Goal: Information Seeking & Learning: Learn about a topic

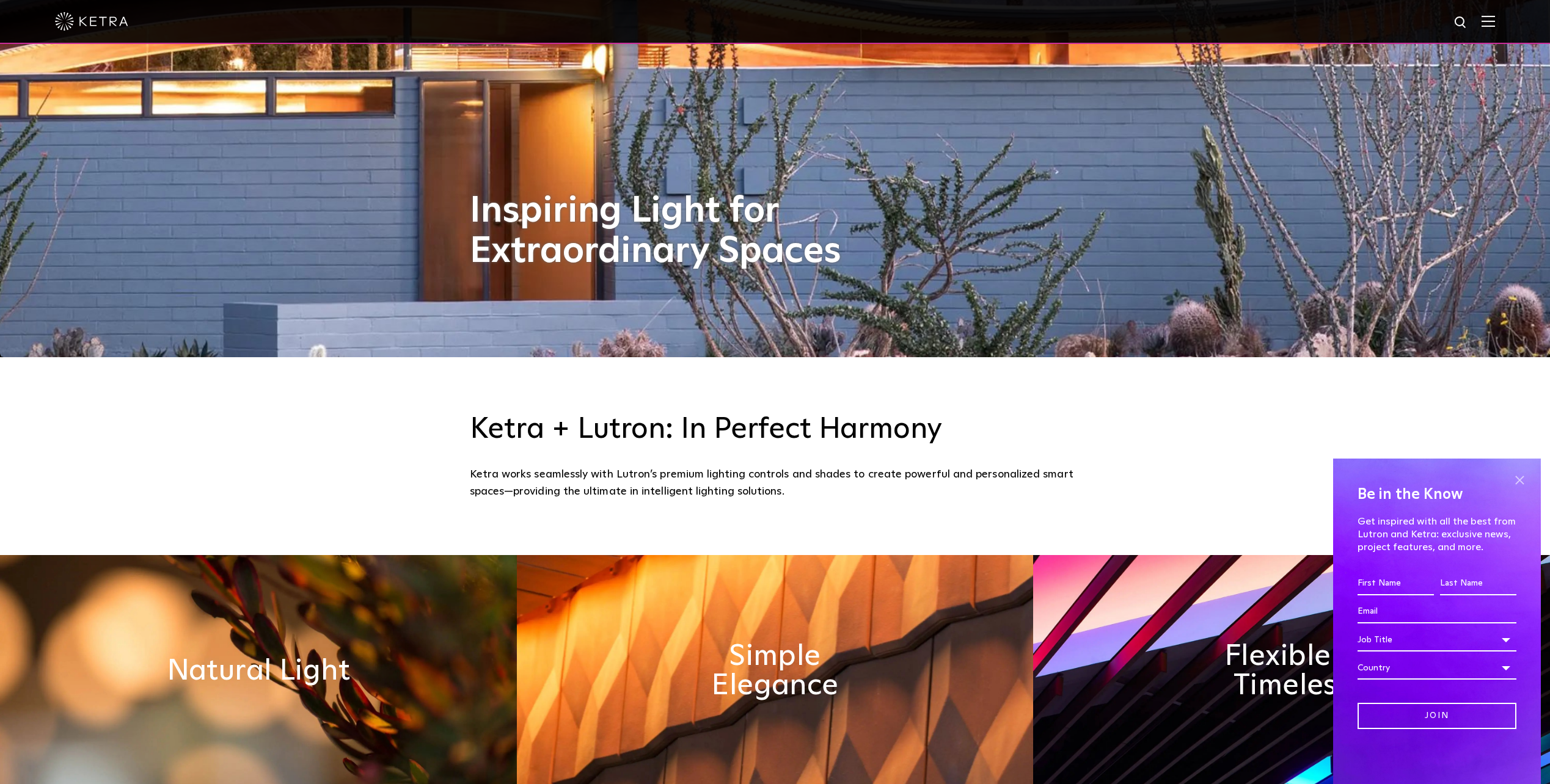
click at [1521, 480] on span at bounding box center [1520, 480] width 19 height 19
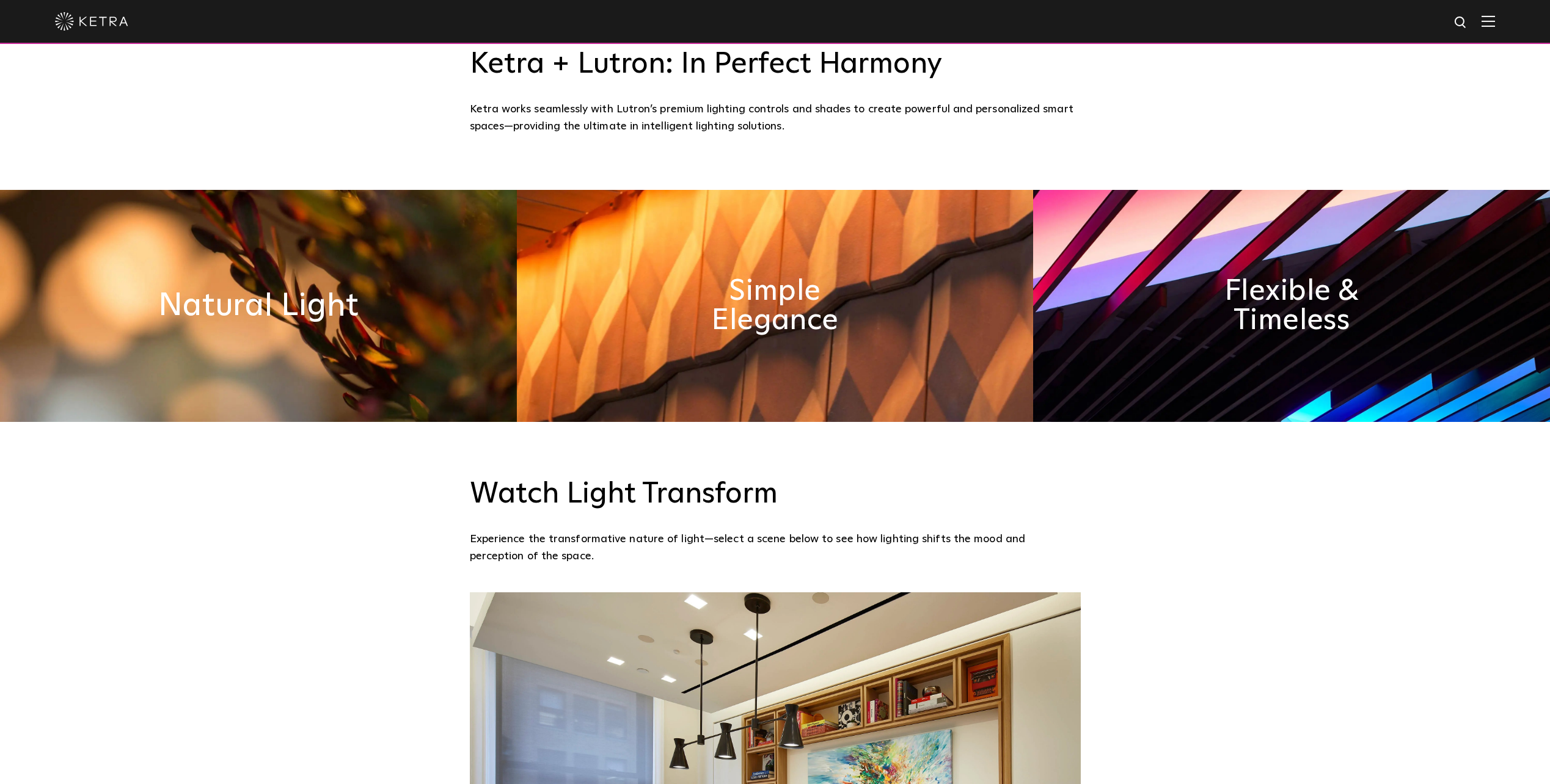
scroll to position [793, 0]
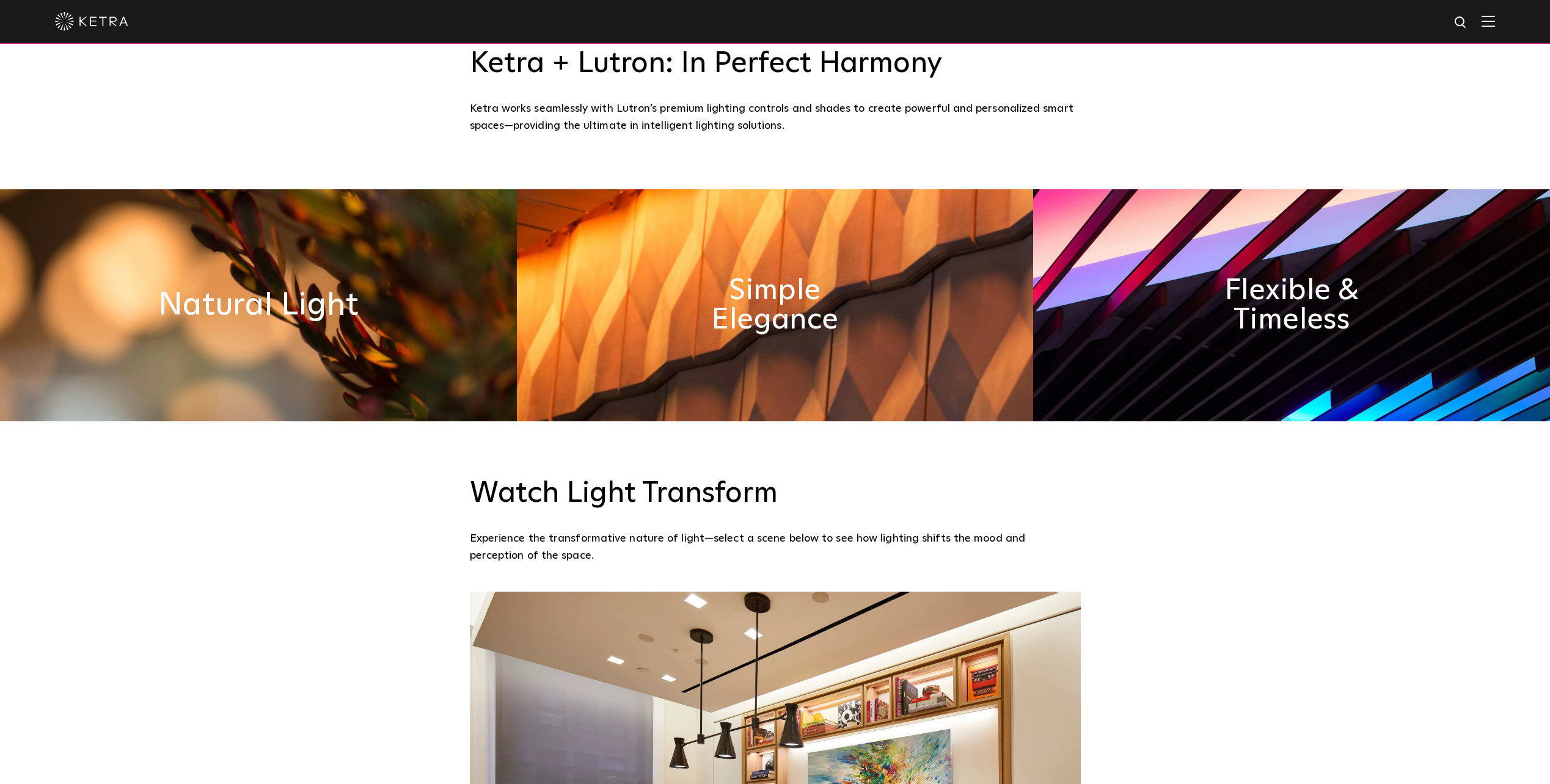
click at [219, 314] on h2 "Natural Light" at bounding box center [258, 305] width 200 height 31
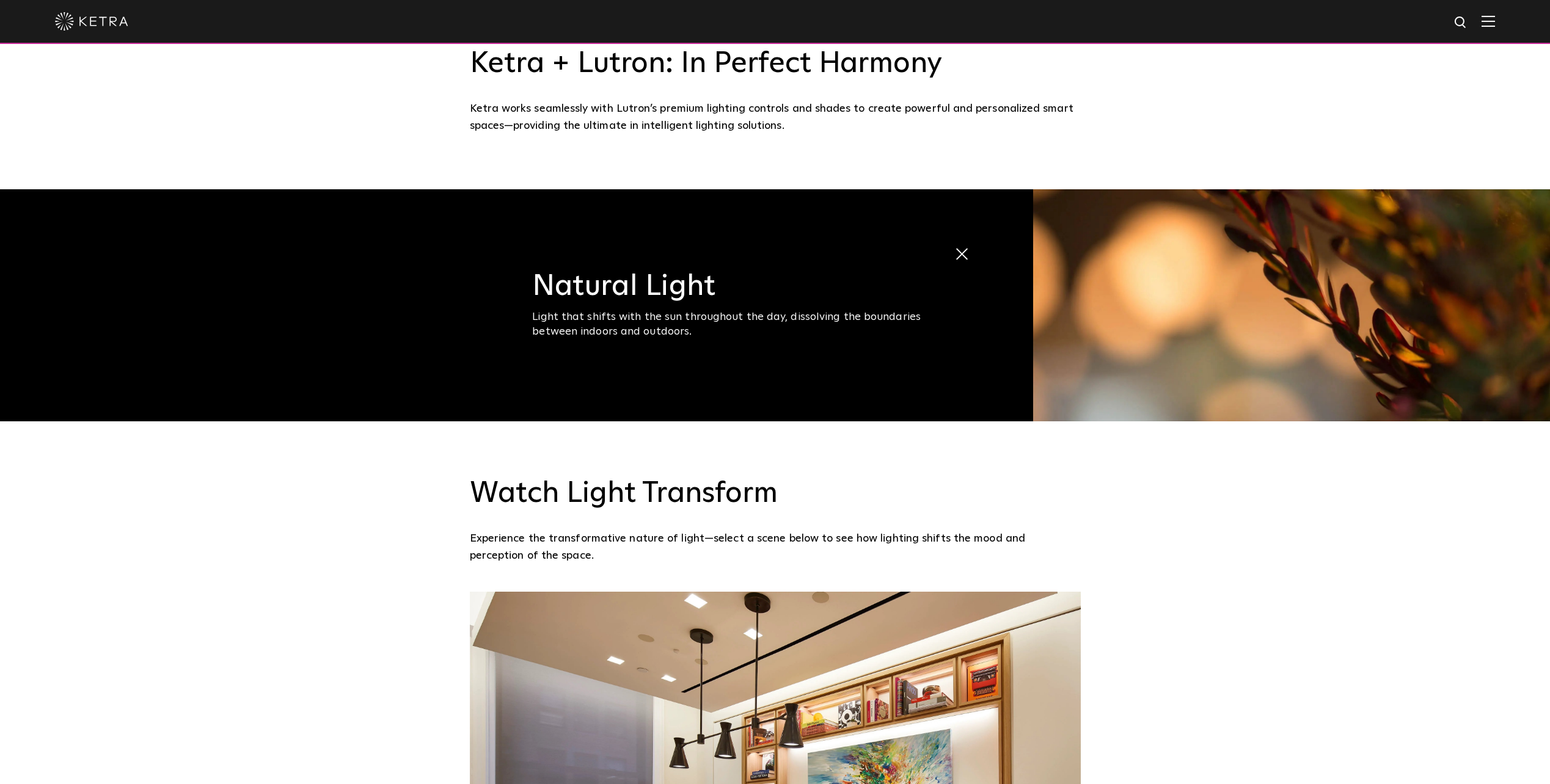
click at [963, 251] on span at bounding box center [969, 255] width 27 height 27
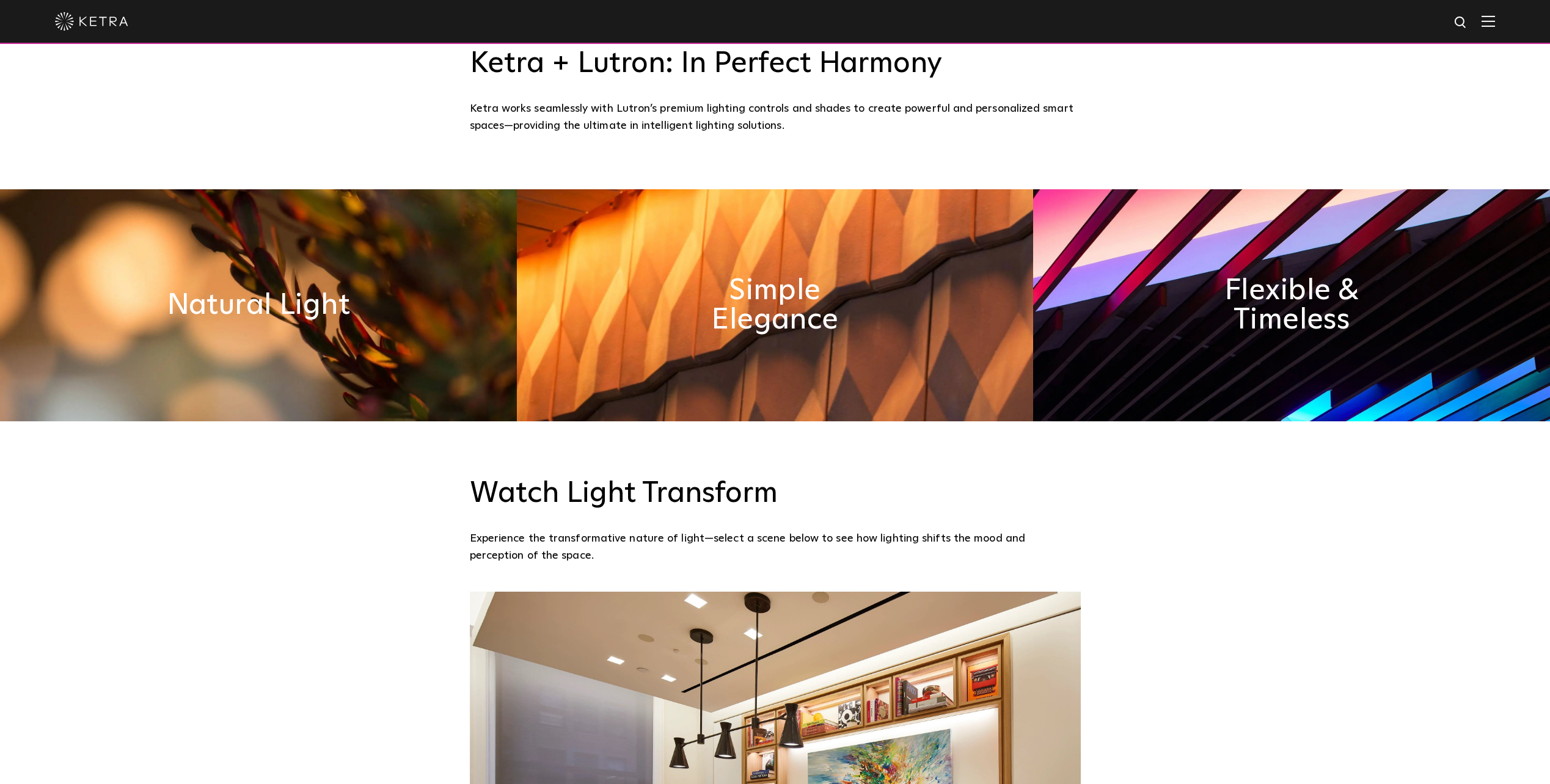
click at [1347, 257] on img at bounding box center [1291, 305] width 517 height 232
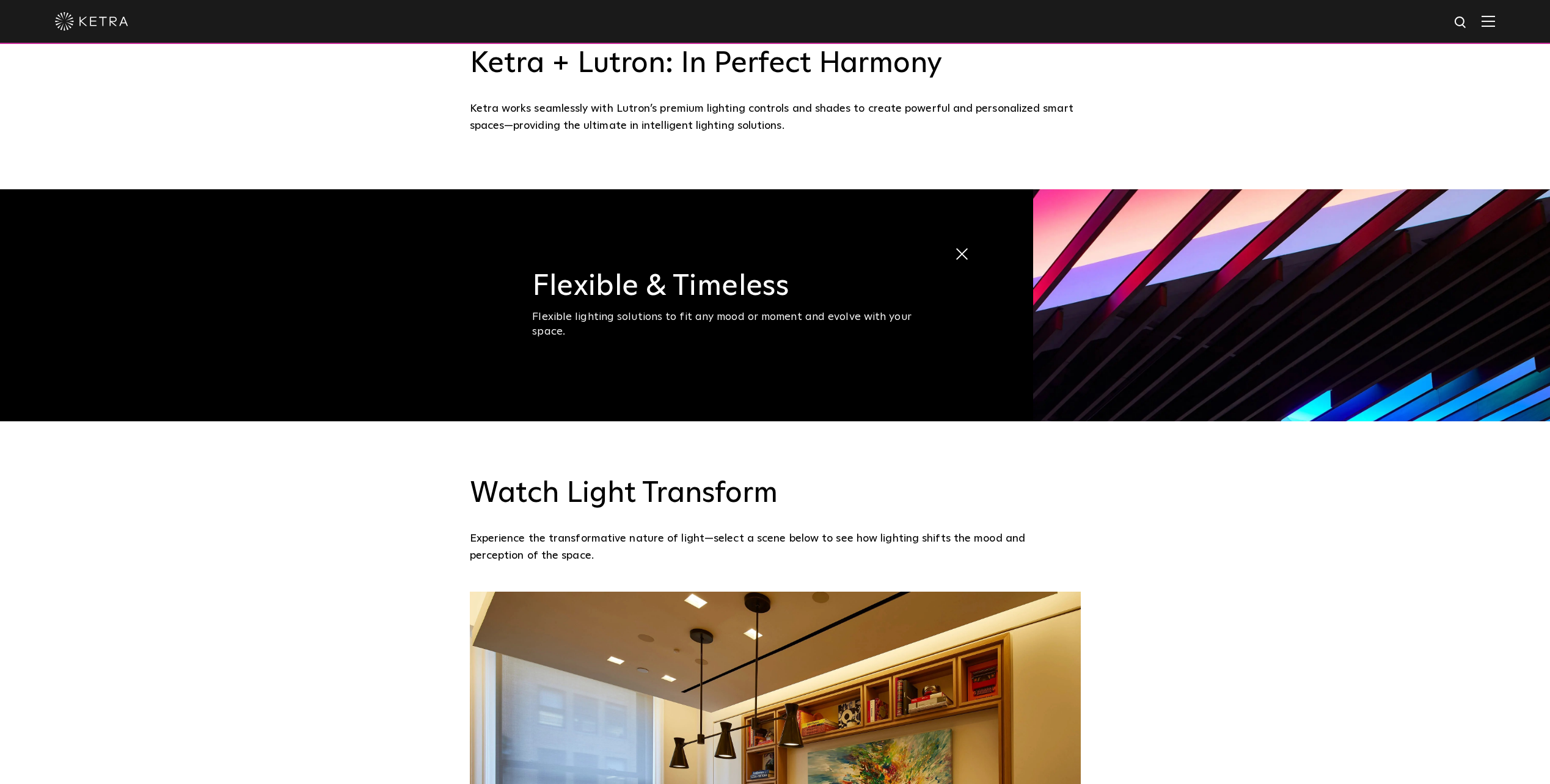
click at [955, 241] on span at bounding box center [955, 241] width 0 height 0
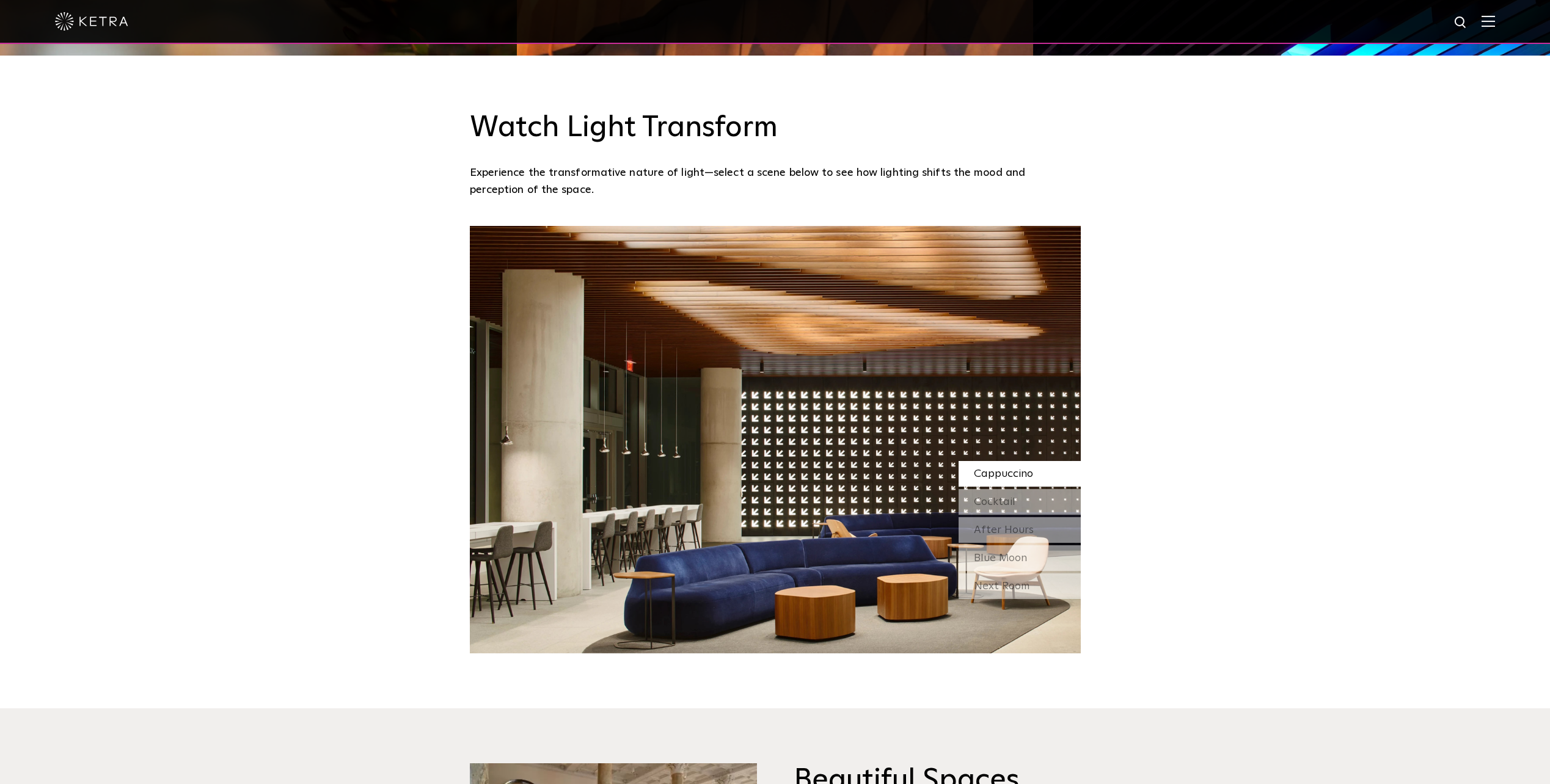
scroll to position [1159, 0]
click at [1011, 499] on span "Cocktail" at bounding box center [994, 501] width 41 height 11
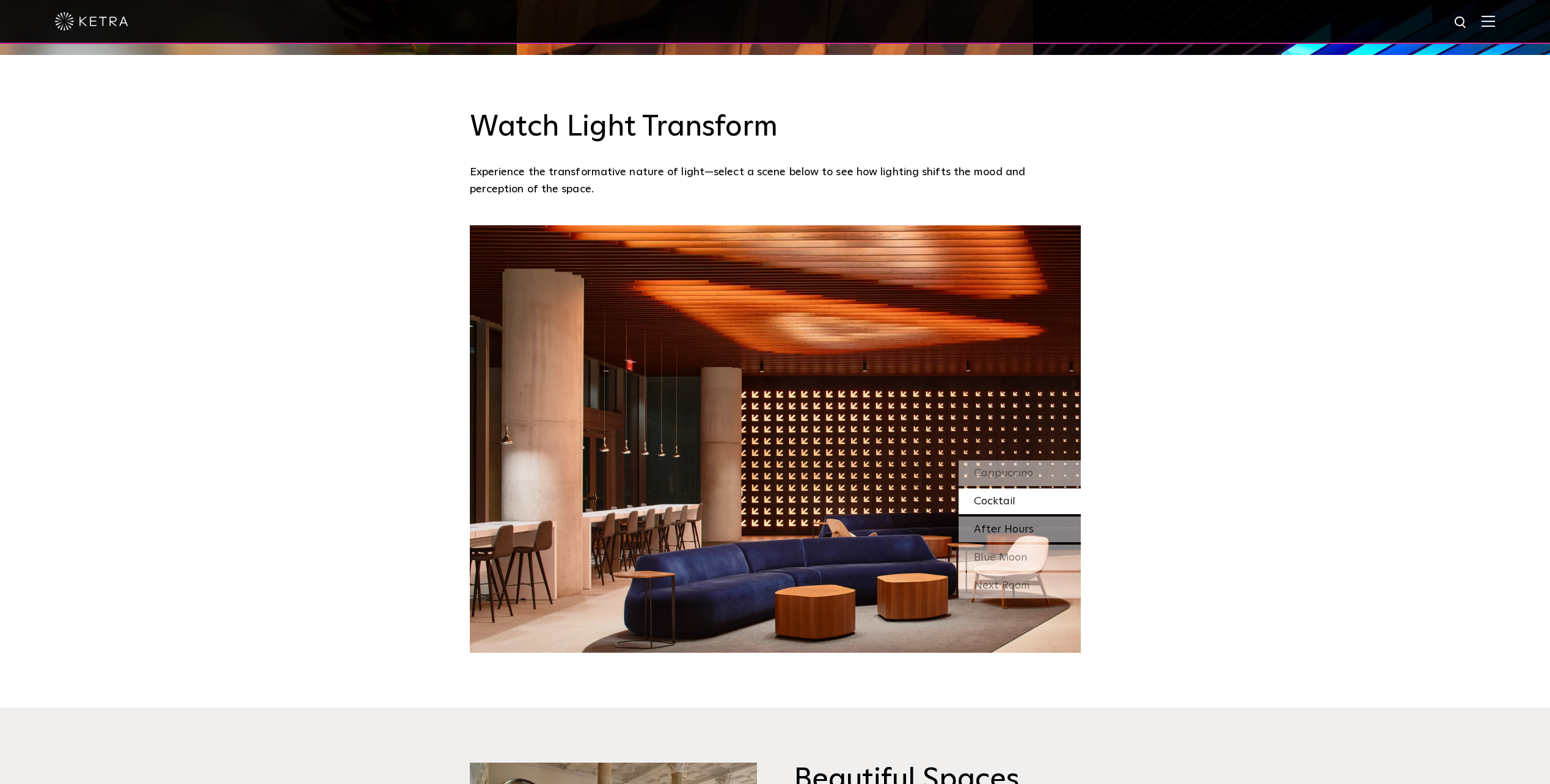
click at [1013, 524] on span "After Hours" at bounding box center [1003, 529] width 60 height 11
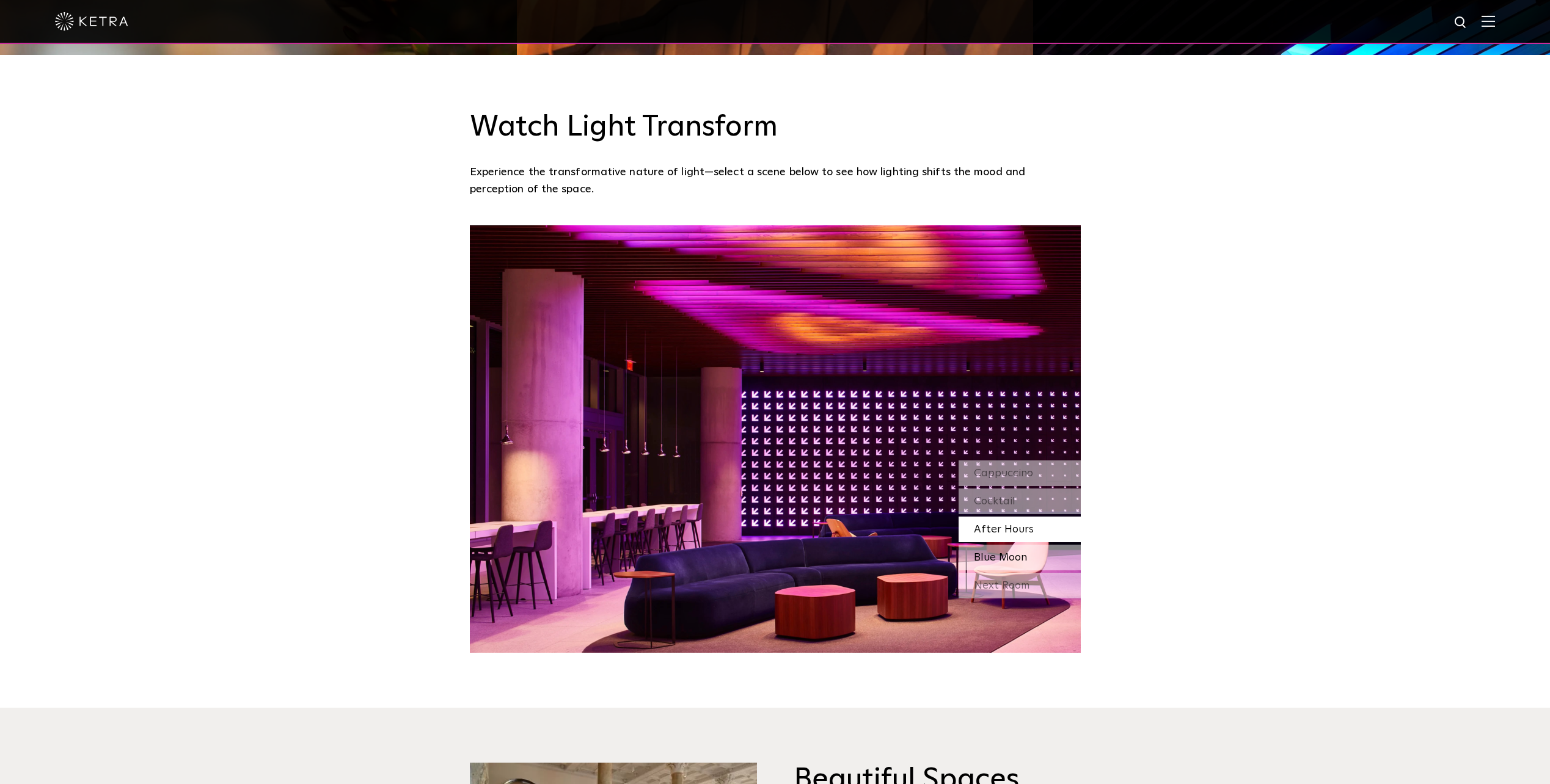
click at [1016, 559] on span "Blue Moon" at bounding box center [1000, 557] width 53 height 11
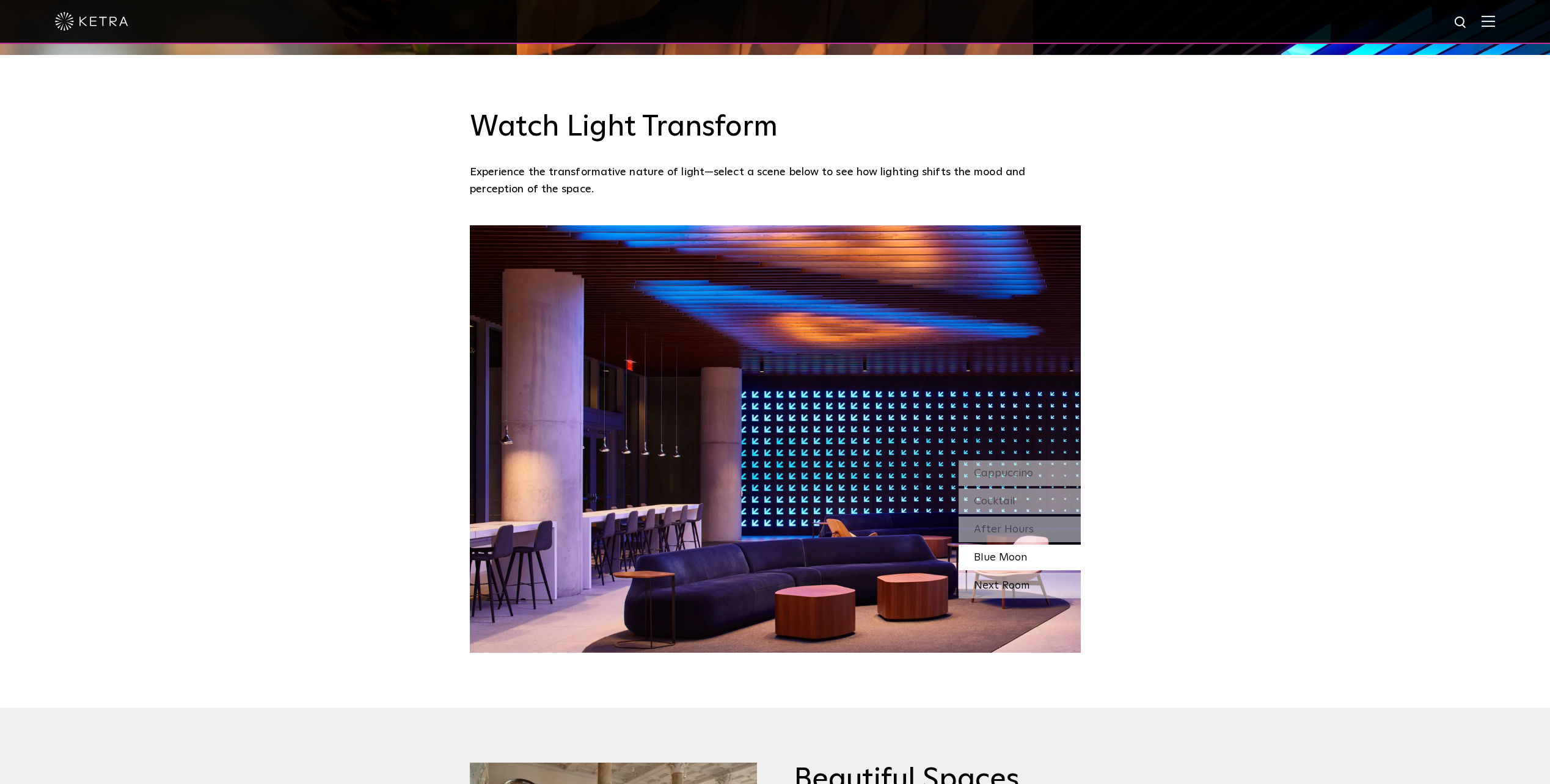
click at [1016, 575] on div "Next Room" at bounding box center [1020, 586] width 123 height 25
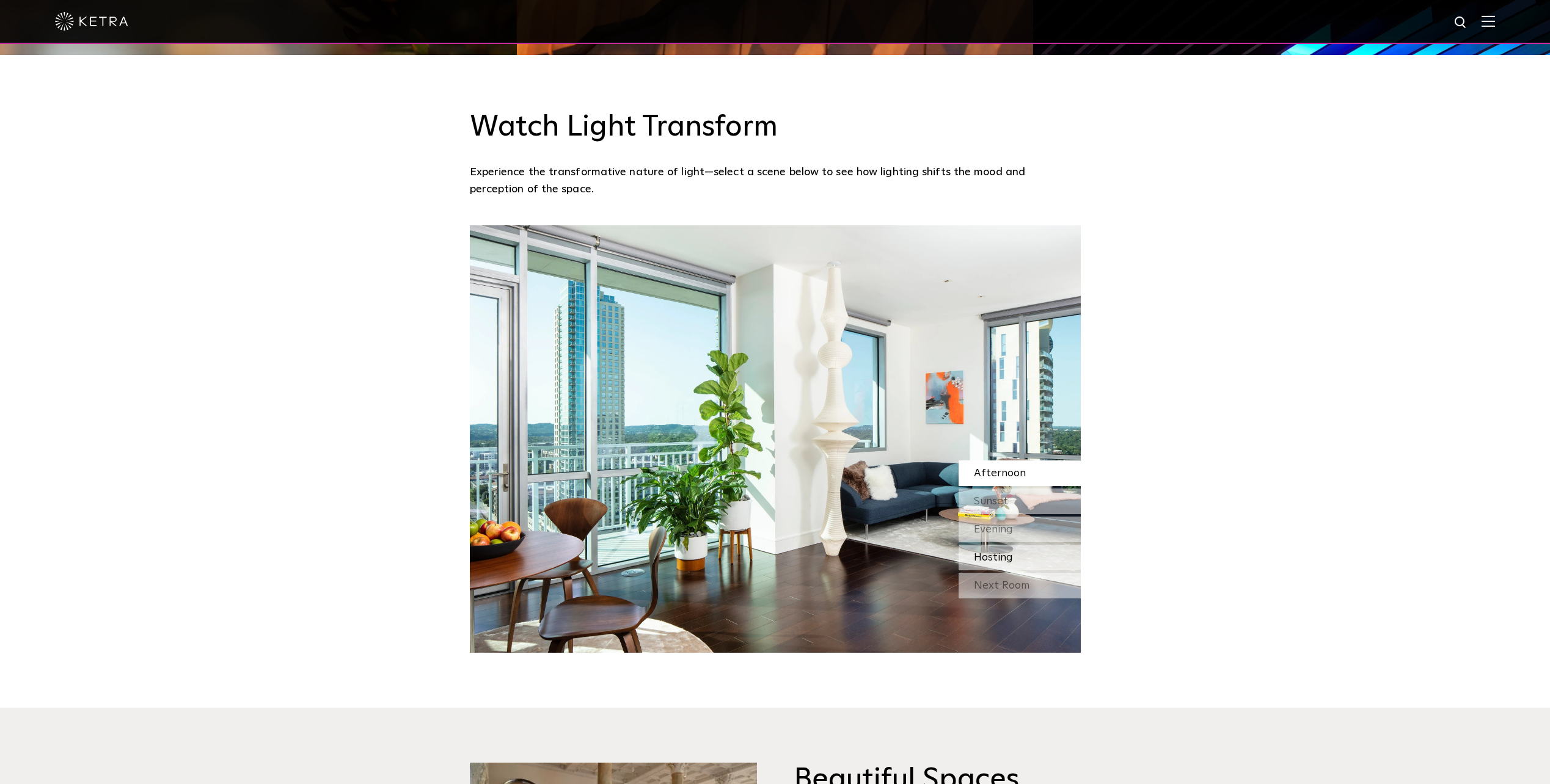
click at [1016, 550] on div "Hosting" at bounding box center [1020, 558] width 123 height 25
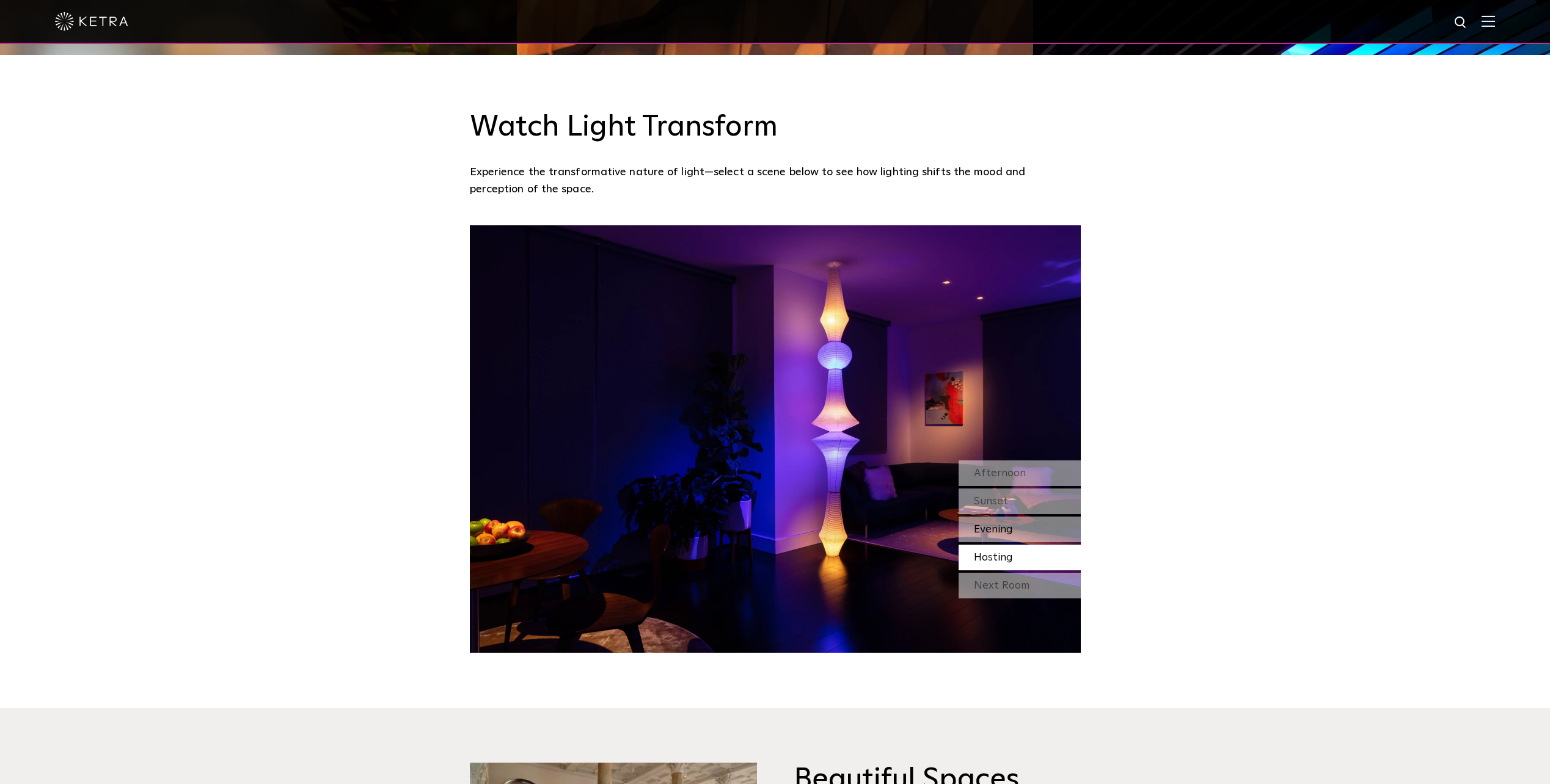
click at [1016, 526] on div "Evening" at bounding box center [1020, 529] width 123 height 25
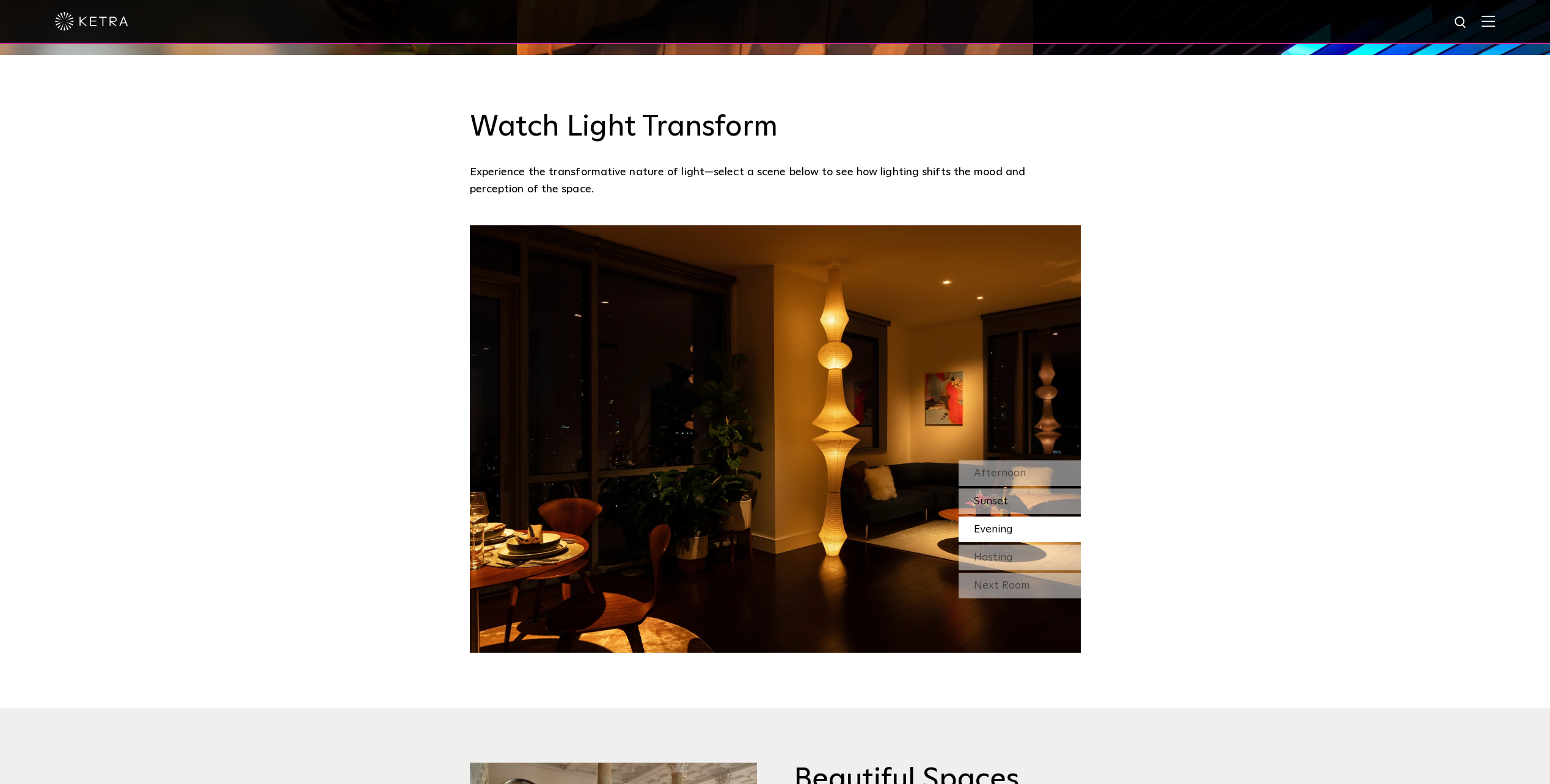
click at [1020, 501] on div "Sunset" at bounding box center [1020, 502] width 123 height 25
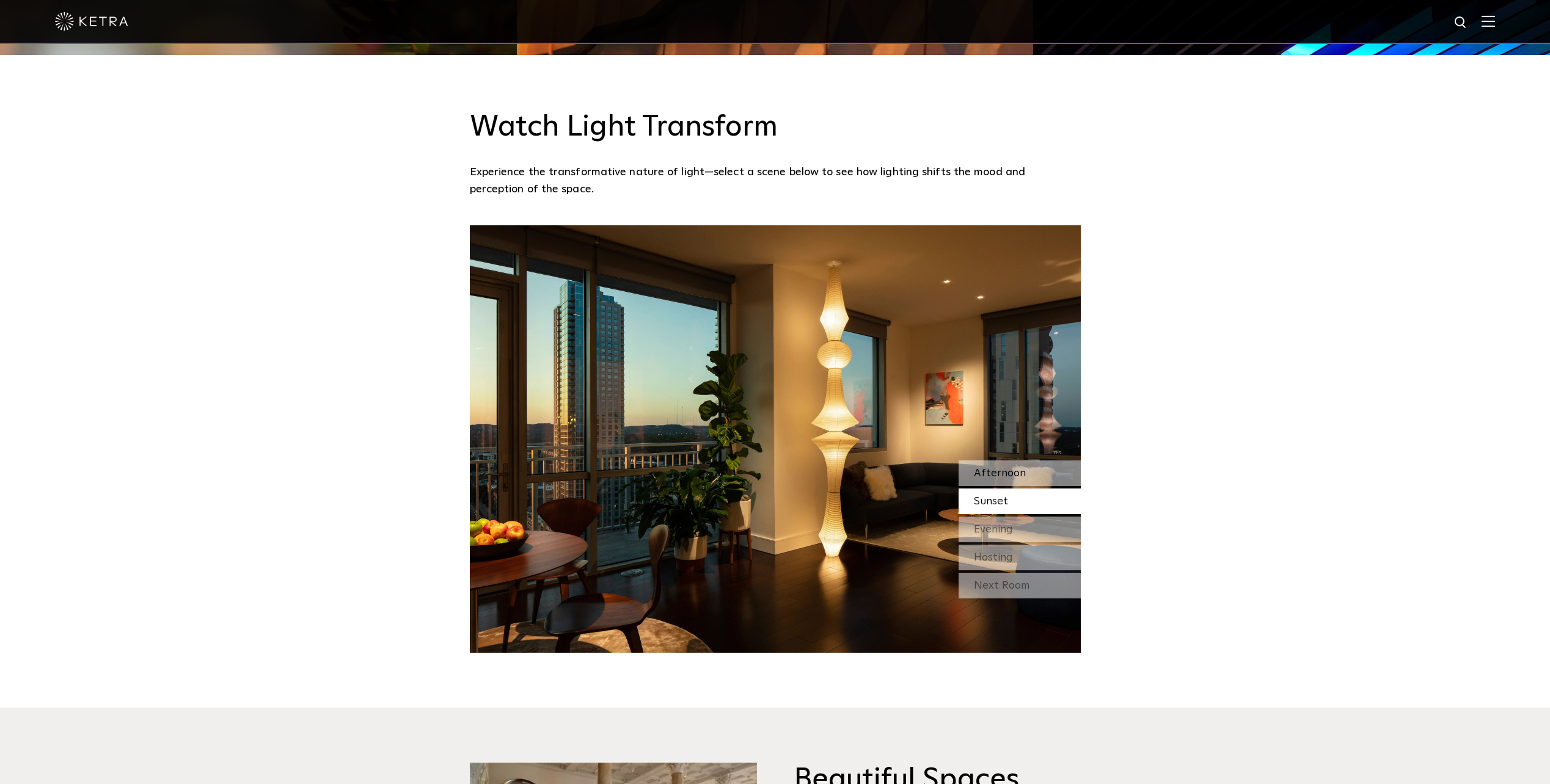
click at [1014, 477] on span "Afternoon" at bounding box center [999, 472] width 52 height 11
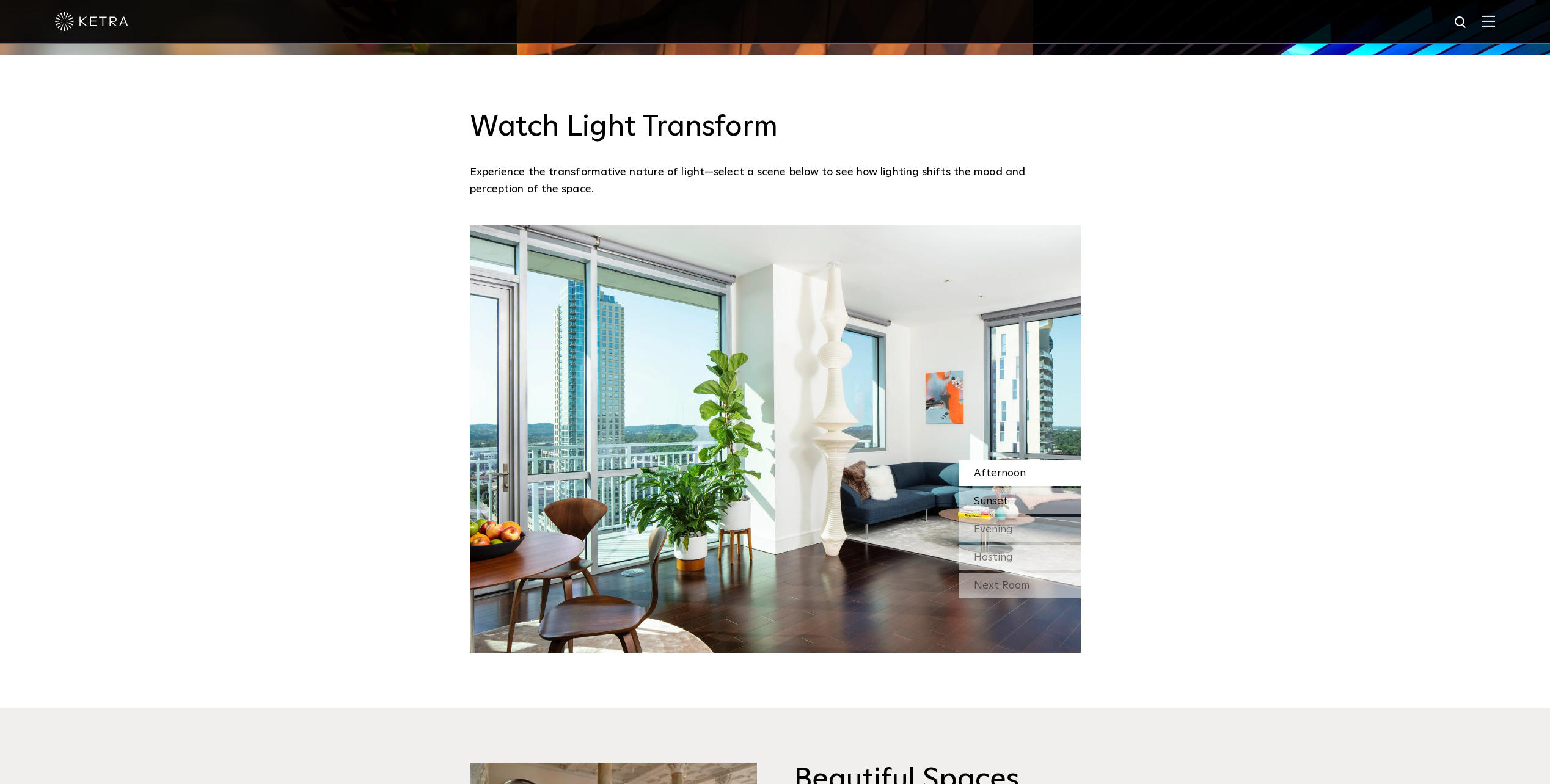
click at [1011, 504] on div "Sunset" at bounding box center [1020, 502] width 123 height 25
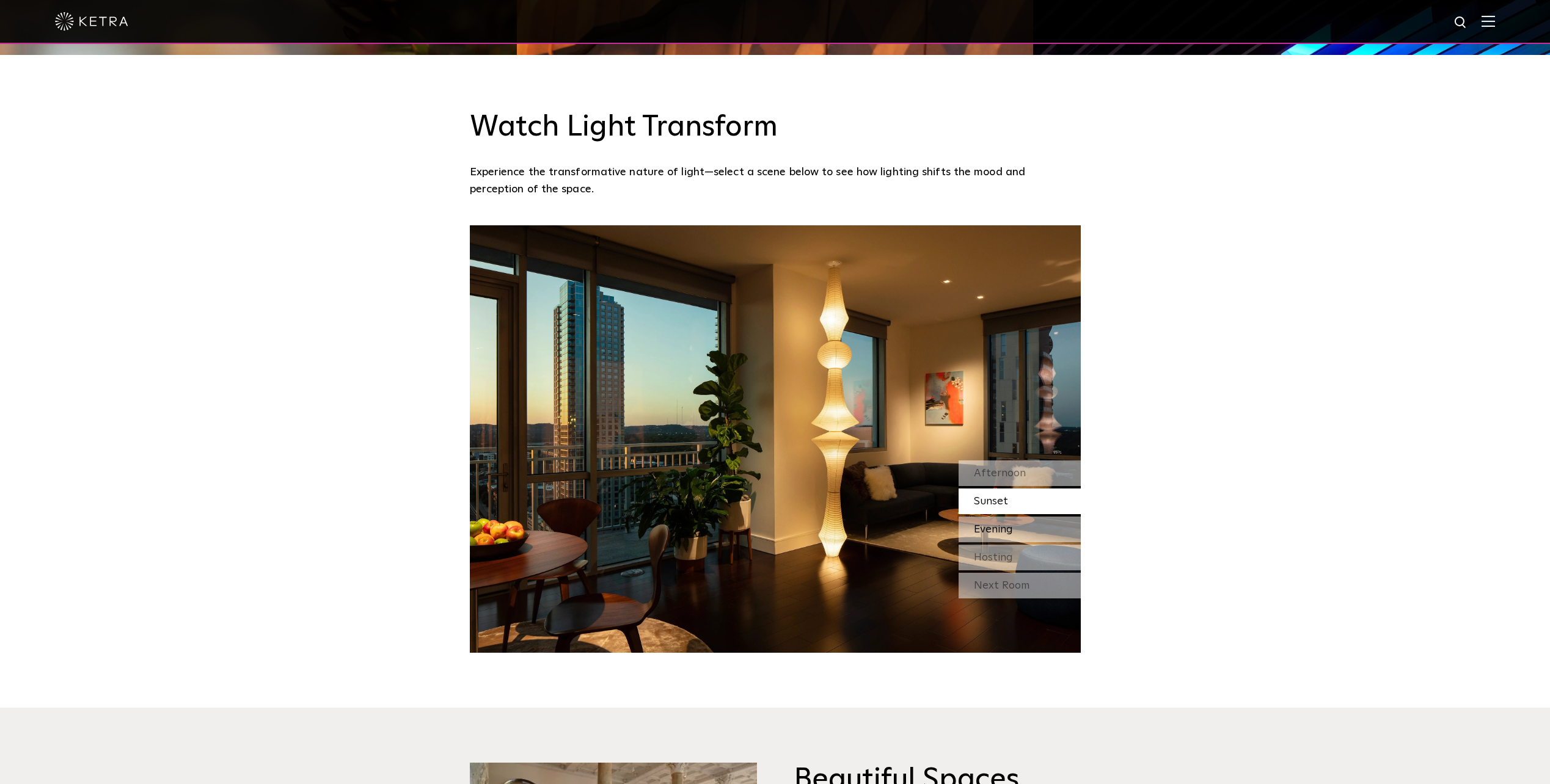
click at [1013, 532] on span "Evening" at bounding box center [993, 529] width 39 height 11
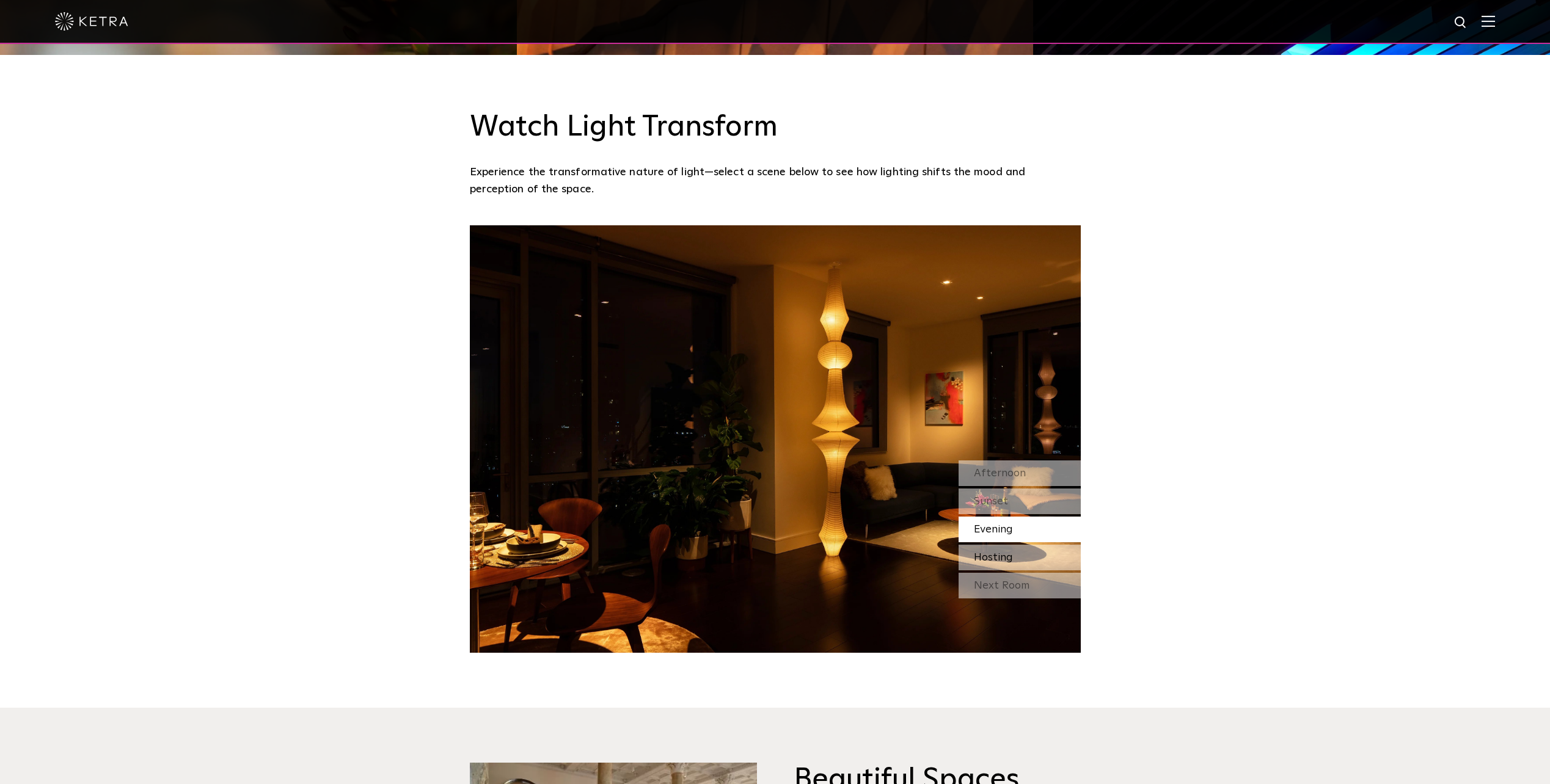
click at [1019, 552] on div "Hosting" at bounding box center [1020, 558] width 123 height 25
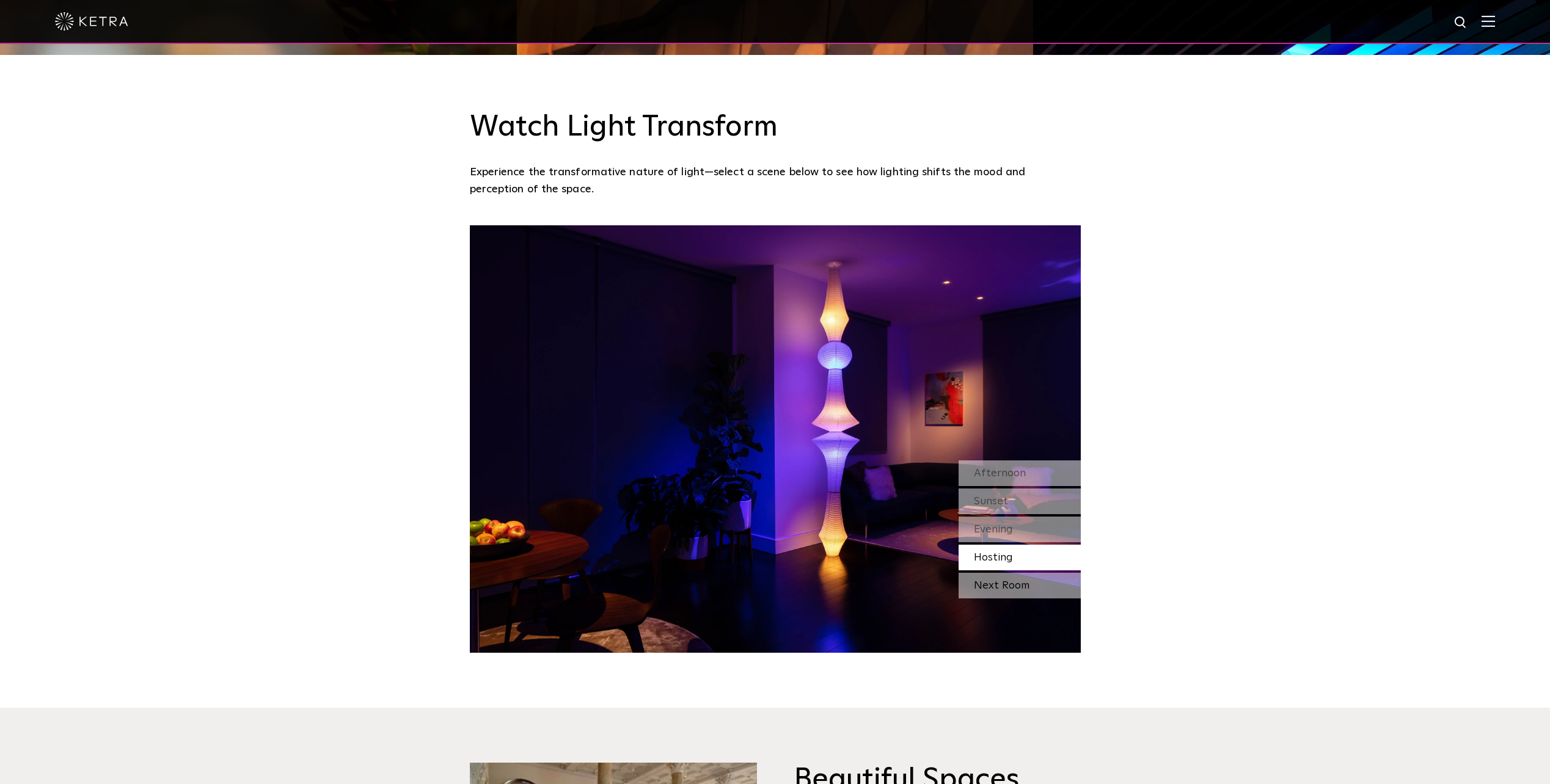
click at [1018, 576] on div "Next Room" at bounding box center [1020, 586] width 123 height 25
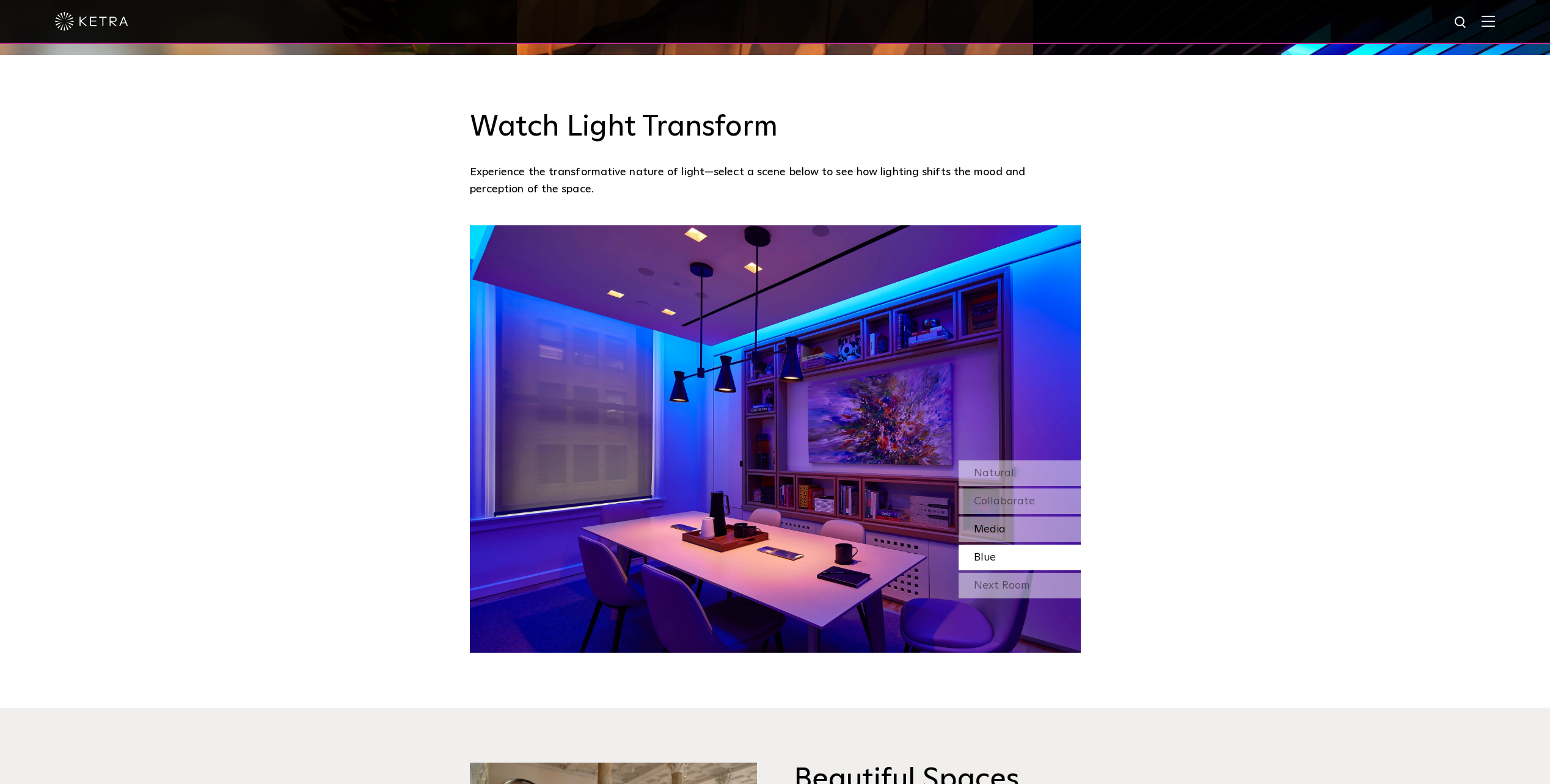
click at [1027, 529] on div "Media" at bounding box center [1020, 529] width 123 height 25
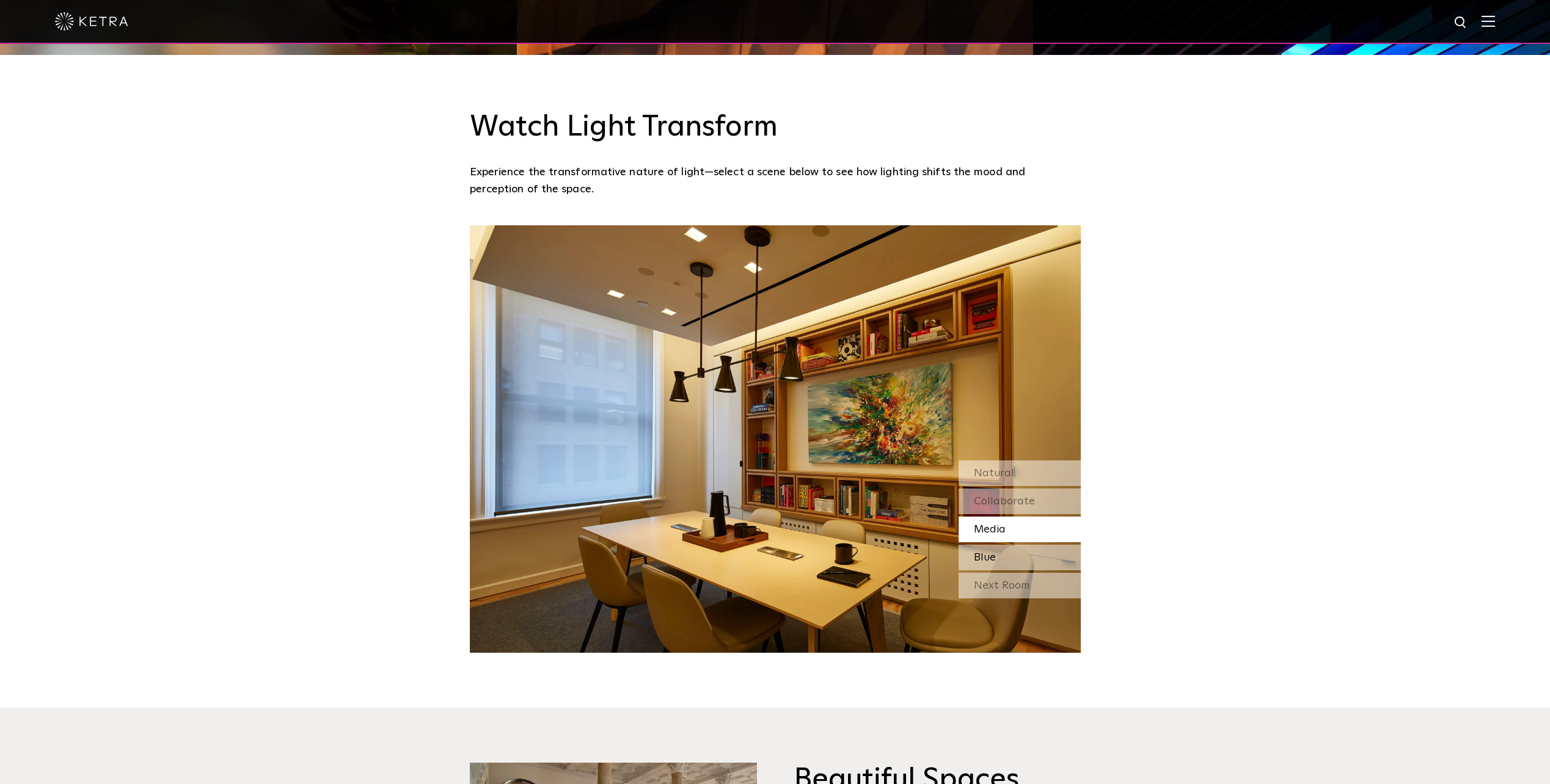
click at [1016, 561] on div "Blue" at bounding box center [1020, 558] width 123 height 25
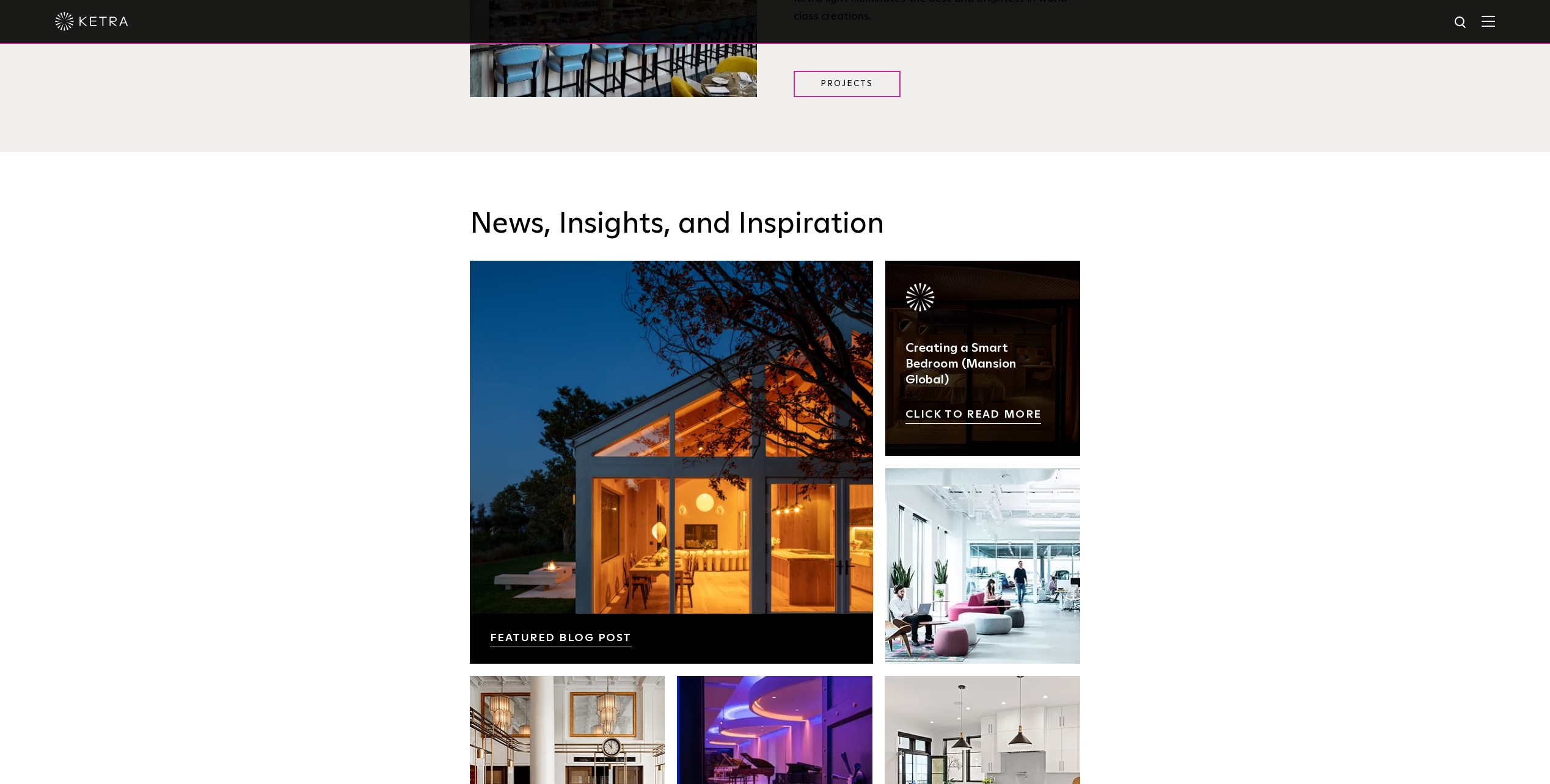
scroll to position [2020, 0]
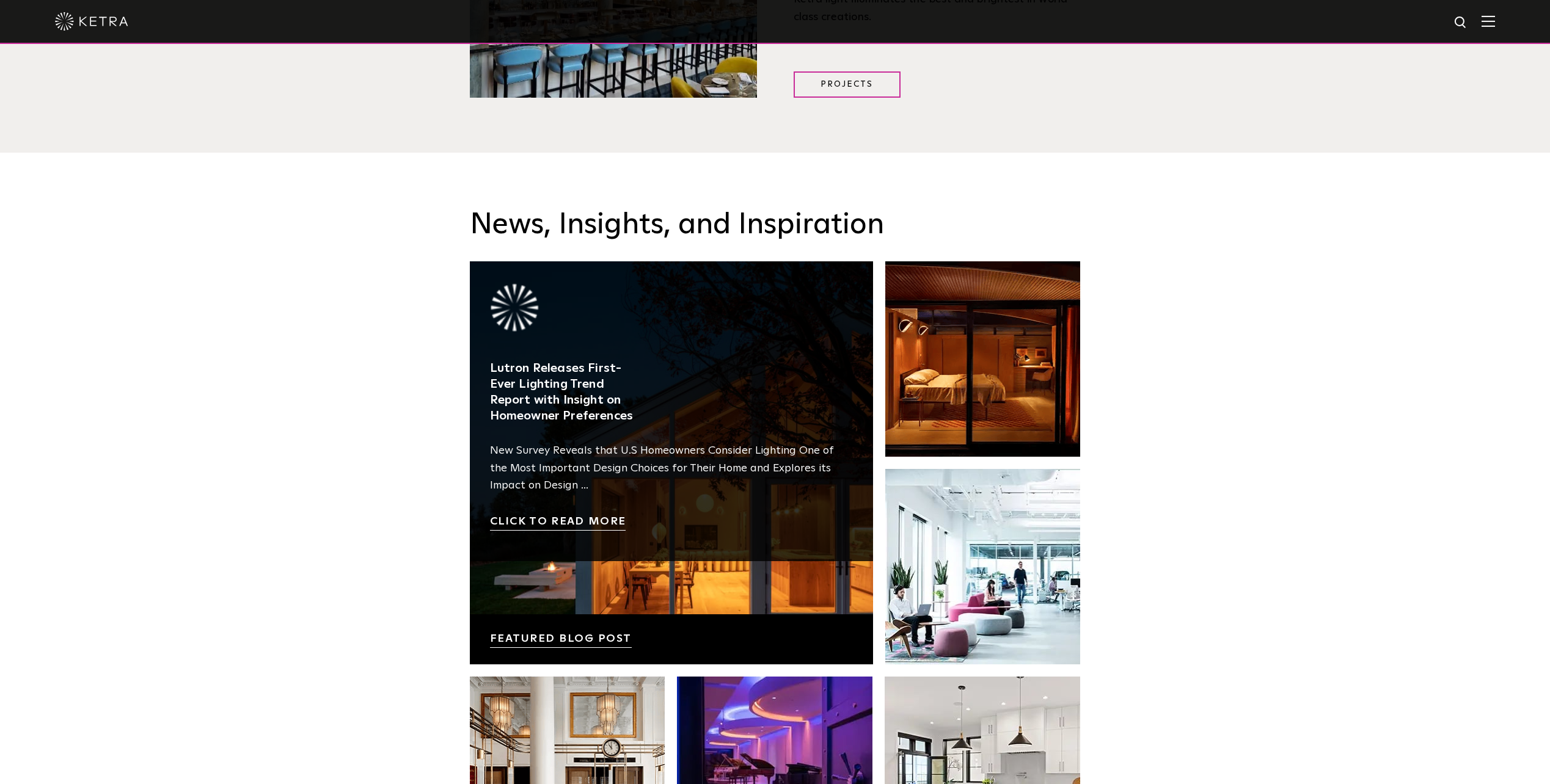
click at [580, 515] on link at bounding box center [671, 463] width 403 height 403
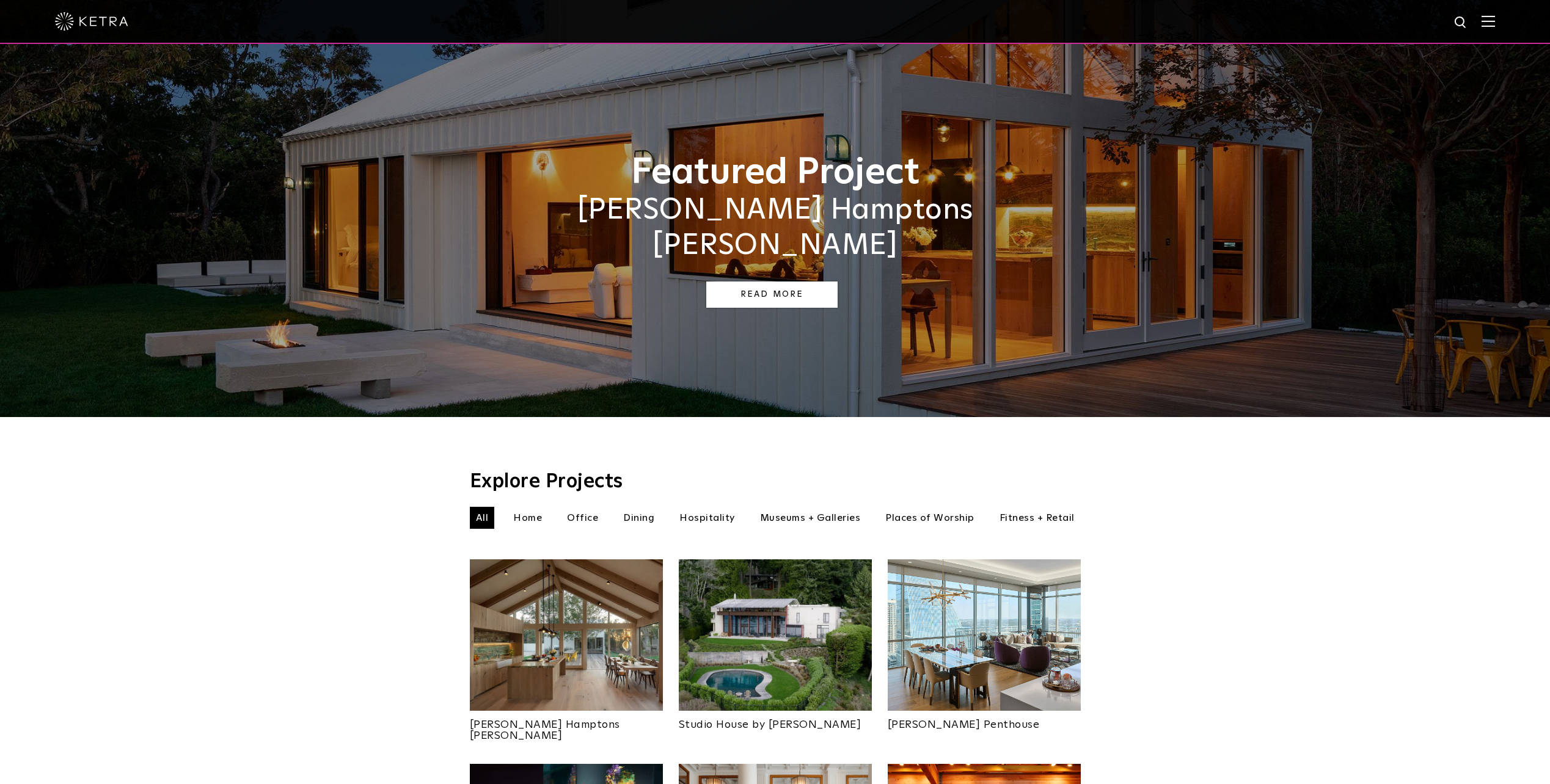
click at [786, 281] on link "Read More" at bounding box center [772, 294] width 131 height 26
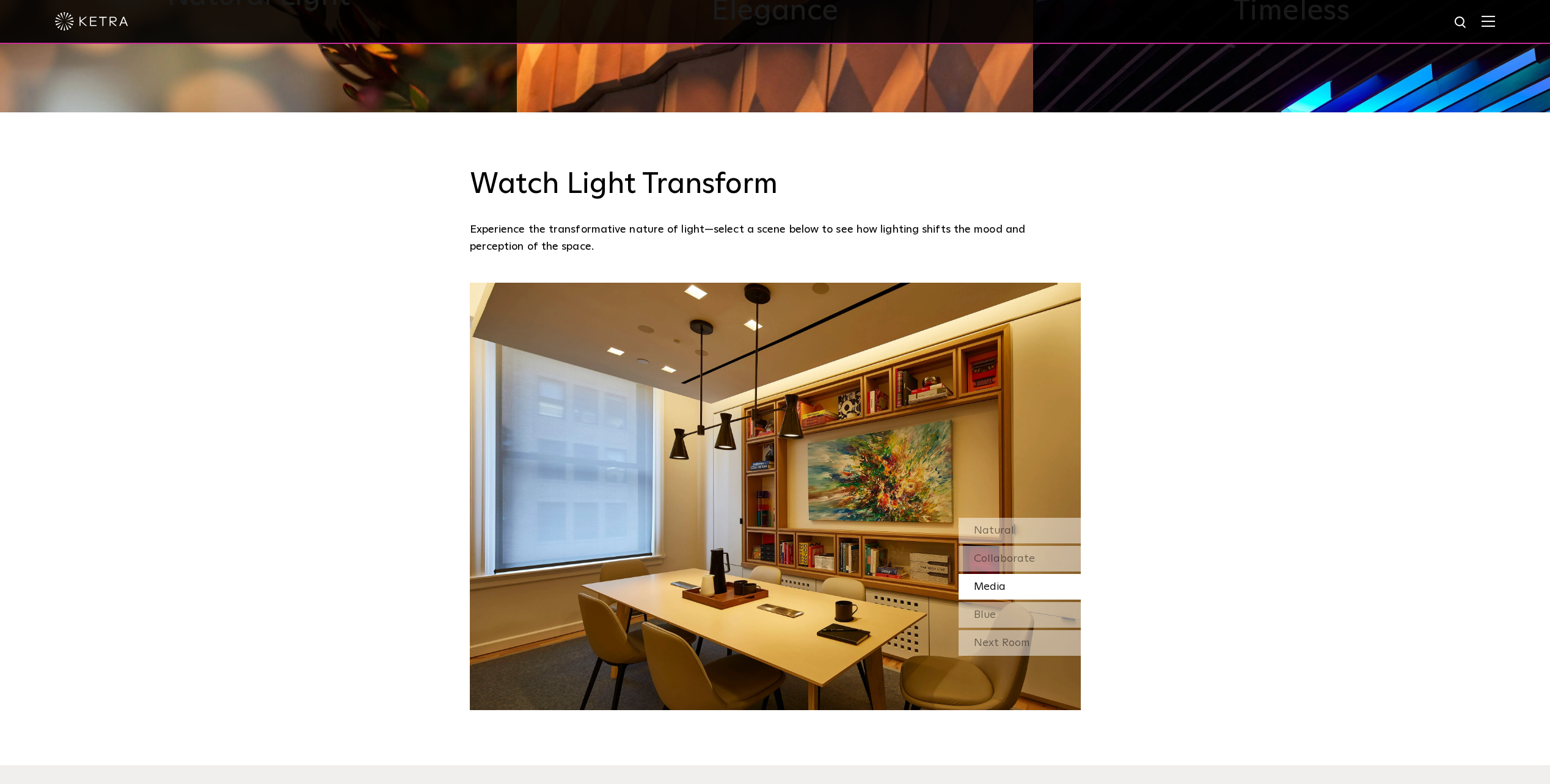
scroll to position [1102, 0]
click at [1011, 645] on div "Next Room" at bounding box center [1020, 643] width 123 height 25
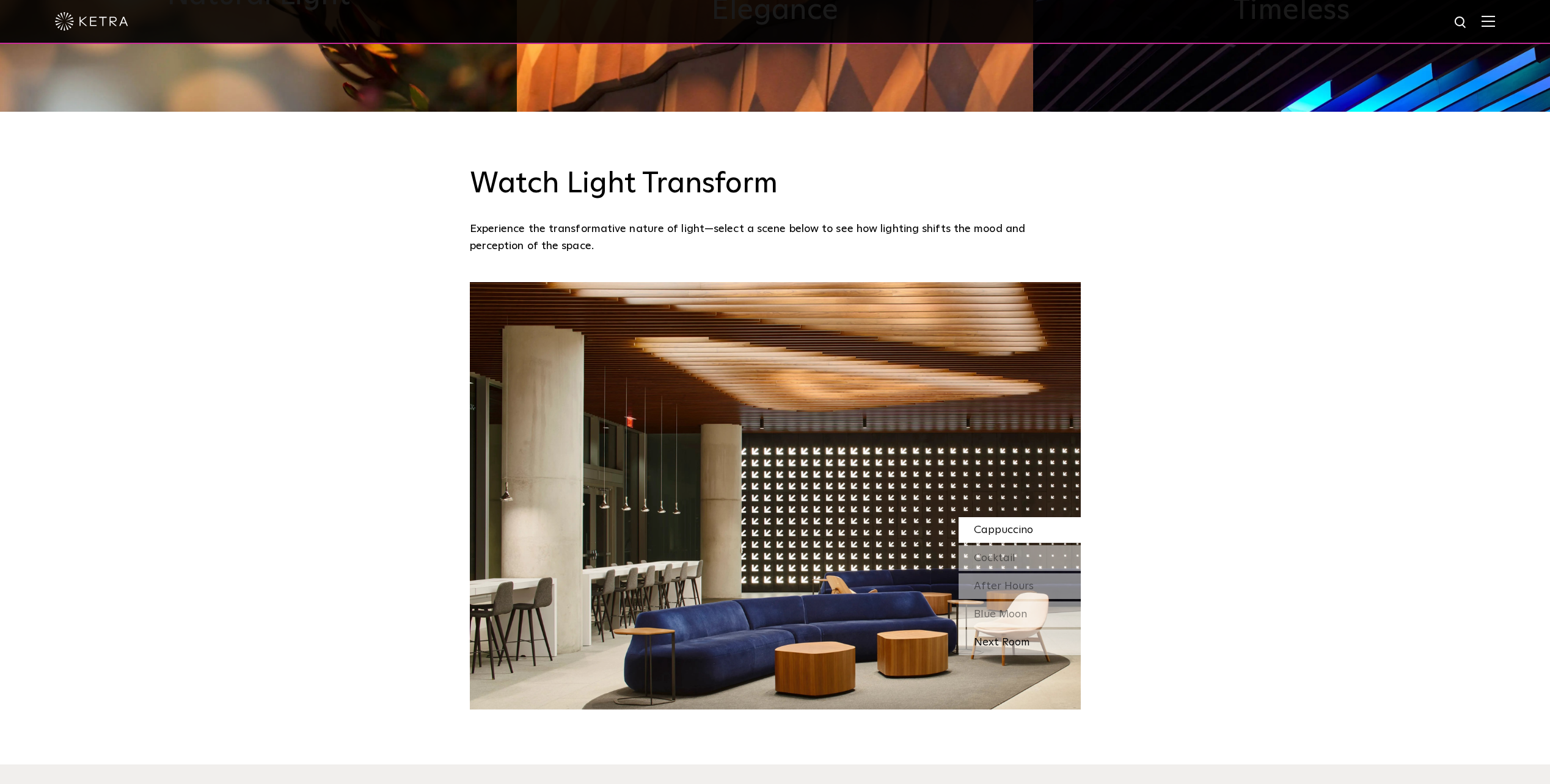
click at [1011, 646] on div "Next Room" at bounding box center [1020, 643] width 123 height 25
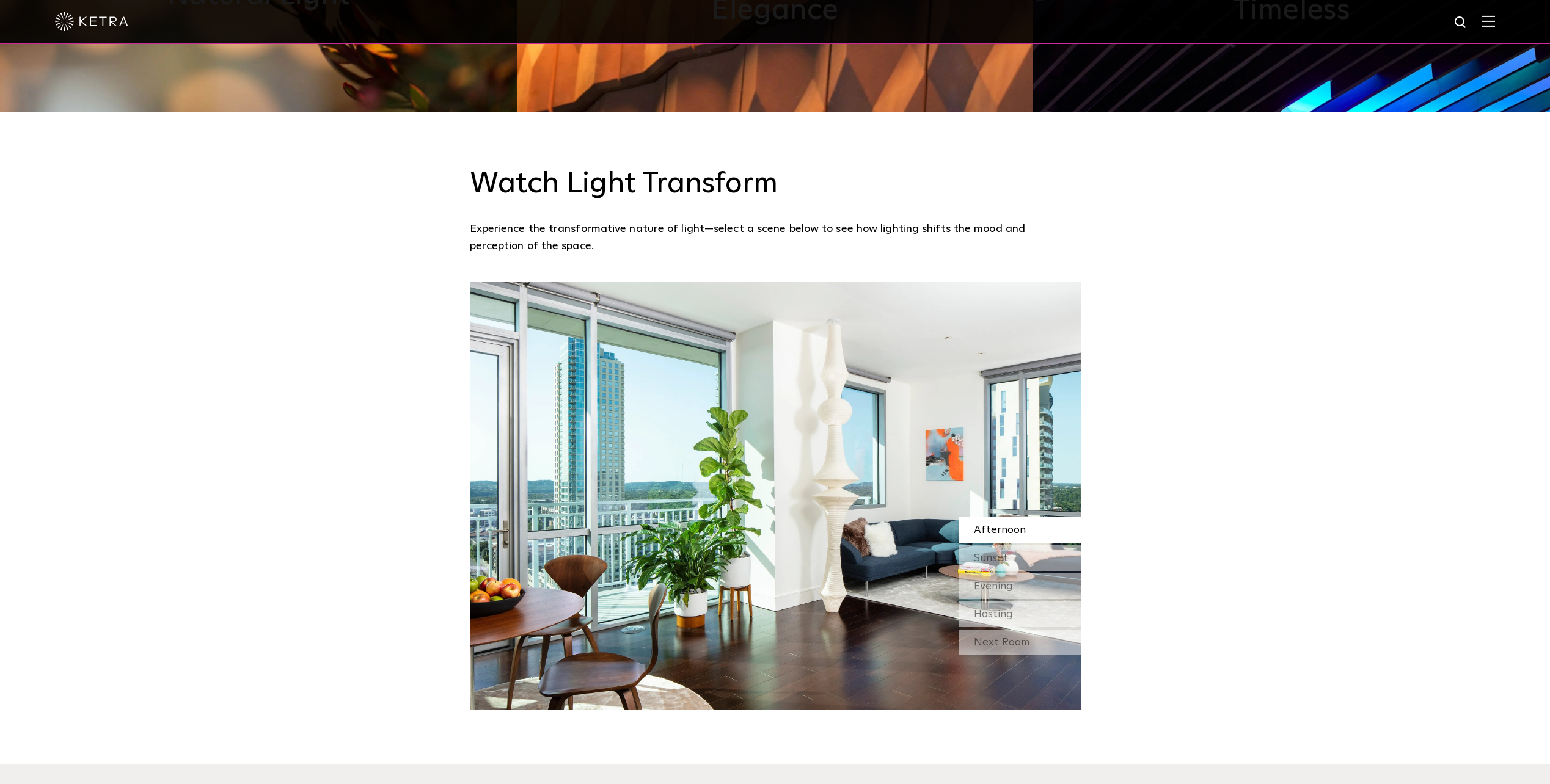
click at [1011, 646] on div "Next Room" at bounding box center [1020, 643] width 123 height 25
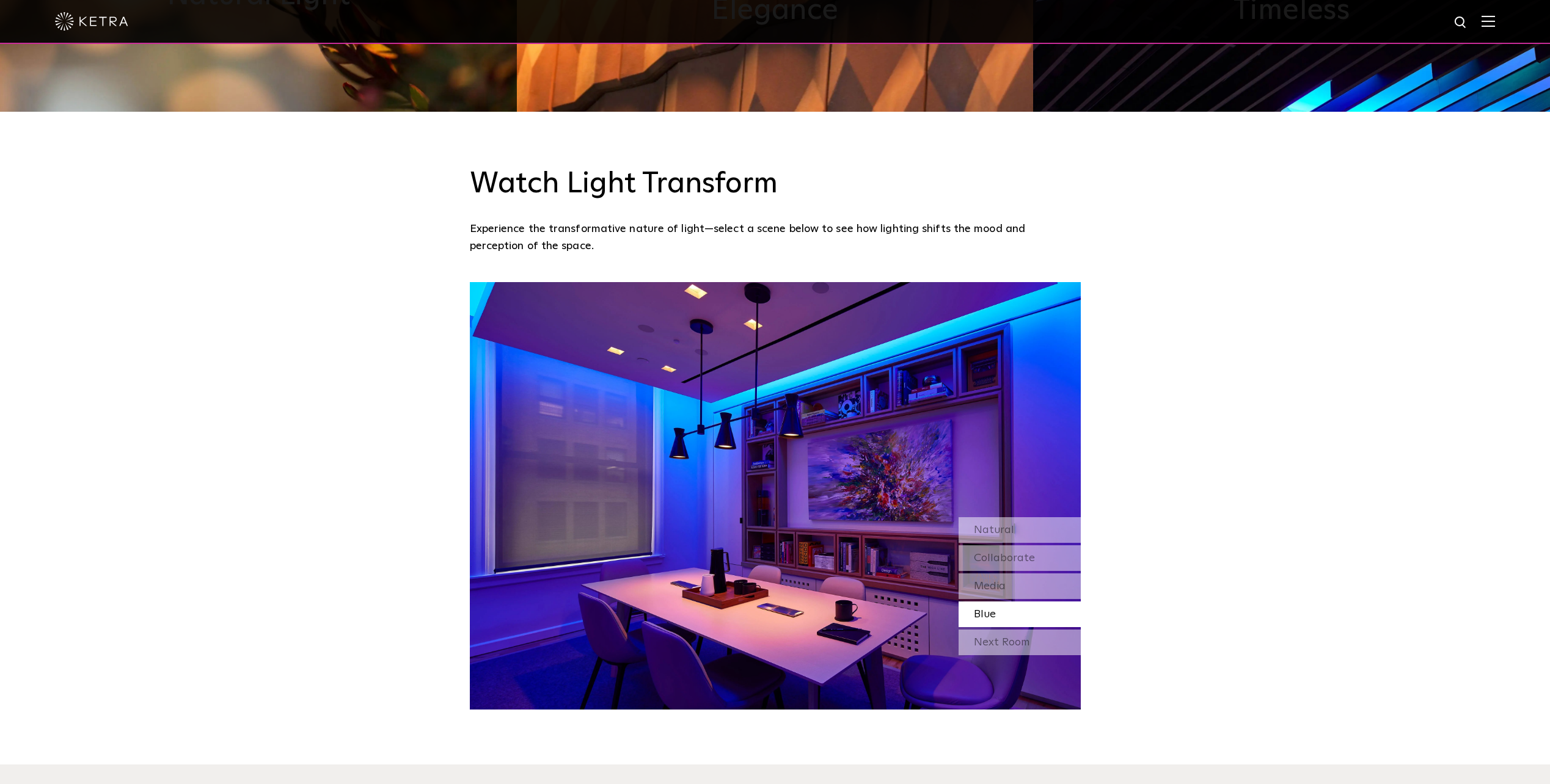
click at [1011, 646] on div "Next Room" at bounding box center [1020, 643] width 123 height 25
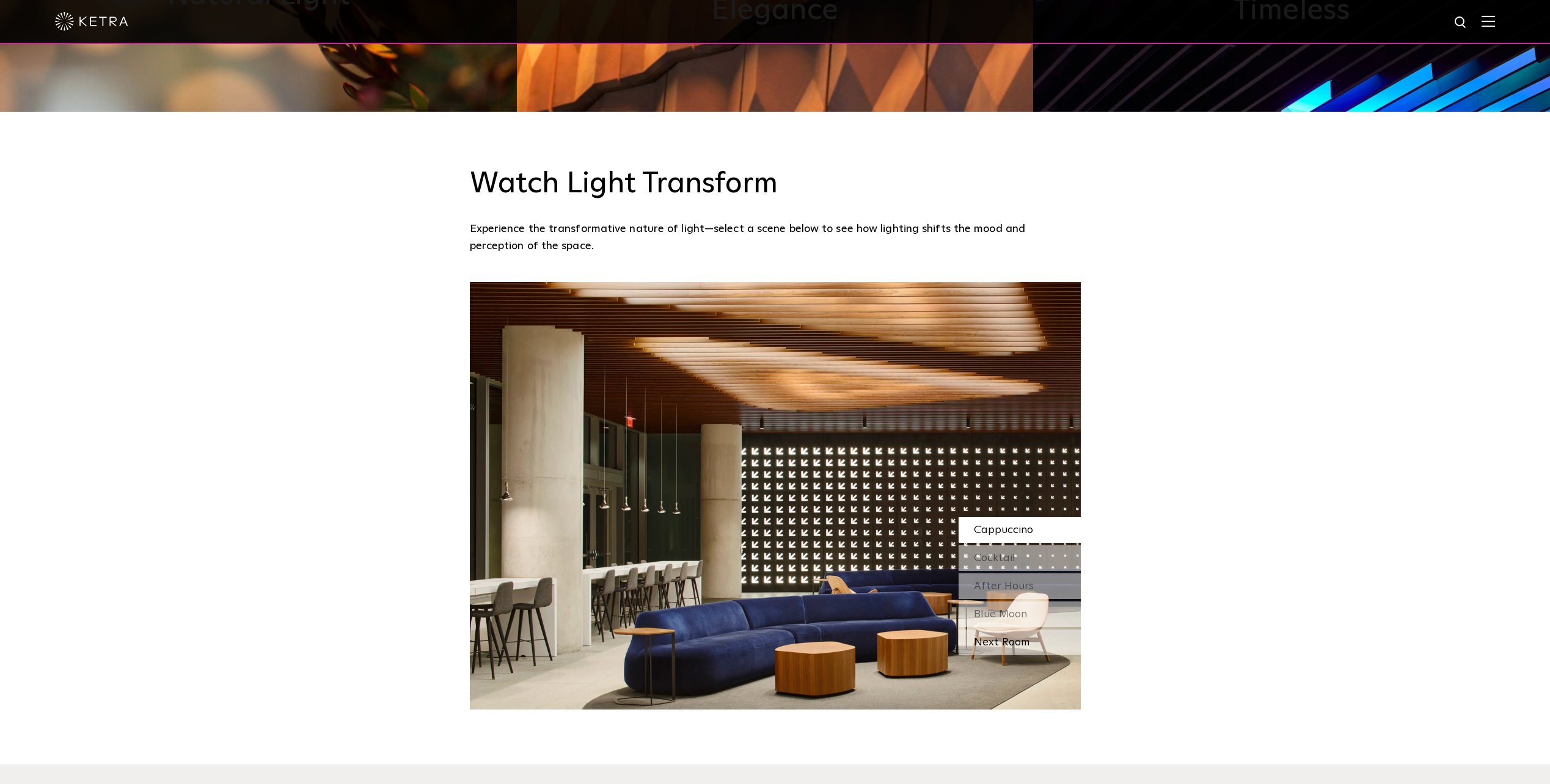
click at [1011, 646] on div "Next Room" at bounding box center [1020, 643] width 123 height 25
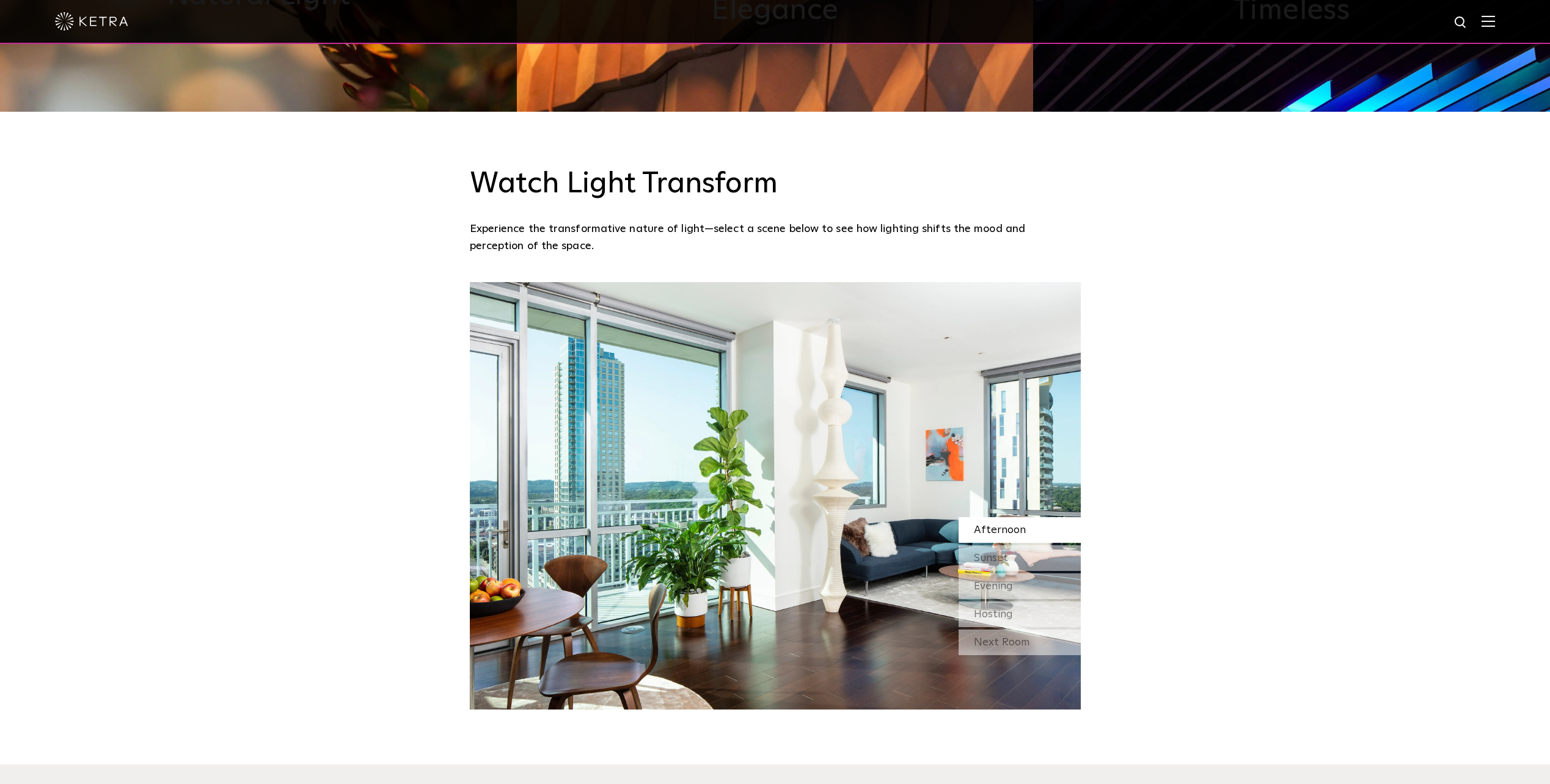
click at [1011, 646] on div "Next Room" at bounding box center [1020, 643] width 123 height 25
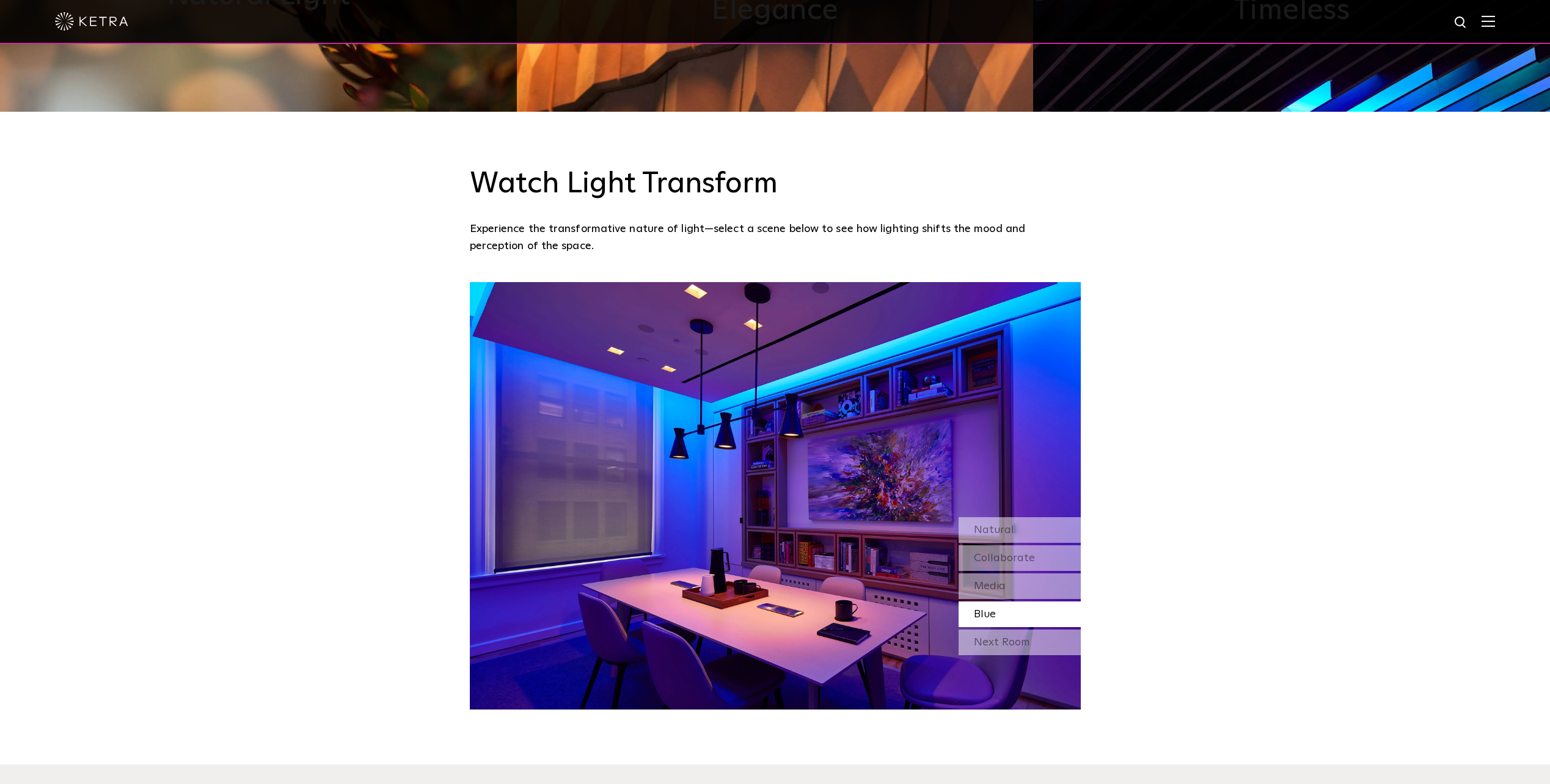
click at [1011, 646] on div "Next Room" at bounding box center [1020, 643] width 123 height 25
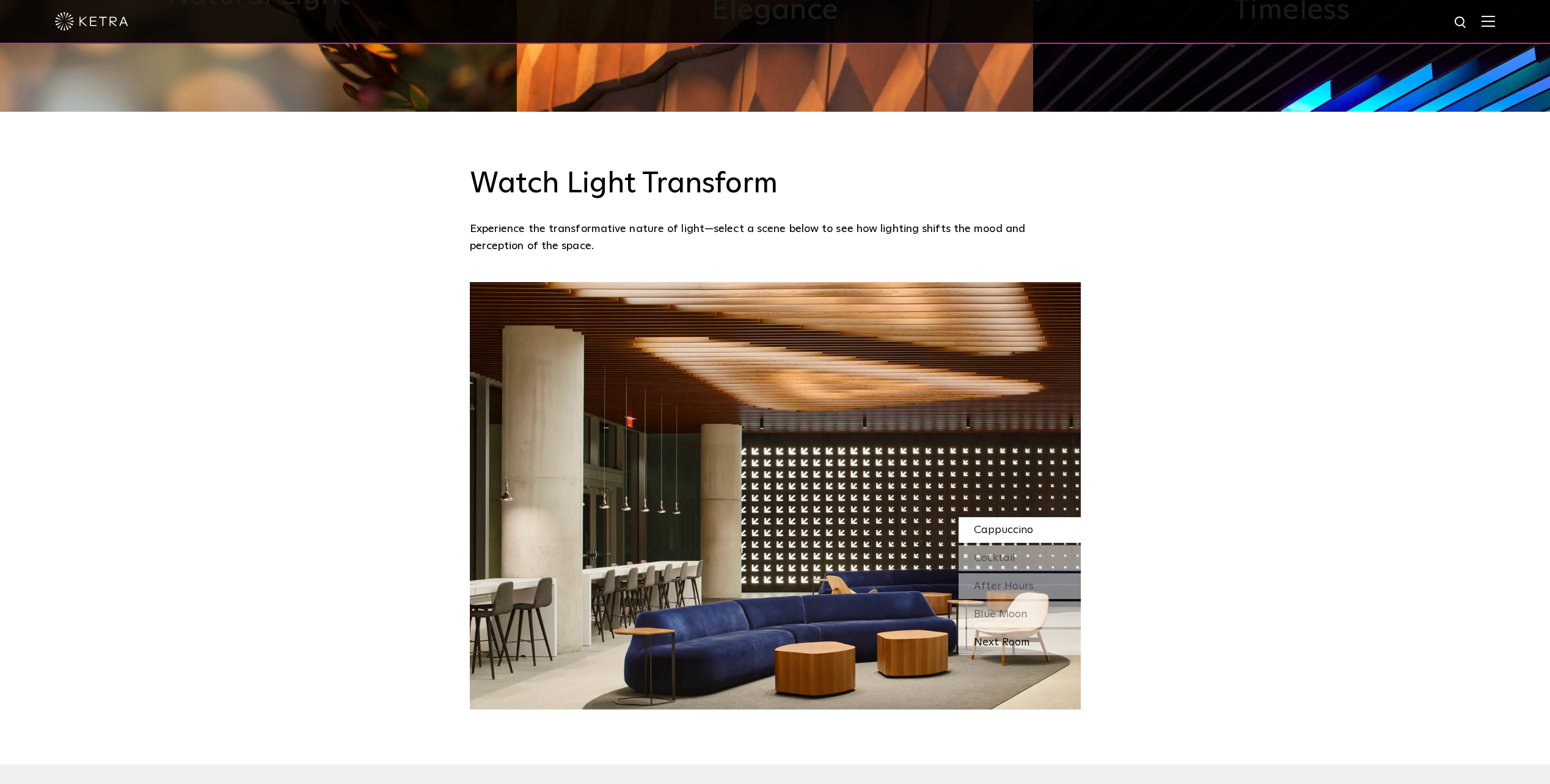
click at [1011, 646] on div "Next Room" at bounding box center [1020, 643] width 123 height 25
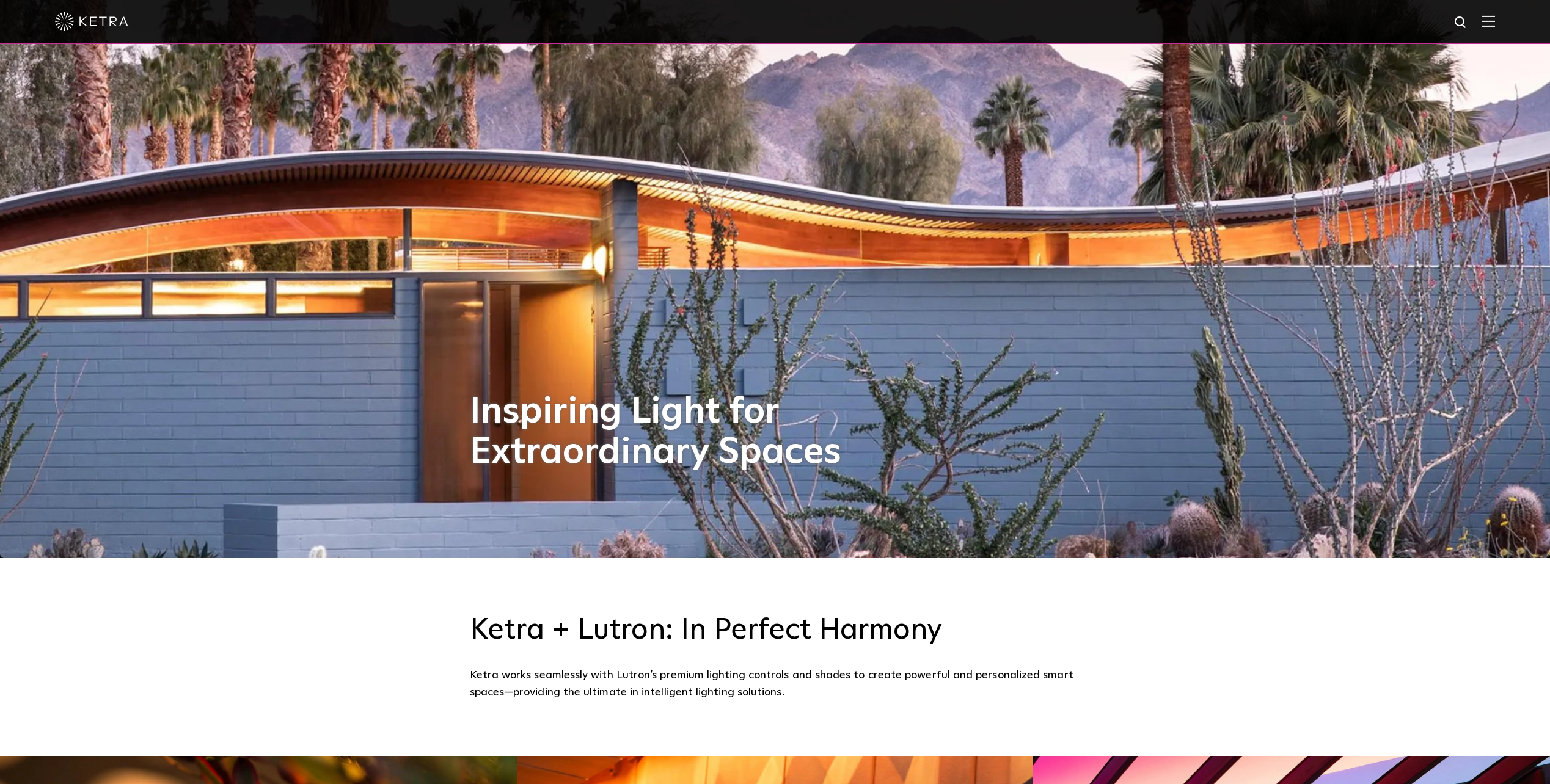
scroll to position [0, 0]
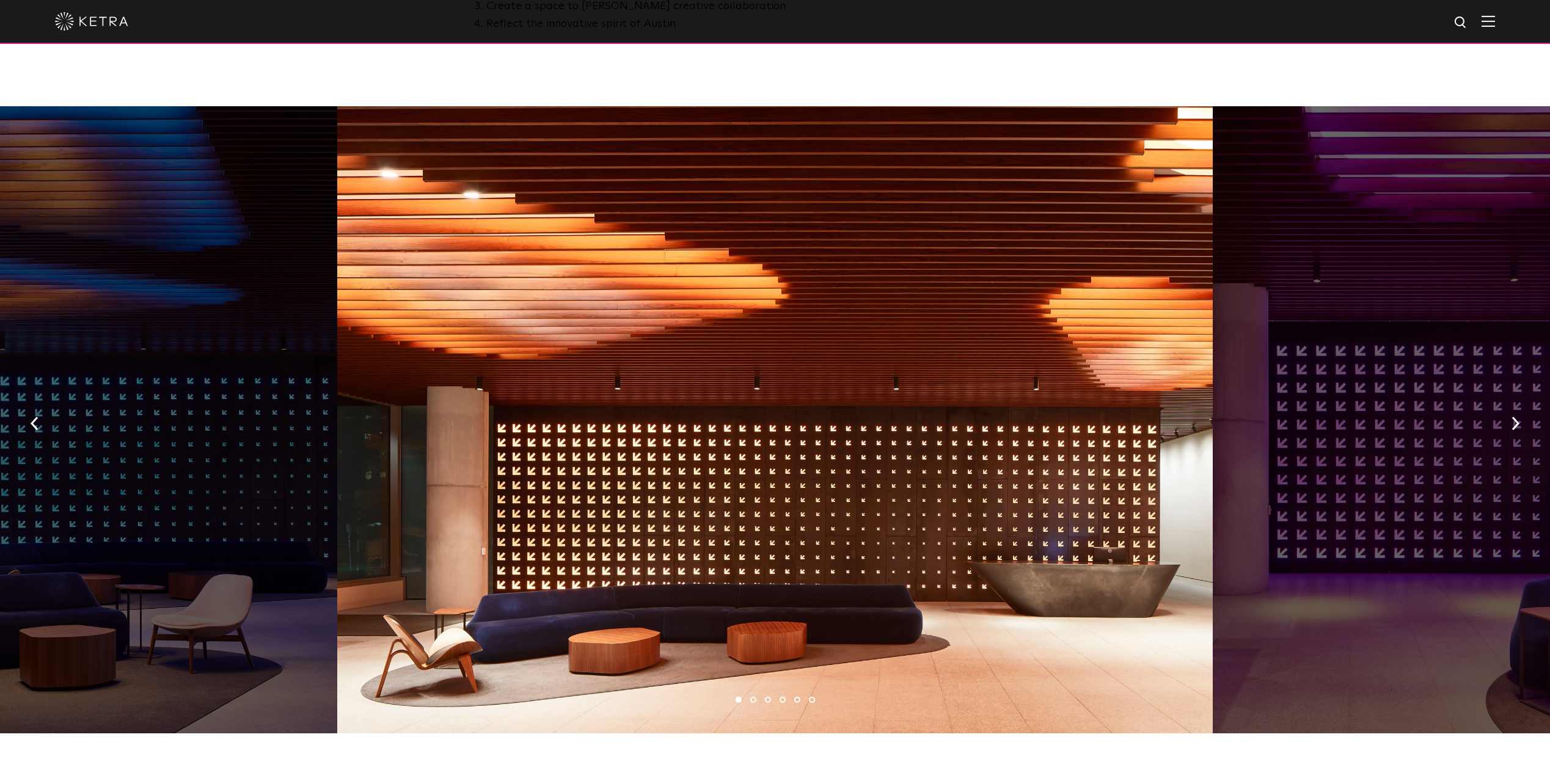
scroll to position [855, 0]
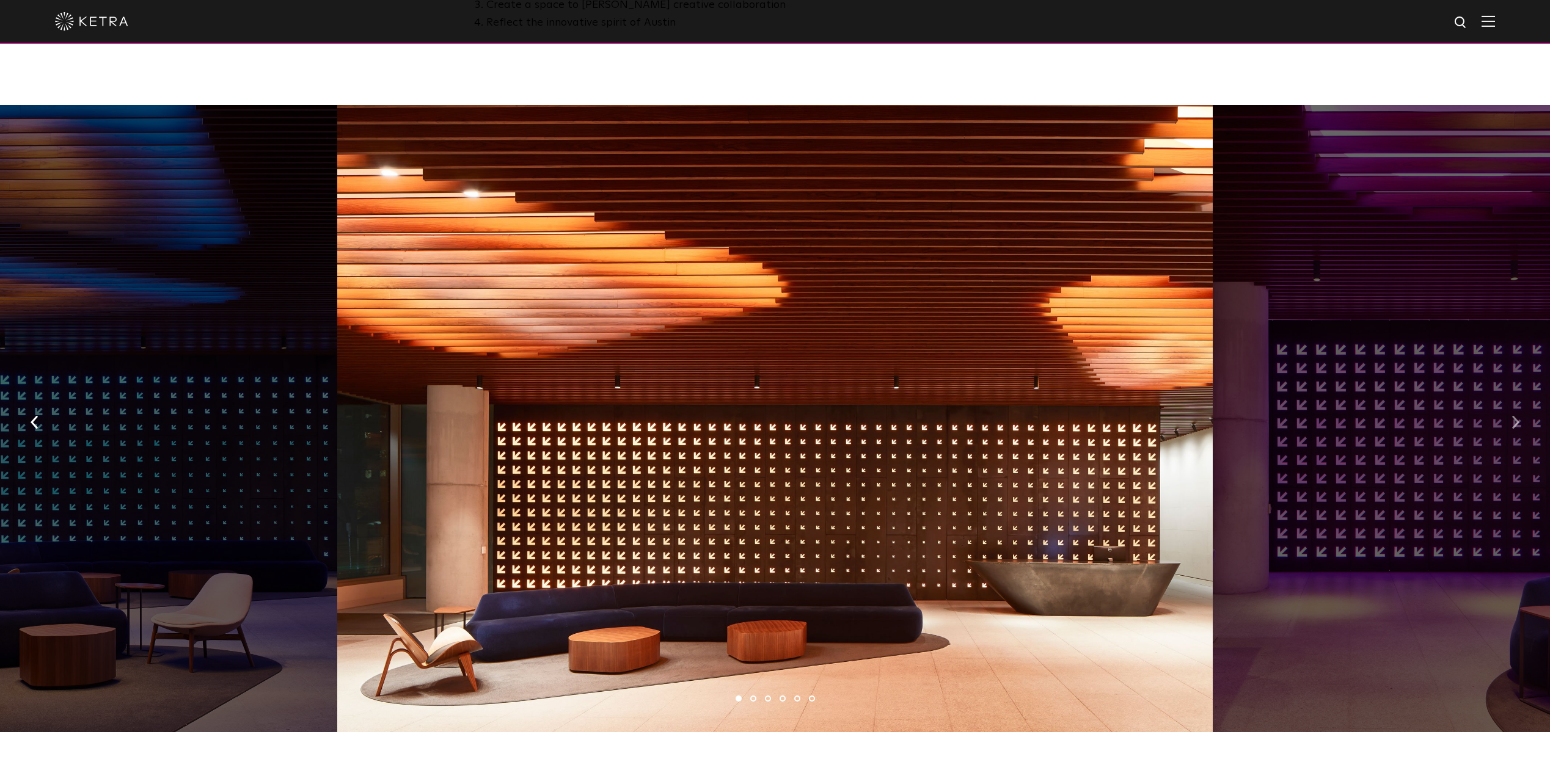
click at [1517, 416] on img "button" at bounding box center [1516, 422] width 8 height 14
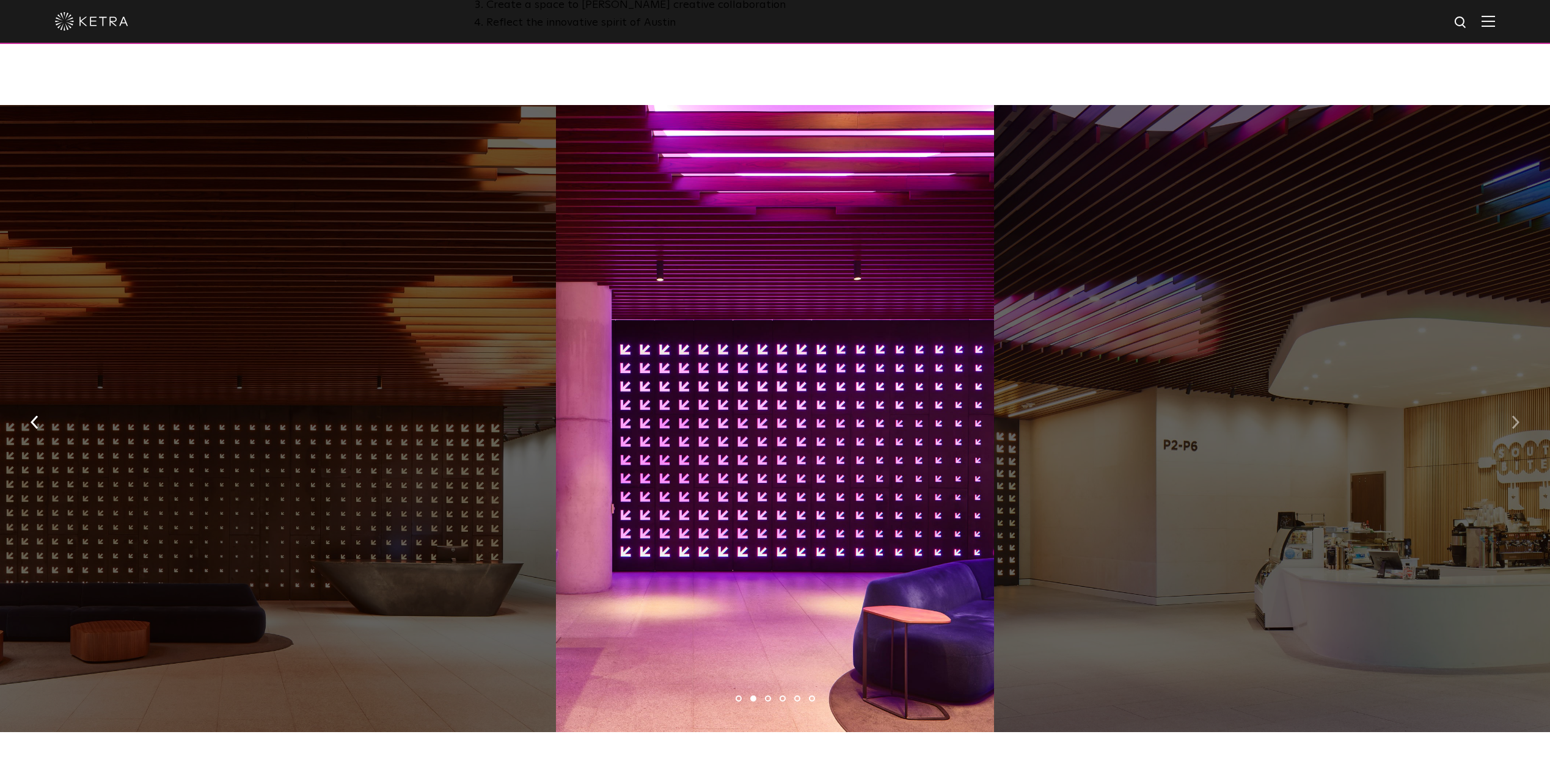
click at [1518, 416] on img "button" at bounding box center [1516, 422] width 8 height 14
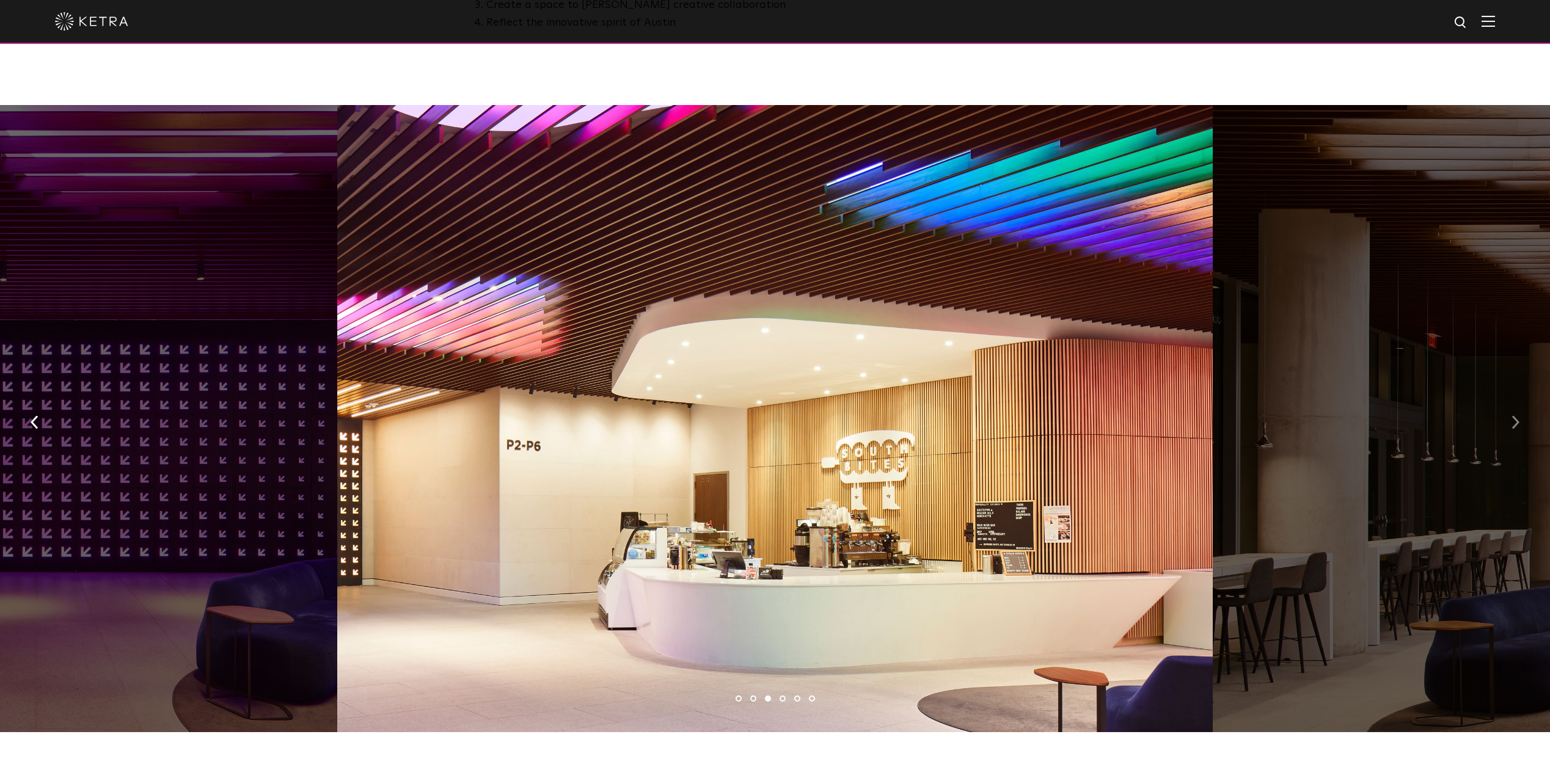
click at [1517, 417] on img "button" at bounding box center [1516, 422] width 8 height 14
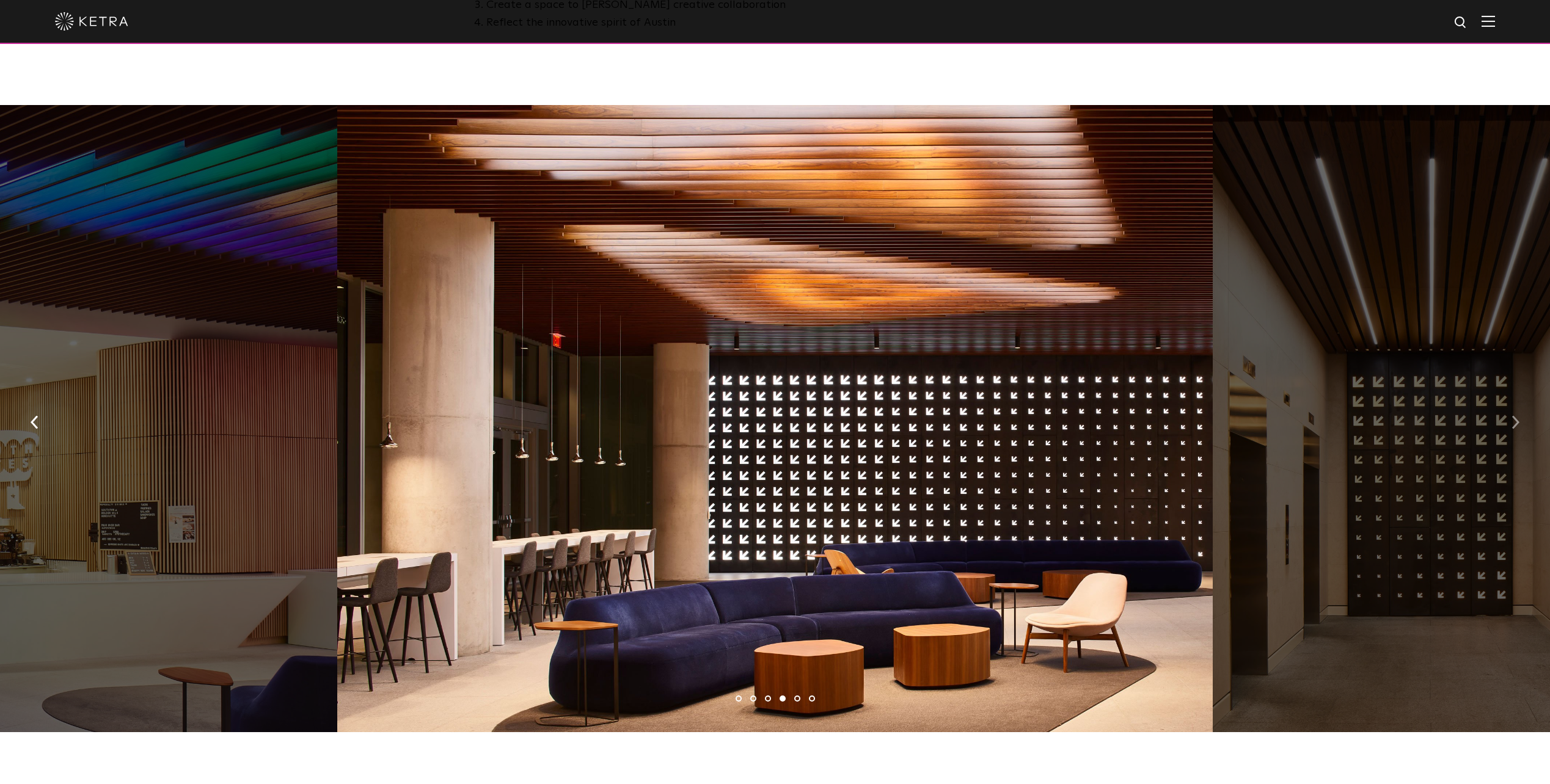
click at [1518, 417] on img "button" at bounding box center [1516, 422] width 8 height 14
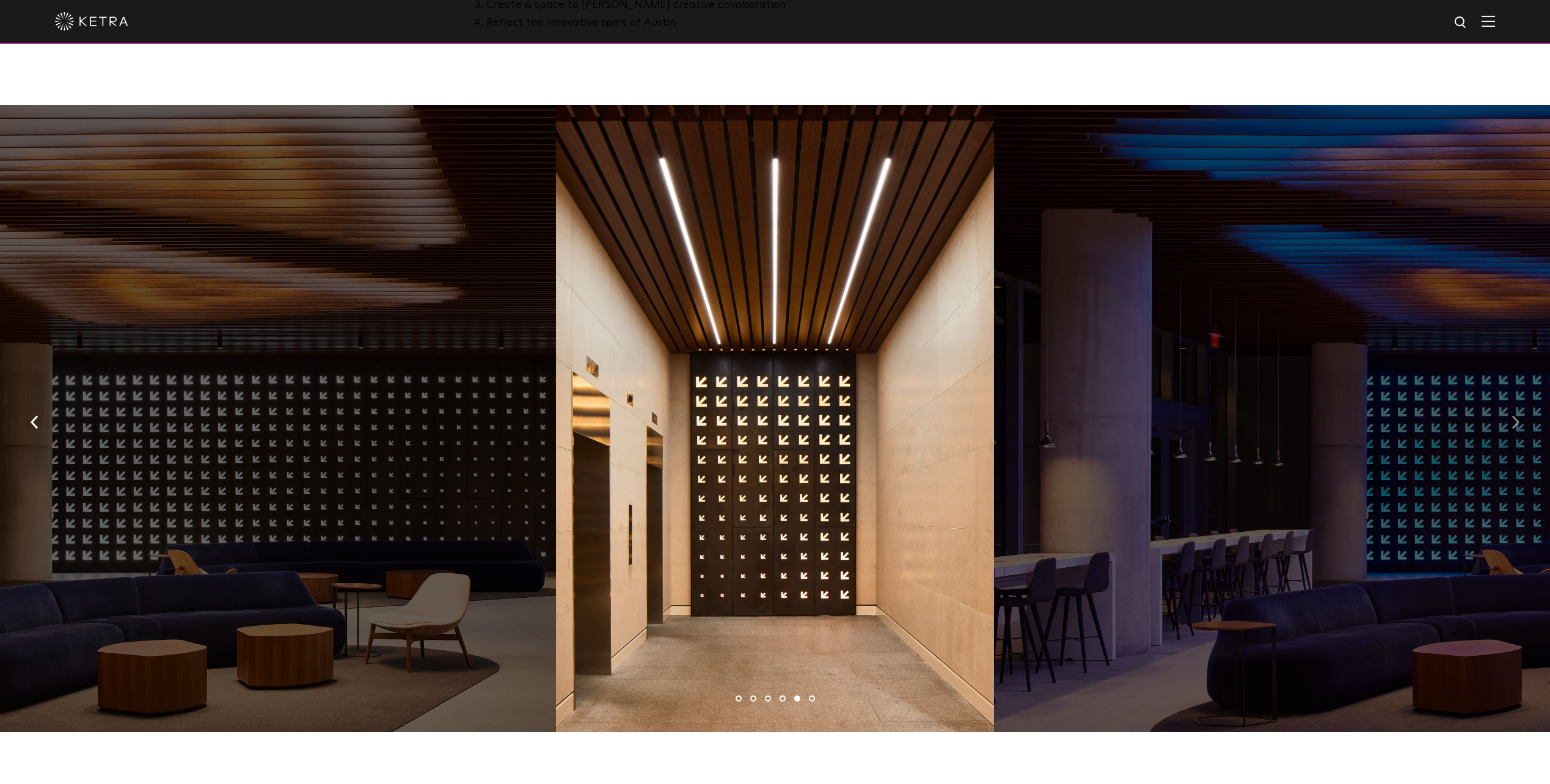
click at [1514, 416] on img "button" at bounding box center [1516, 422] width 8 height 14
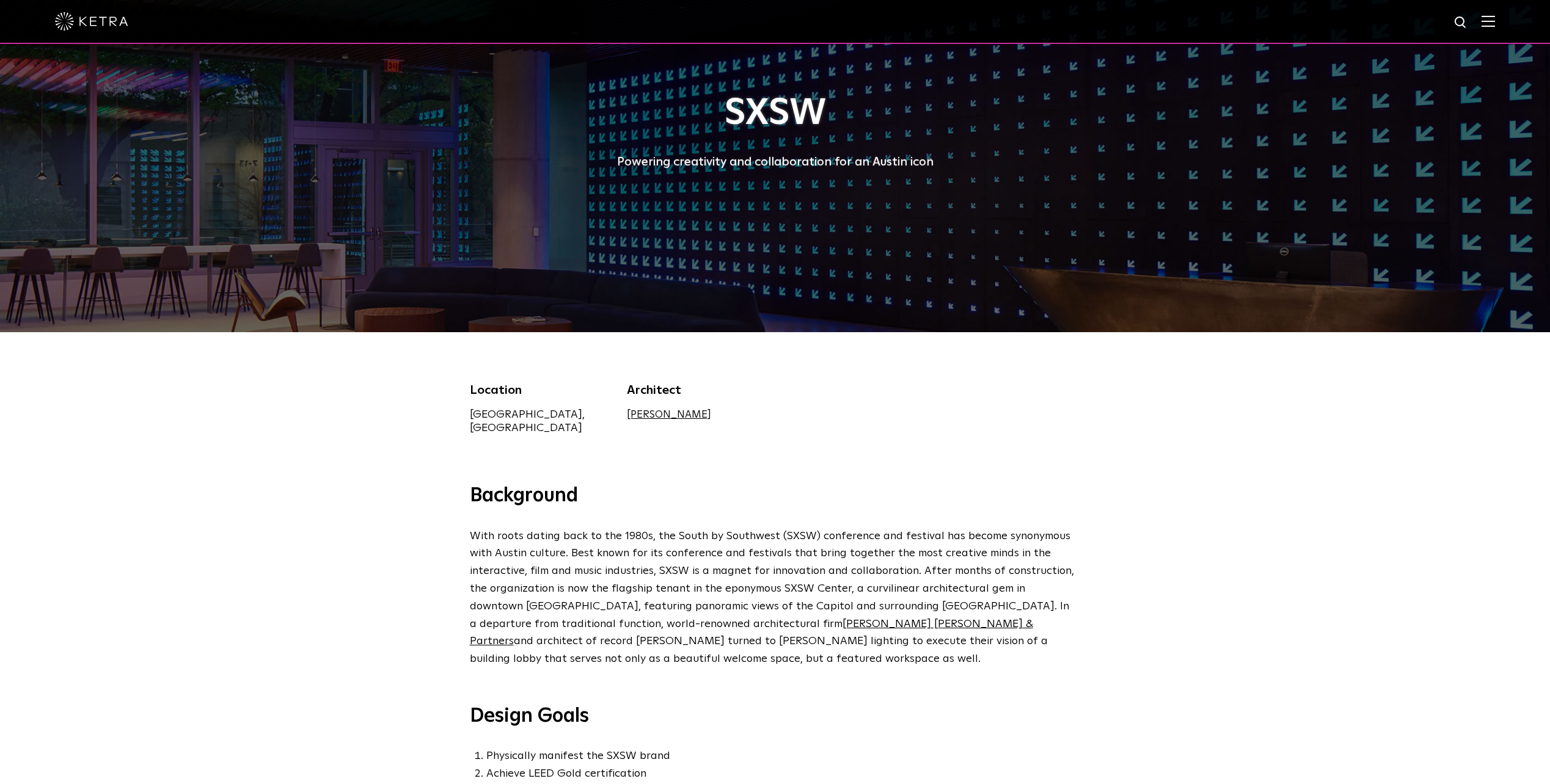
scroll to position [0, 0]
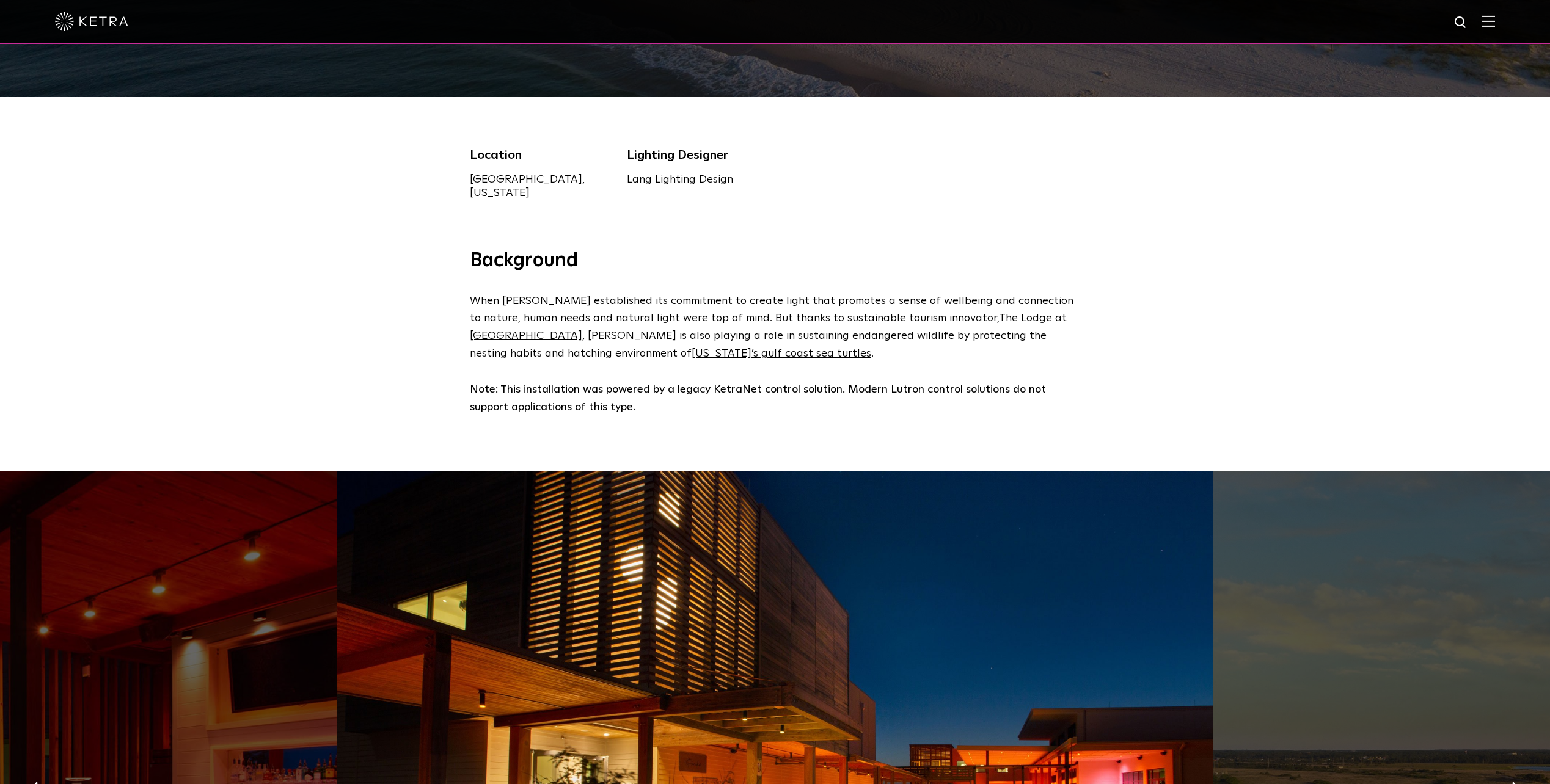
scroll to position [304, 0]
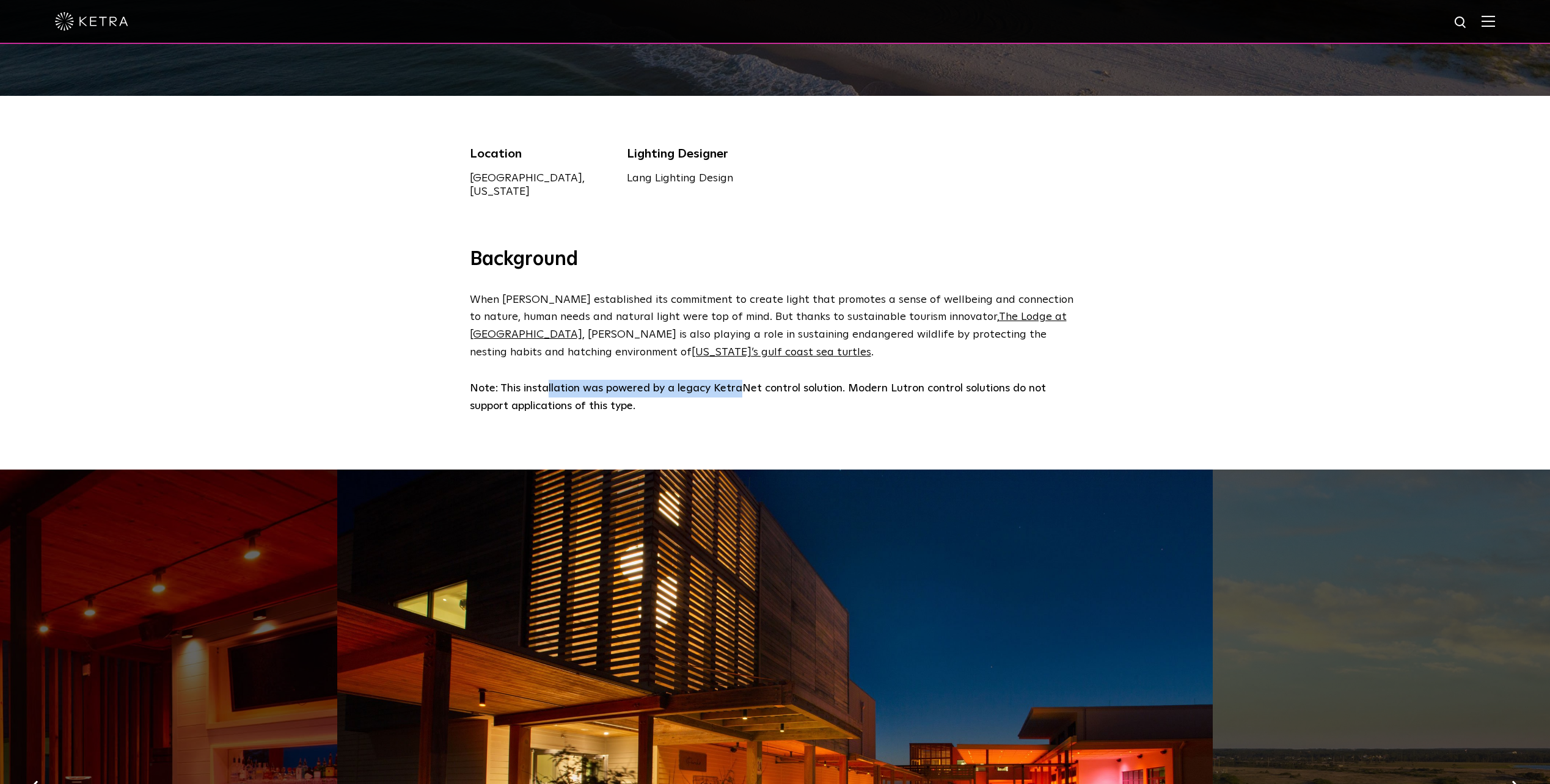
drag, startPoint x: 547, startPoint y: 371, endPoint x: 737, endPoint y: 369, distance: 190.0
click at [737, 383] on strong "Note: This installation was powered by a legacy KetraNet control solution. Mode…" at bounding box center [758, 397] width 576 height 28
drag, startPoint x: 737, startPoint y: 369, endPoint x: 763, endPoint y: 385, distance: 30.5
click at [763, 385] on p "Note: This installation was powered by a legacy KetraNet control solution. Mode…" at bounding box center [772, 398] width 605 height 35
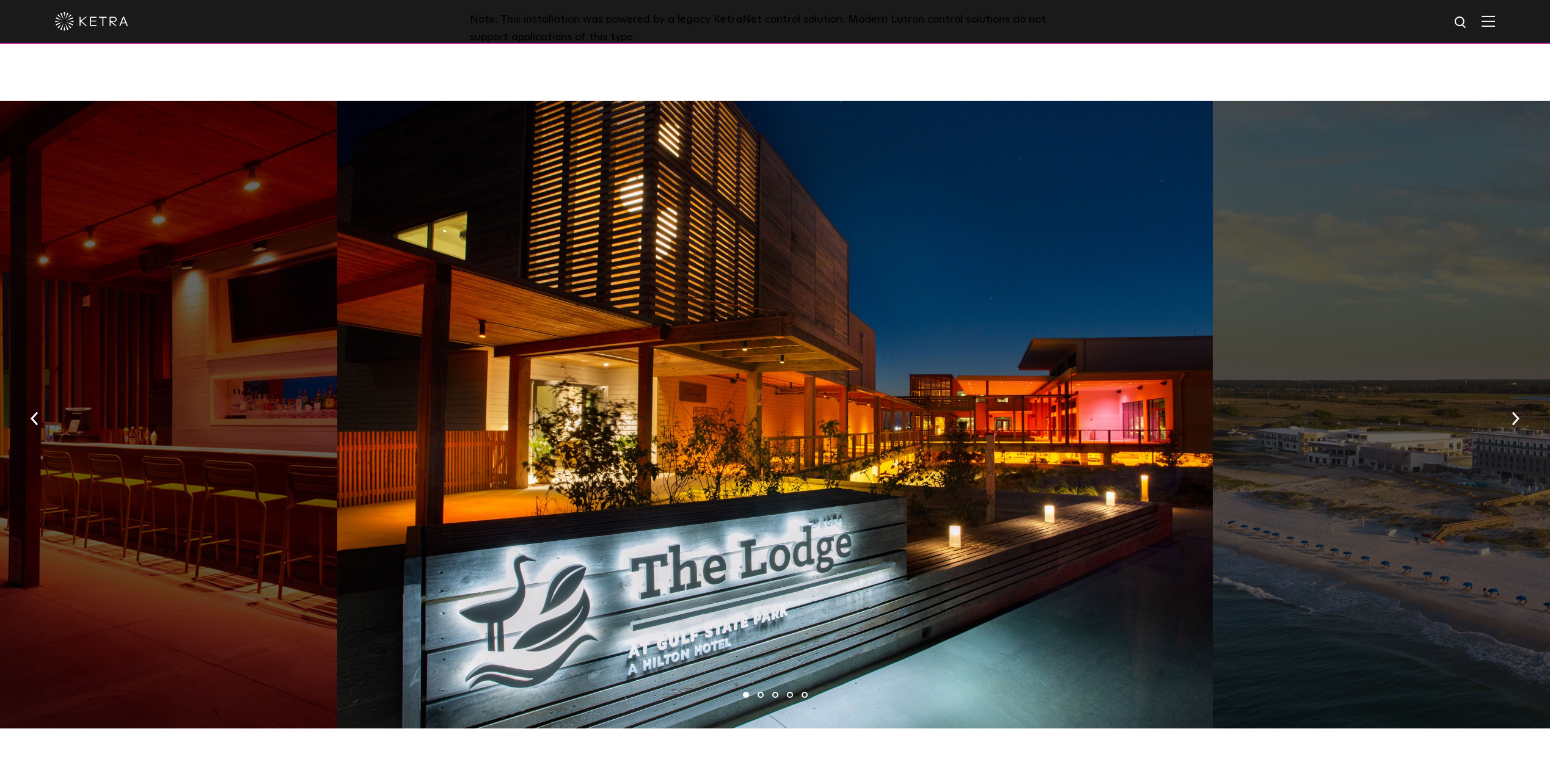
scroll to position [672, 0]
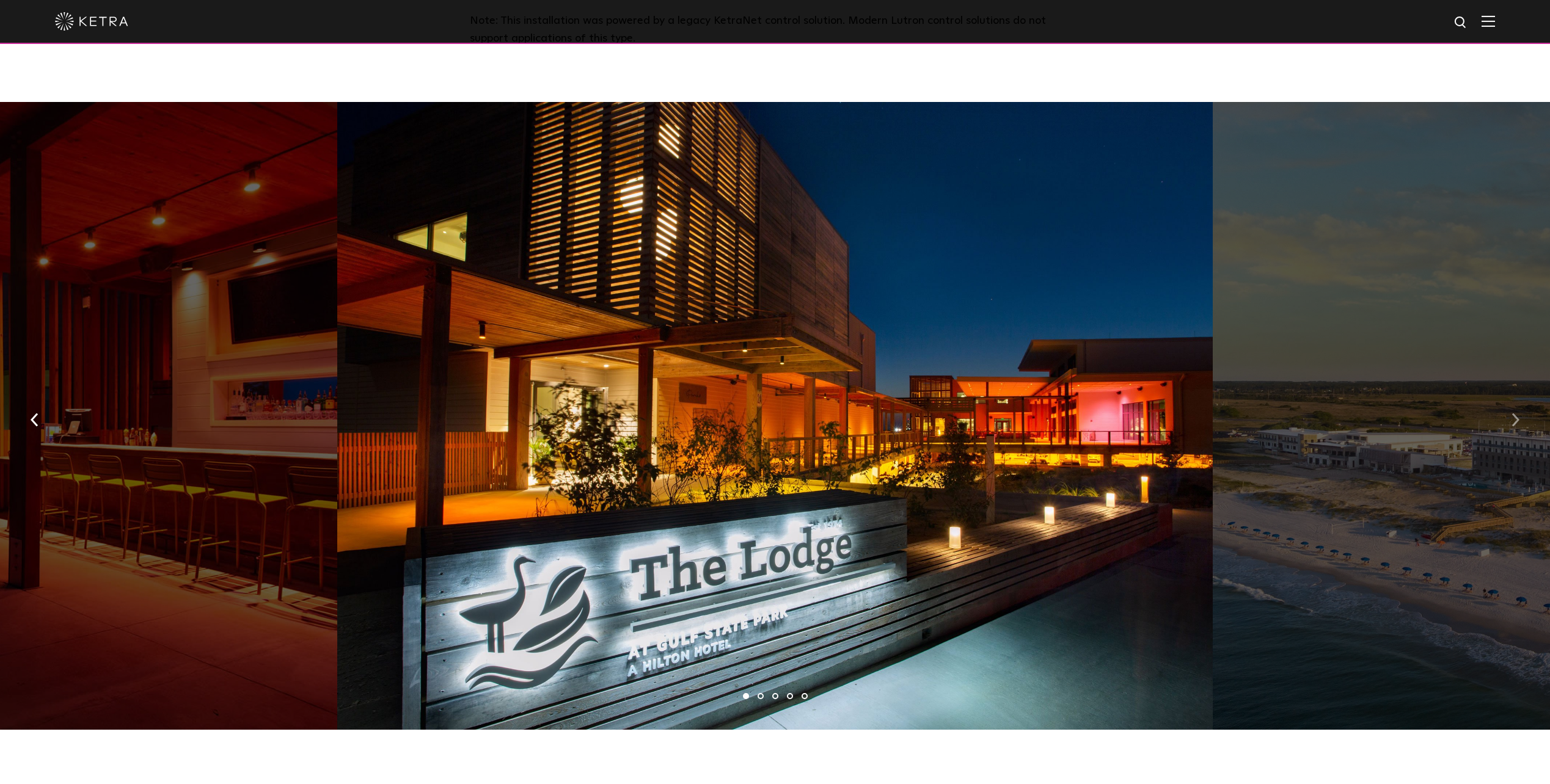
click at [1515, 415] on img "button" at bounding box center [1516, 419] width 8 height 14
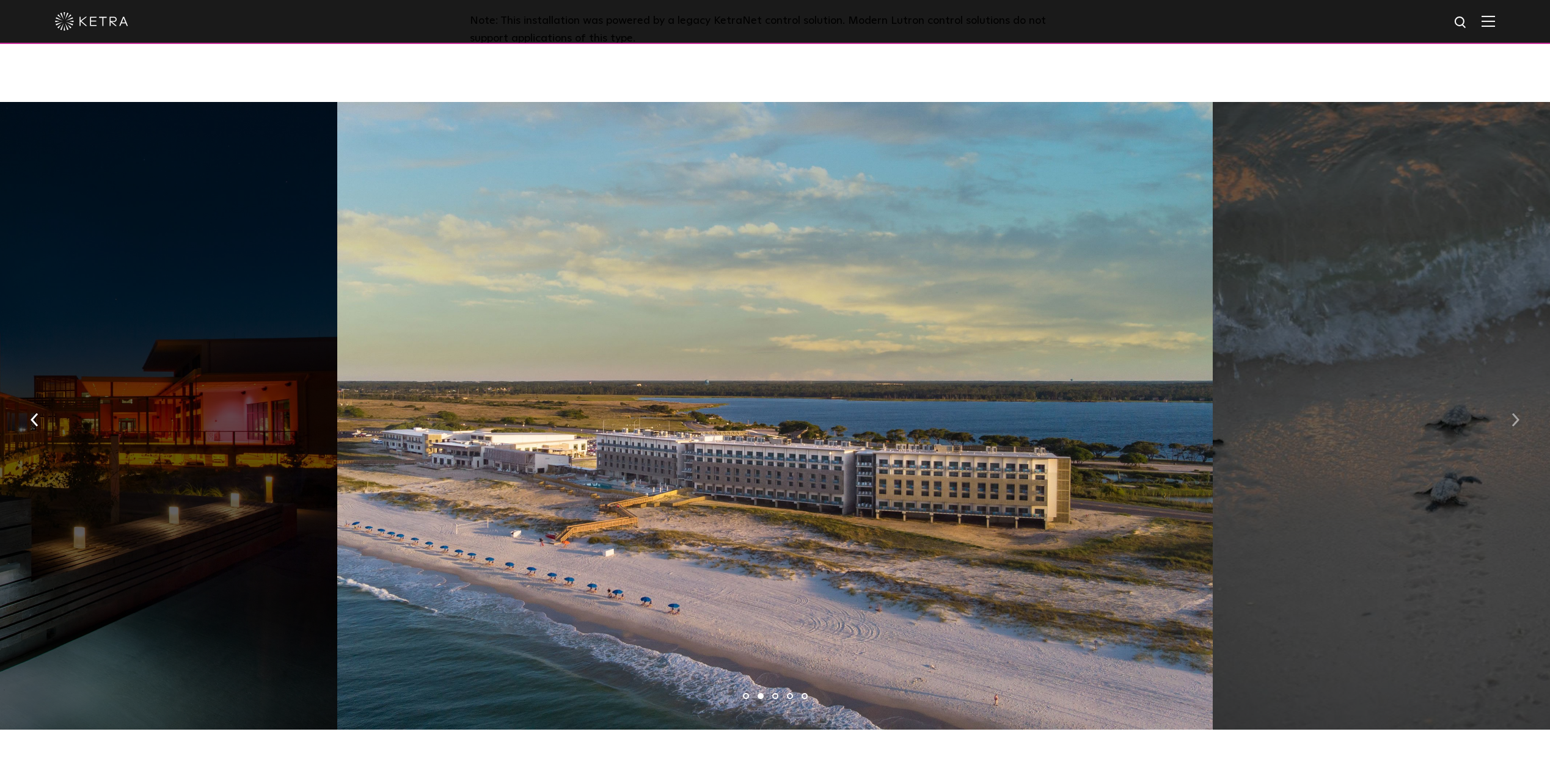
click at [1515, 415] on img "button" at bounding box center [1516, 419] width 8 height 14
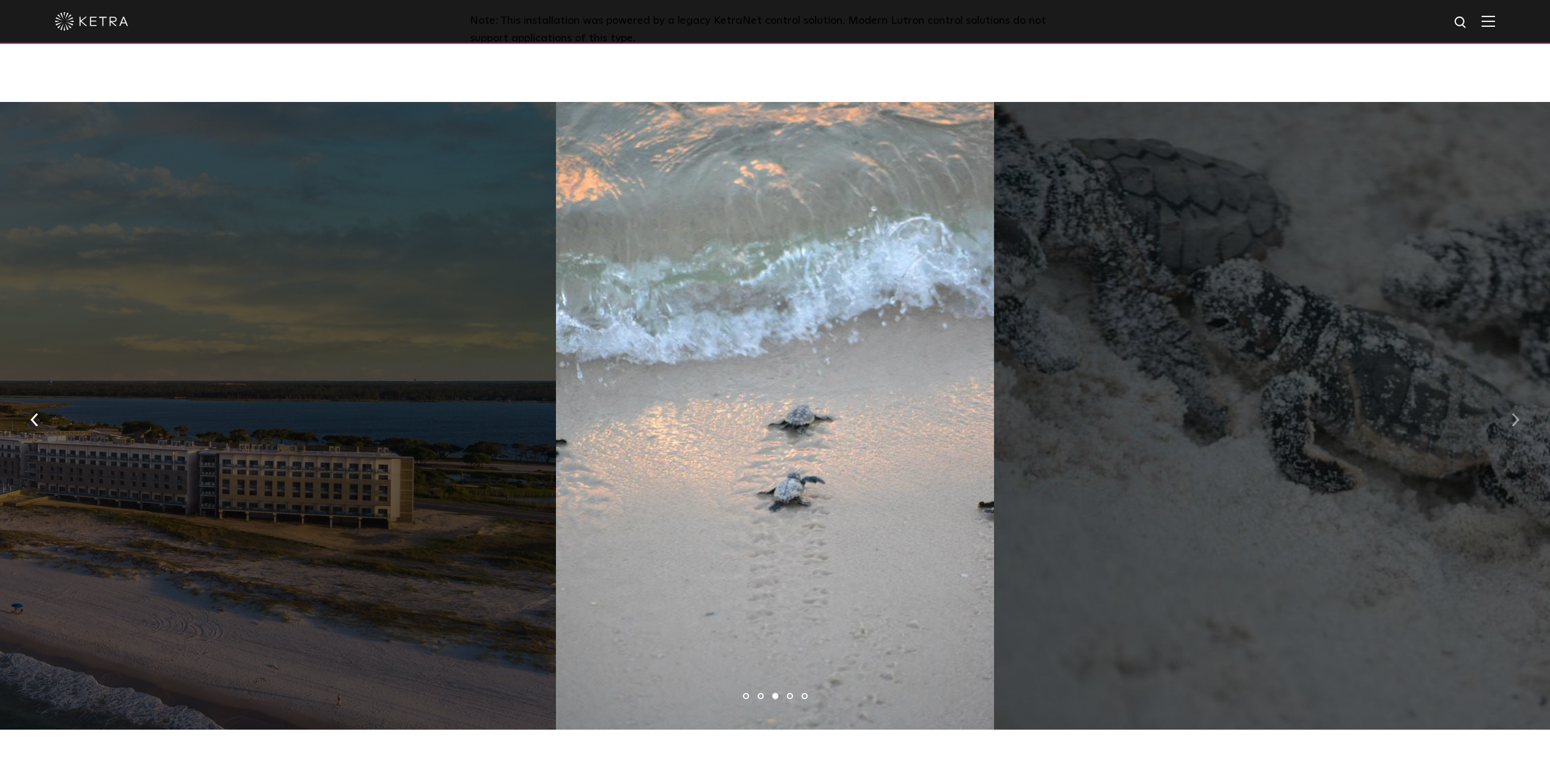
click at [1515, 415] on img "button" at bounding box center [1516, 419] width 8 height 14
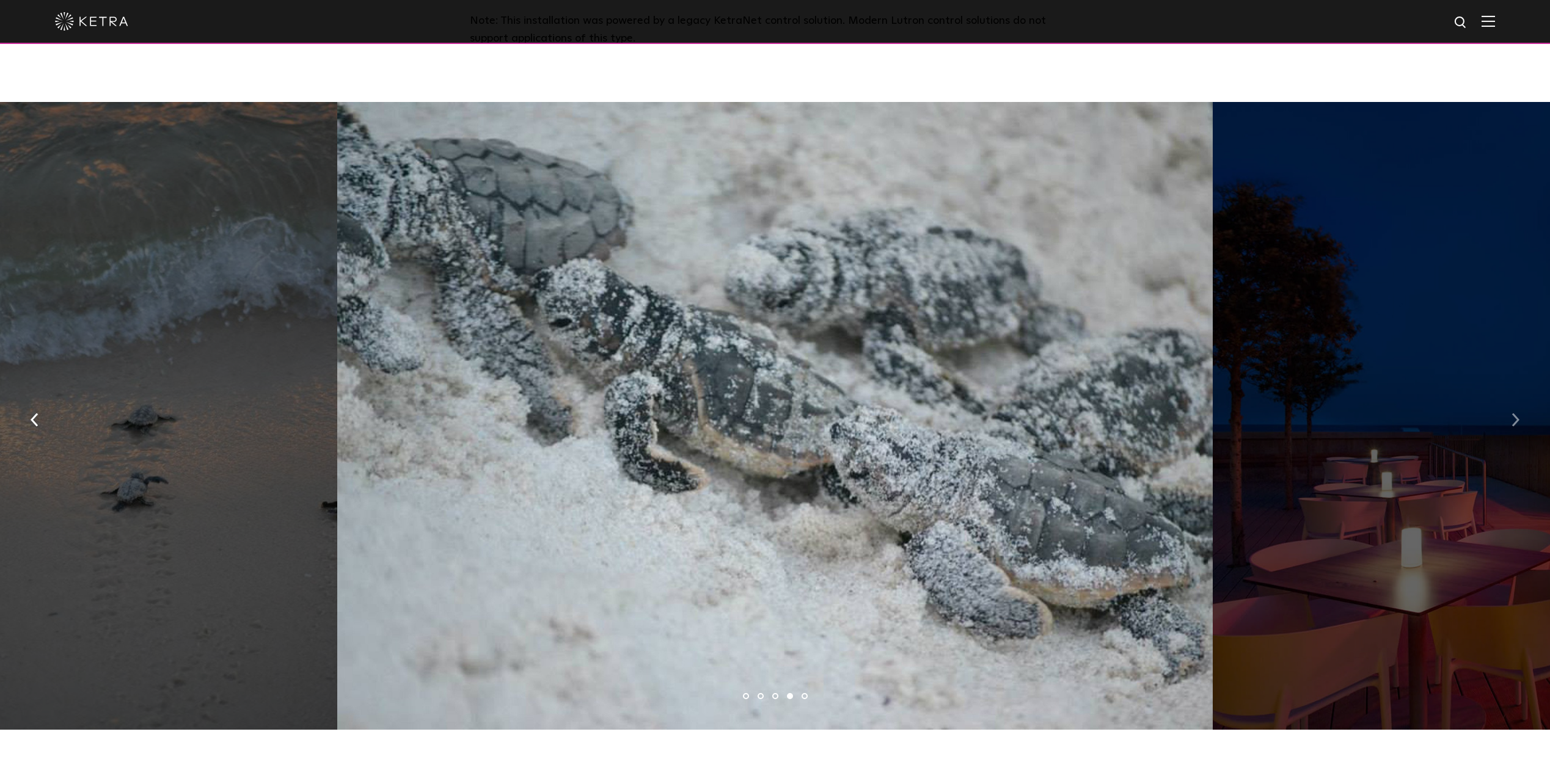
click at [1515, 415] on img "button" at bounding box center [1516, 419] width 8 height 14
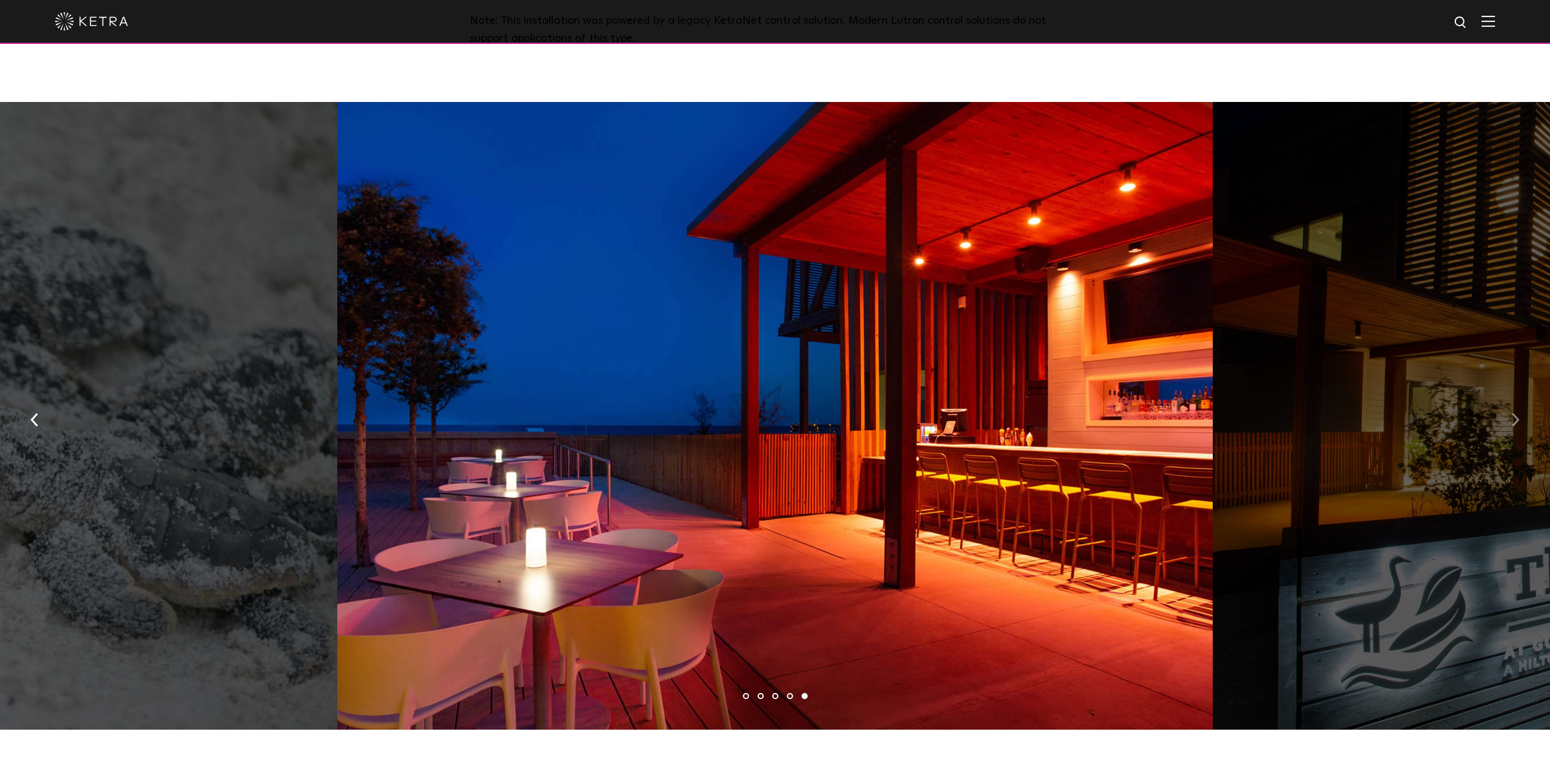
click at [1509, 414] on button "button" at bounding box center [1516, 418] width 26 height 42
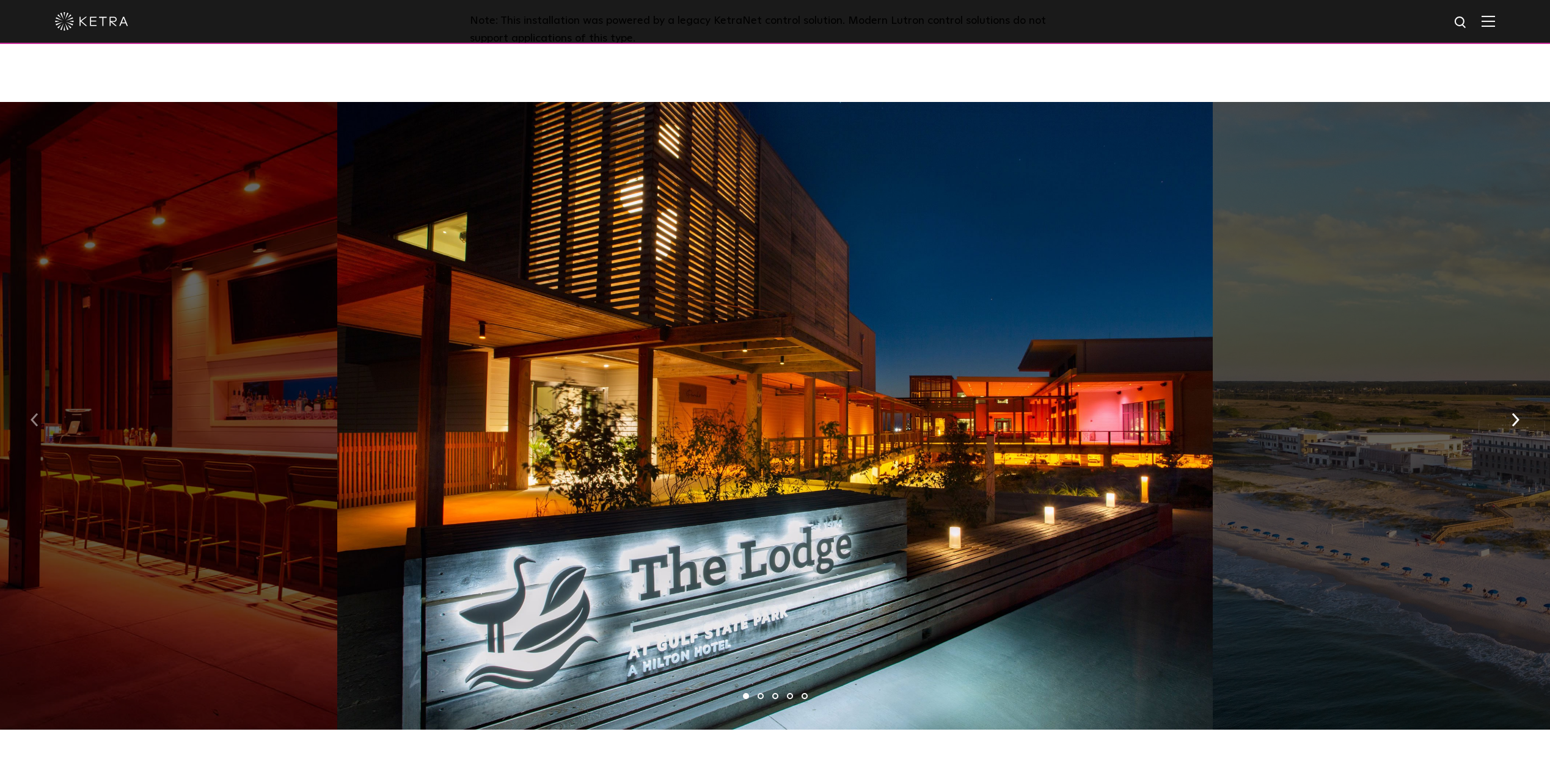
click at [36, 413] on img "button" at bounding box center [34, 419] width 8 height 14
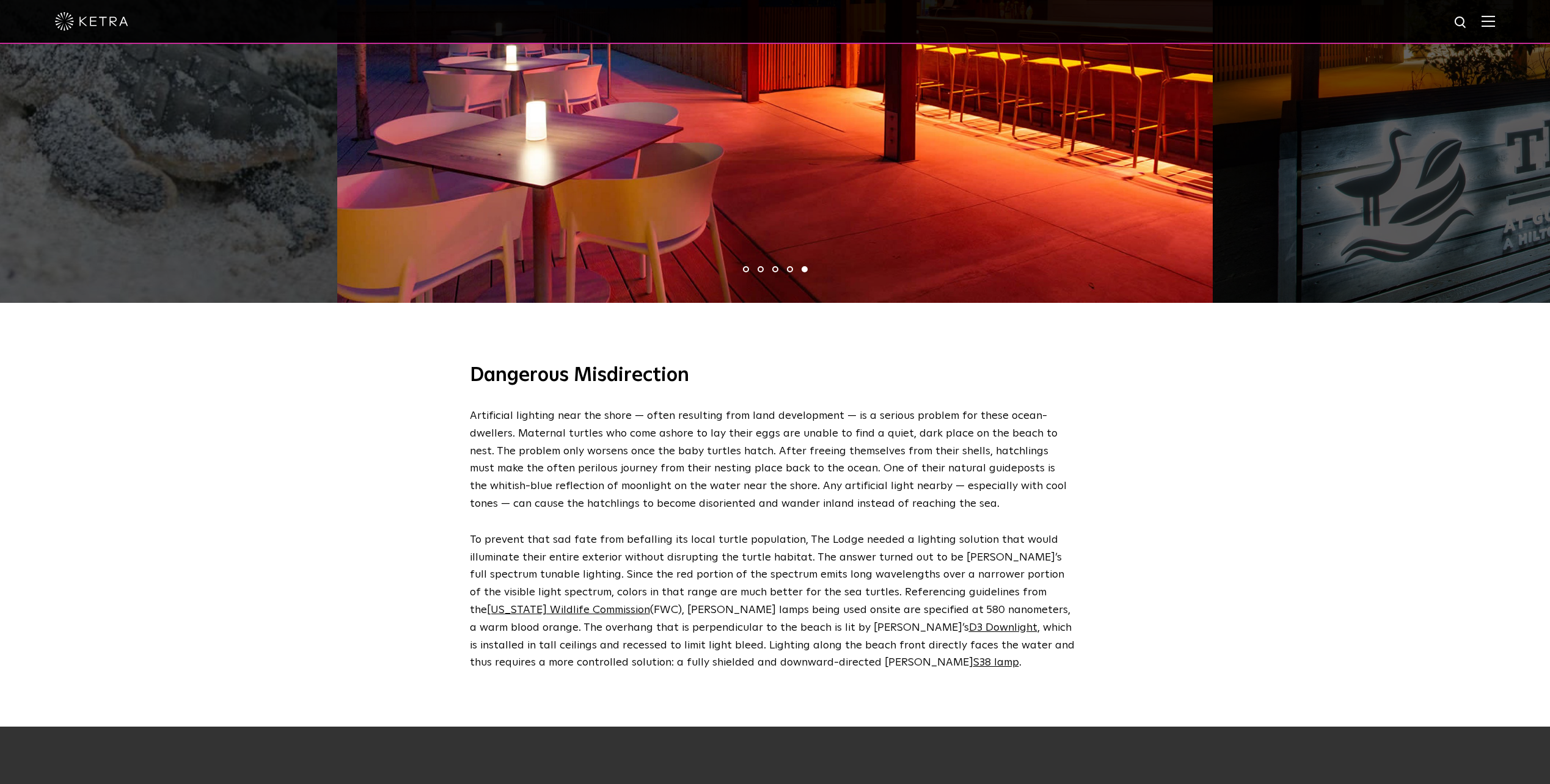
scroll to position [1100, 0]
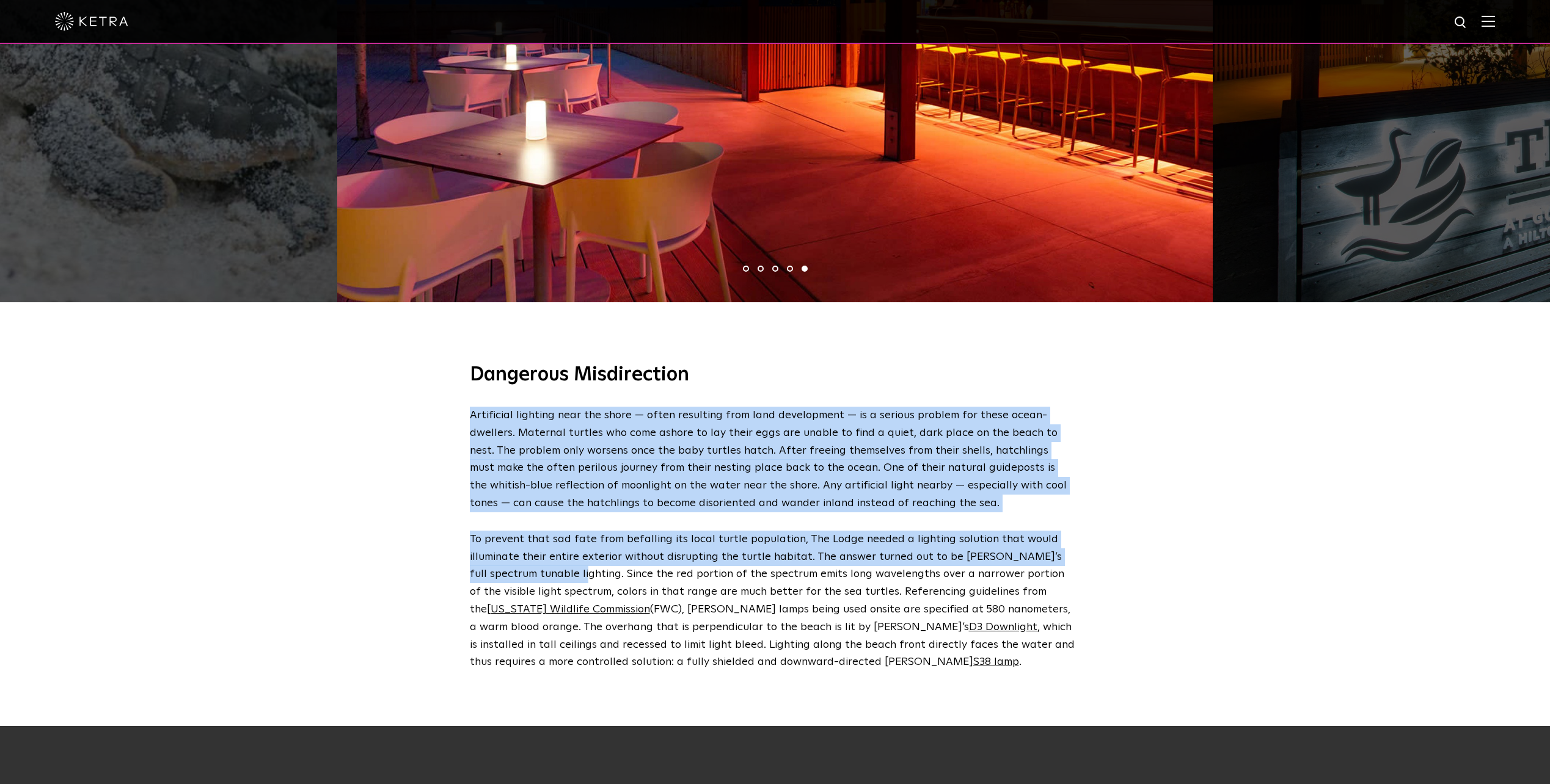
drag, startPoint x: 465, startPoint y: 403, endPoint x: 553, endPoint y: 566, distance: 185.2
click at [553, 566] on div "Dangerous Misdirection Artificial lighting near the shore — often resulting fro…" at bounding box center [775, 516] width 635 height 309
click at [553, 566] on p "To prevent that sad fate from befalling its local turtle population, The Lodge …" at bounding box center [772, 601] width 605 height 140
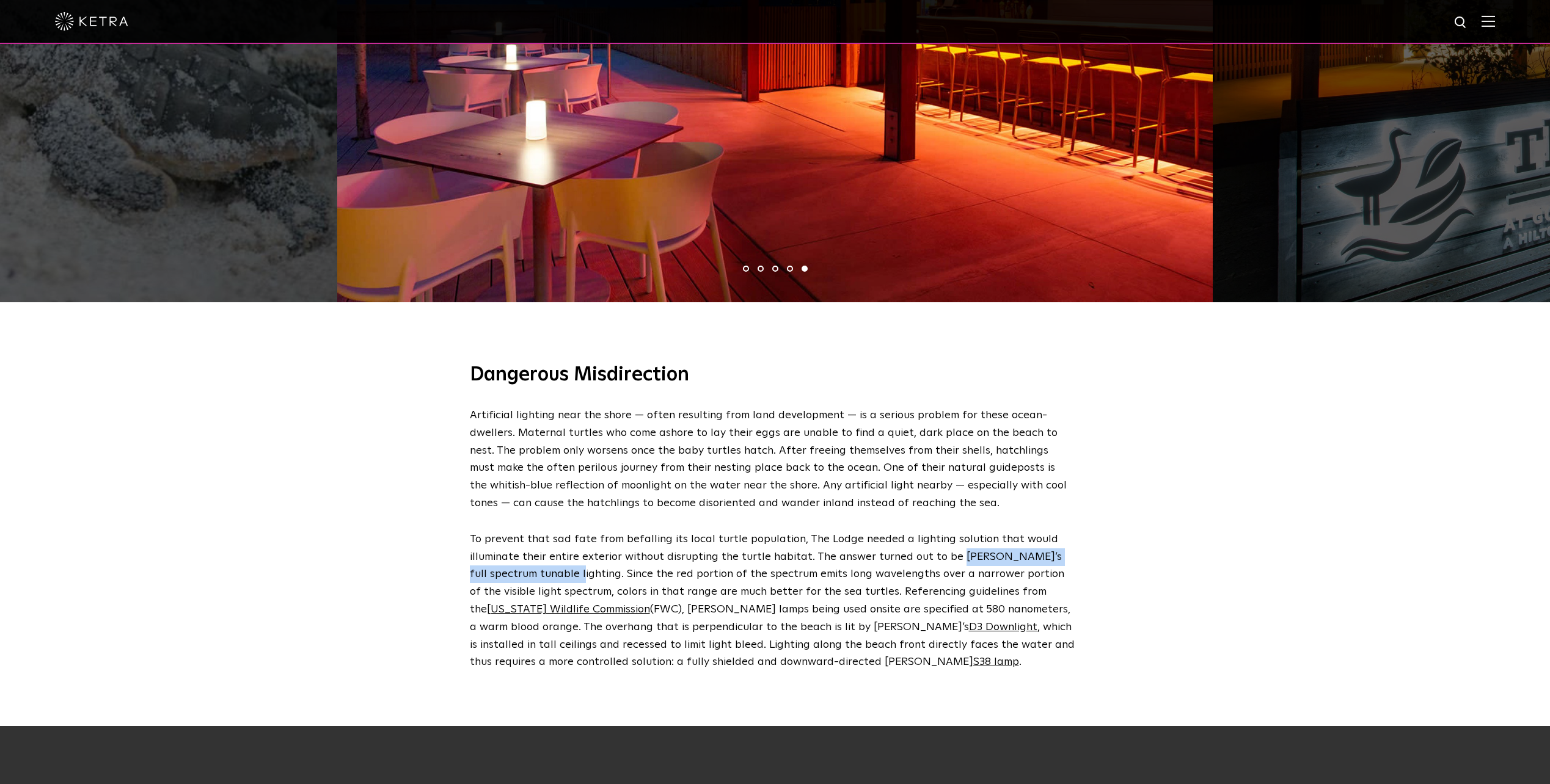
drag, startPoint x: 950, startPoint y: 546, endPoint x: 552, endPoint y: 563, distance: 398.4
click at [552, 563] on p "To prevent that sad fate from befalling its local turtle population, The Lodge …" at bounding box center [772, 601] width 605 height 140
copy p "Ketra’s full spectrum tunable lighting."
click at [1213, 534] on div "Dangerous Misdirection Artificial lighting near the shore — often resulting fro…" at bounding box center [775, 516] width 1550 height 418
click at [799, 586] on p "To prevent that sad fate from befalling its local turtle population, The Lodge …" at bounding box center [772, 601] width 605 height 140
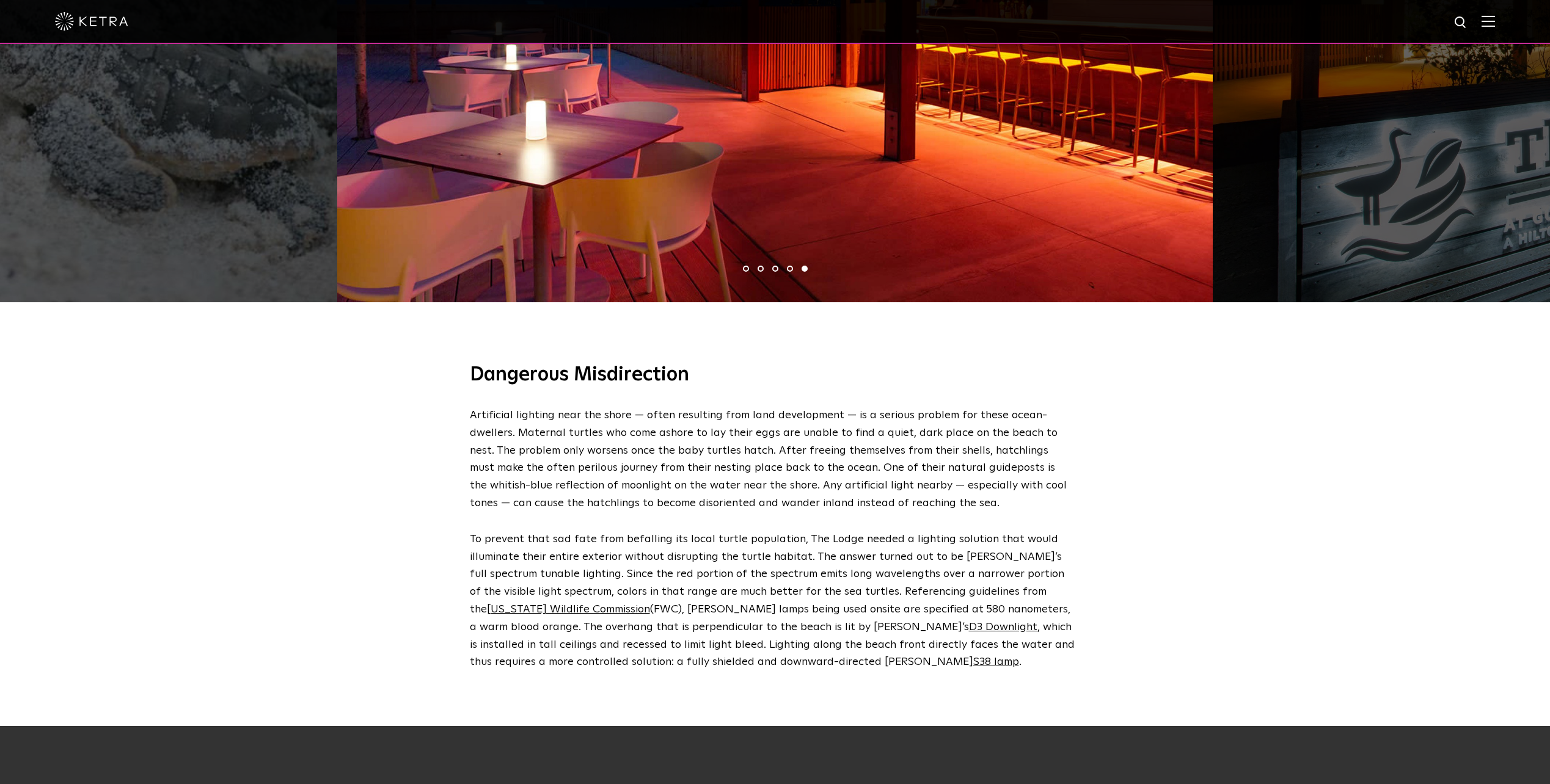
drag, startPoint x: 799, startPoint y: 586, endPoint x: 828, endPoint y: 594, distance: 30.1
click at [828, 594] on p "To prevent that sad fate from befalling its local turtle population, The Lodge …" at bounding box center [772, 601] width 605 height 140
drag, startPoint x: 566, startPoint y: 595, endPoint x: 913, endPoint y: 599, distance: 347.0
click at [913, 599] on p "To prevent that sad fate from befalling its local turtle population, The Lodge …" at bounding box center [772, 601] width 605 height 140
drag, startPoint x: 913, startPoint y: 599, endPoint x: 891, endPoint y: 620, distance: 30.4
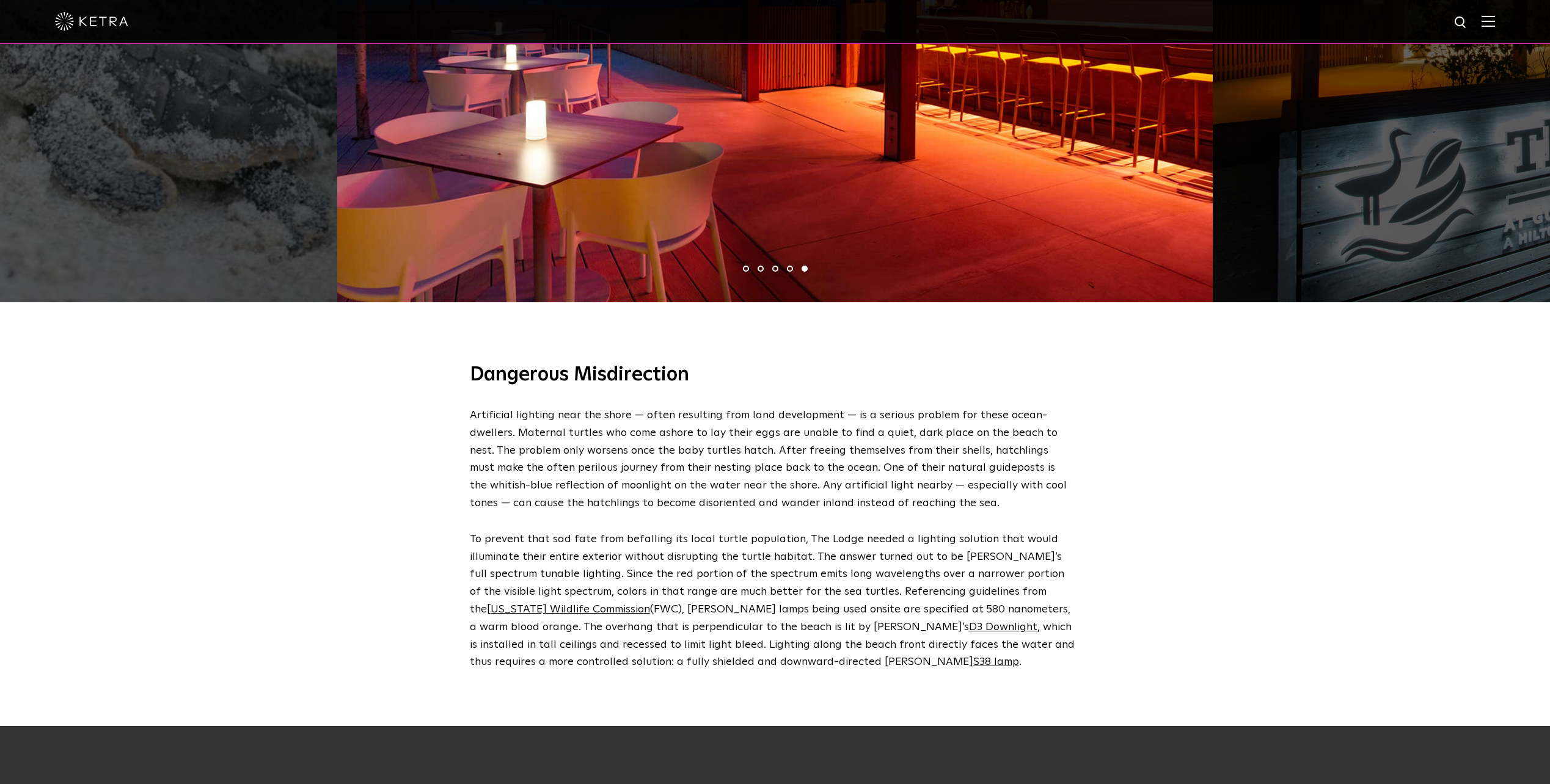
click at [891, 620] on p "To prevent that sad fate from befalling its local turtle population, The Lodge …" at bounding box center [772, 601] width 605 height 140
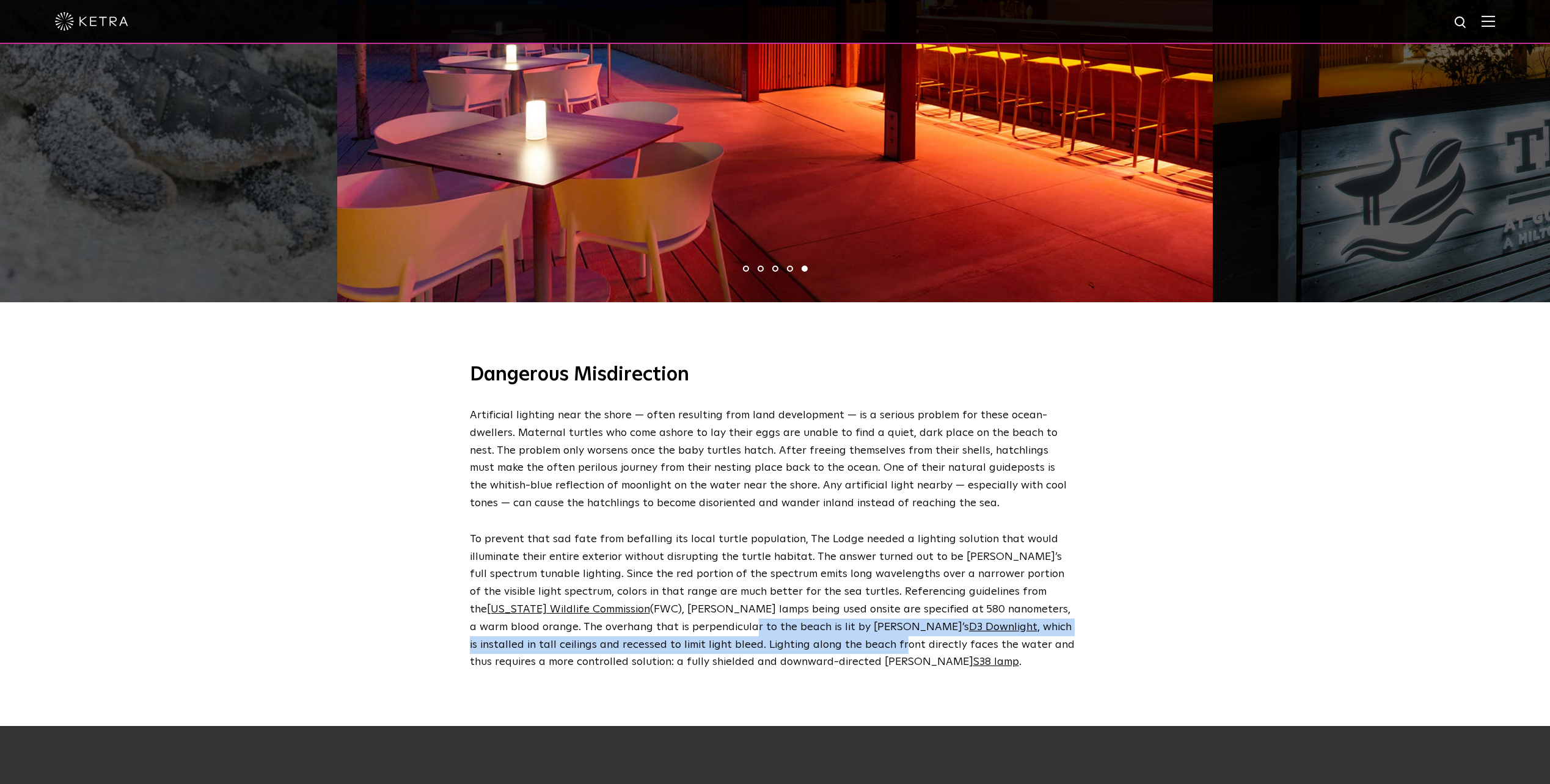
drag, startPoint x: 631, startPoint y: 622, endPoint x: 646, endPoint y: 622, distance: 15.0
click at [646, 622] on p "To prevent that sad fate from befalling its local turtle population, The Lodge …" at bounding box center [772, 601] width 605 height 140
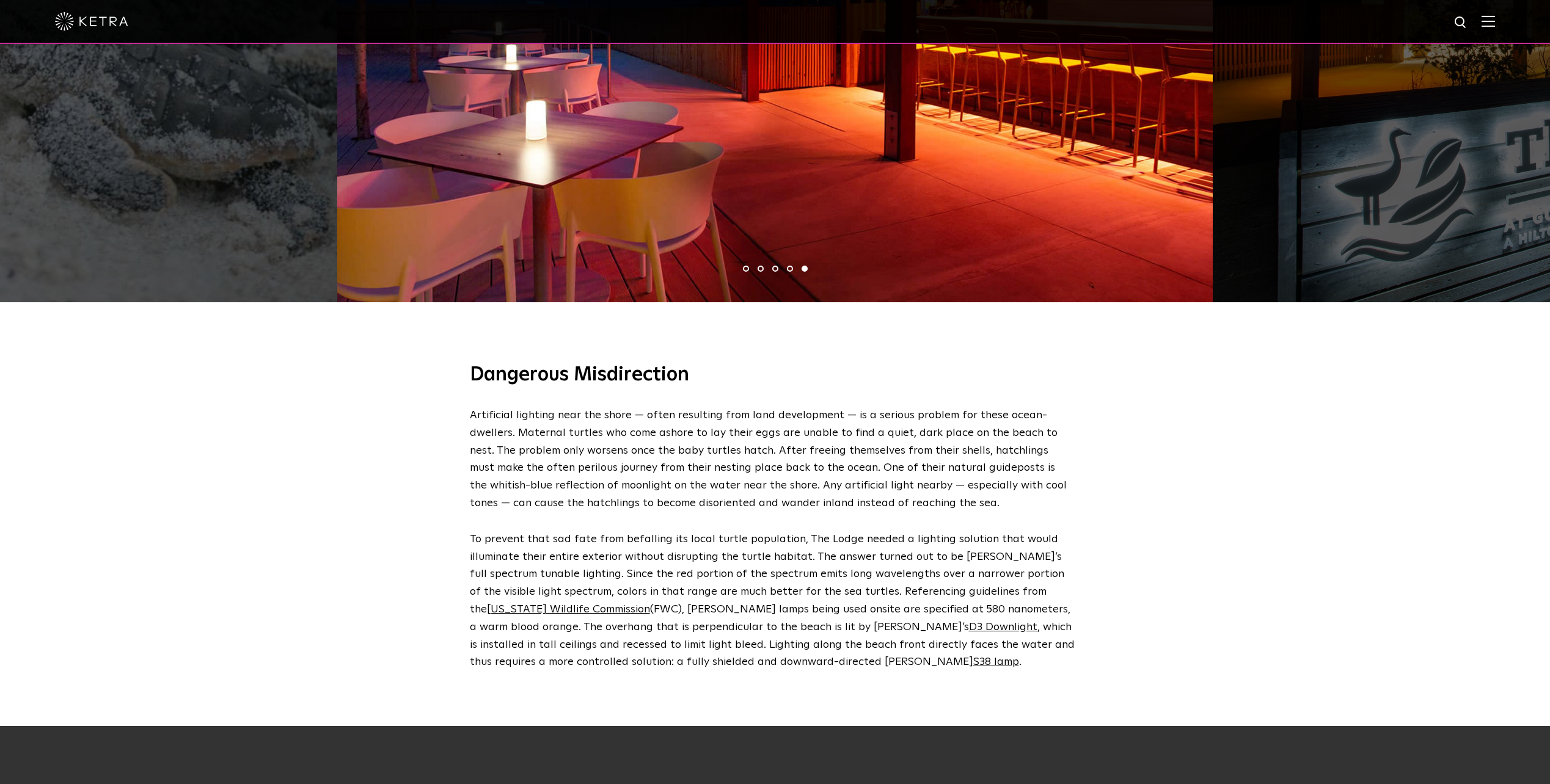
drag, startPoint x: 646, startPoint y: 622, endPoint x: 760, endPoint y: 642, distance: 115.7
click at [763, 648] on p "To prevent that sad fate from befalling its local turtle population, The Lodge …" at bounding box center [772, 601] width 605 height 140
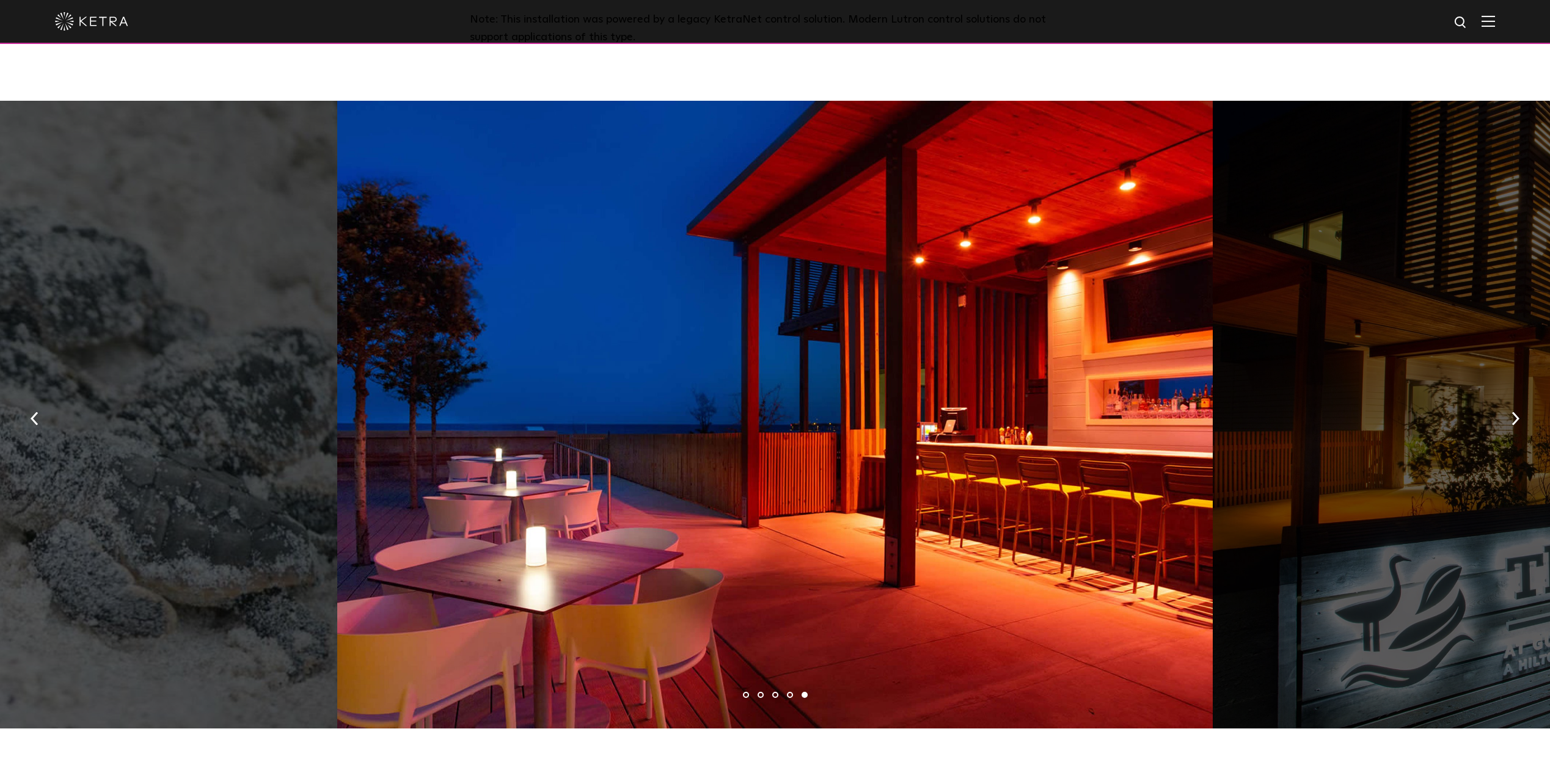
scroll to position [672, 0]
drag, startPoint x: 698, startPoint y: 306, endPoint x: 668, endPoint y: 299, distance: 30.8
click at [668, 299] on div at bounding box center [775, 415] width 875 height 627
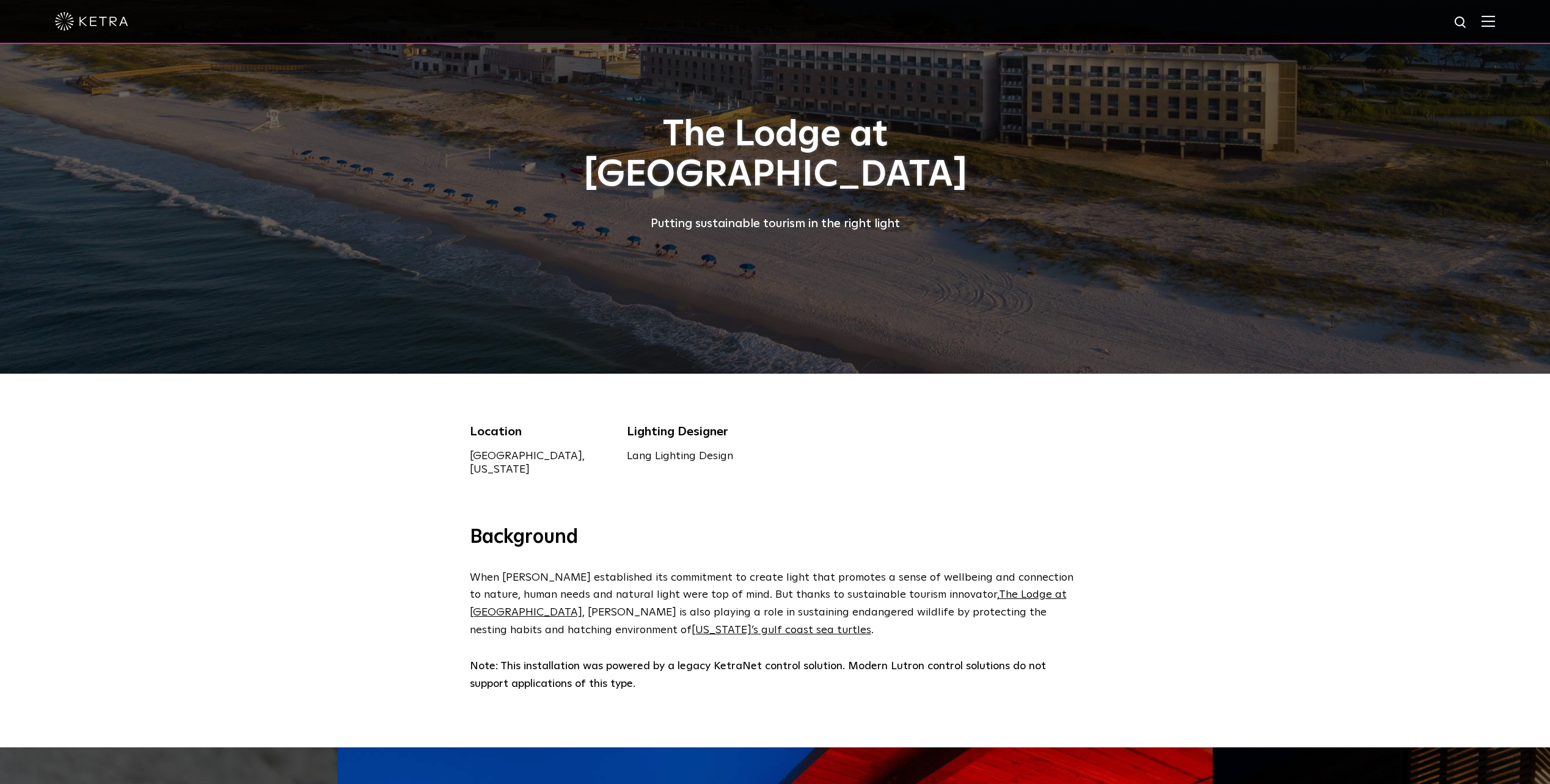
scroll to position [0, 0]
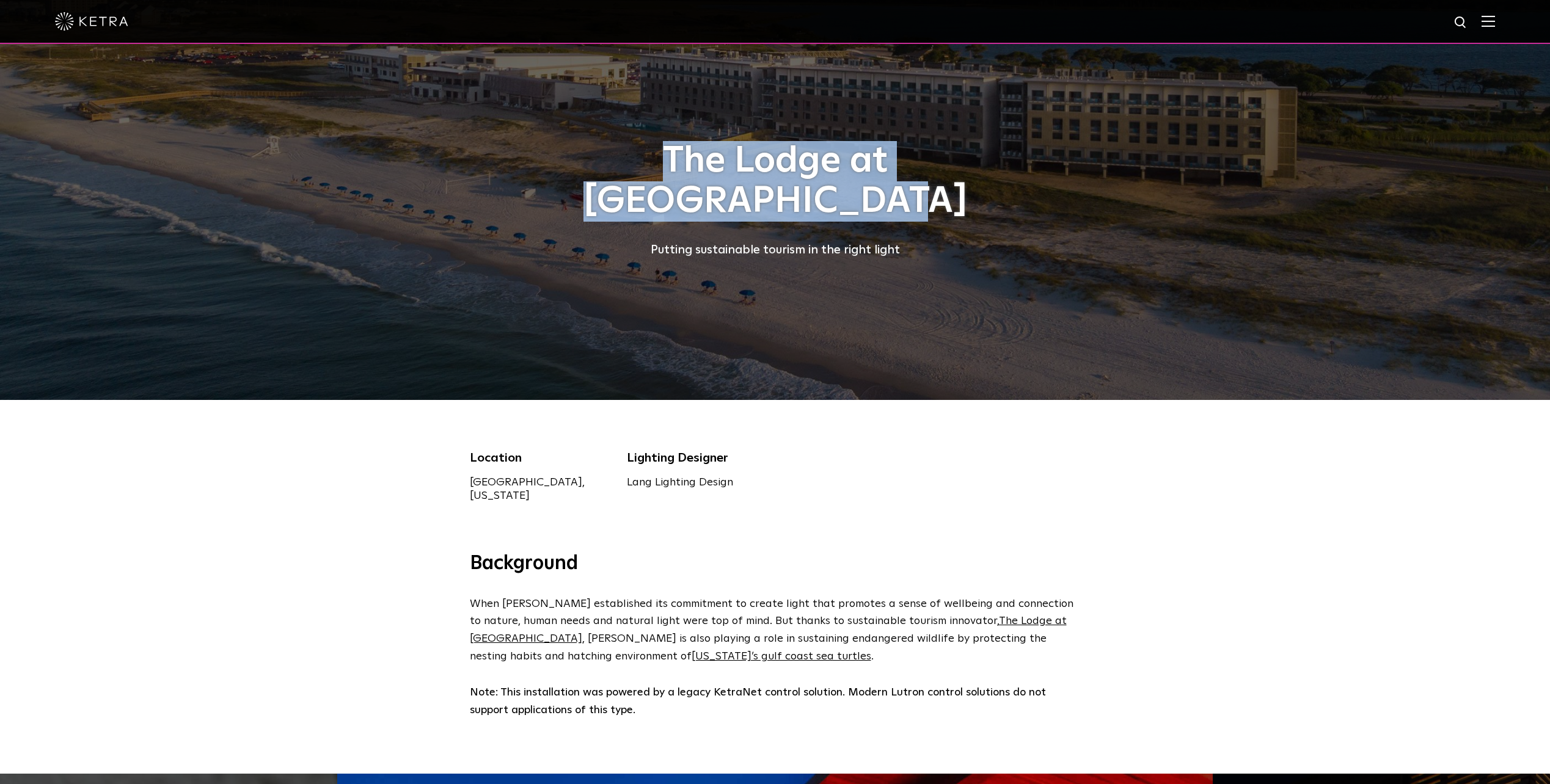
drag, startPoint x: 532, startPoint y: 179, endPoint x: 1040, endPoint y: 199, distance: 508.4
click at [1040, 199] on h1 "The Lodge at Gulf State Park" at bounding box center [775, 181] width 611 height 80
copy h1 "The Lodge at Gulf State Park"
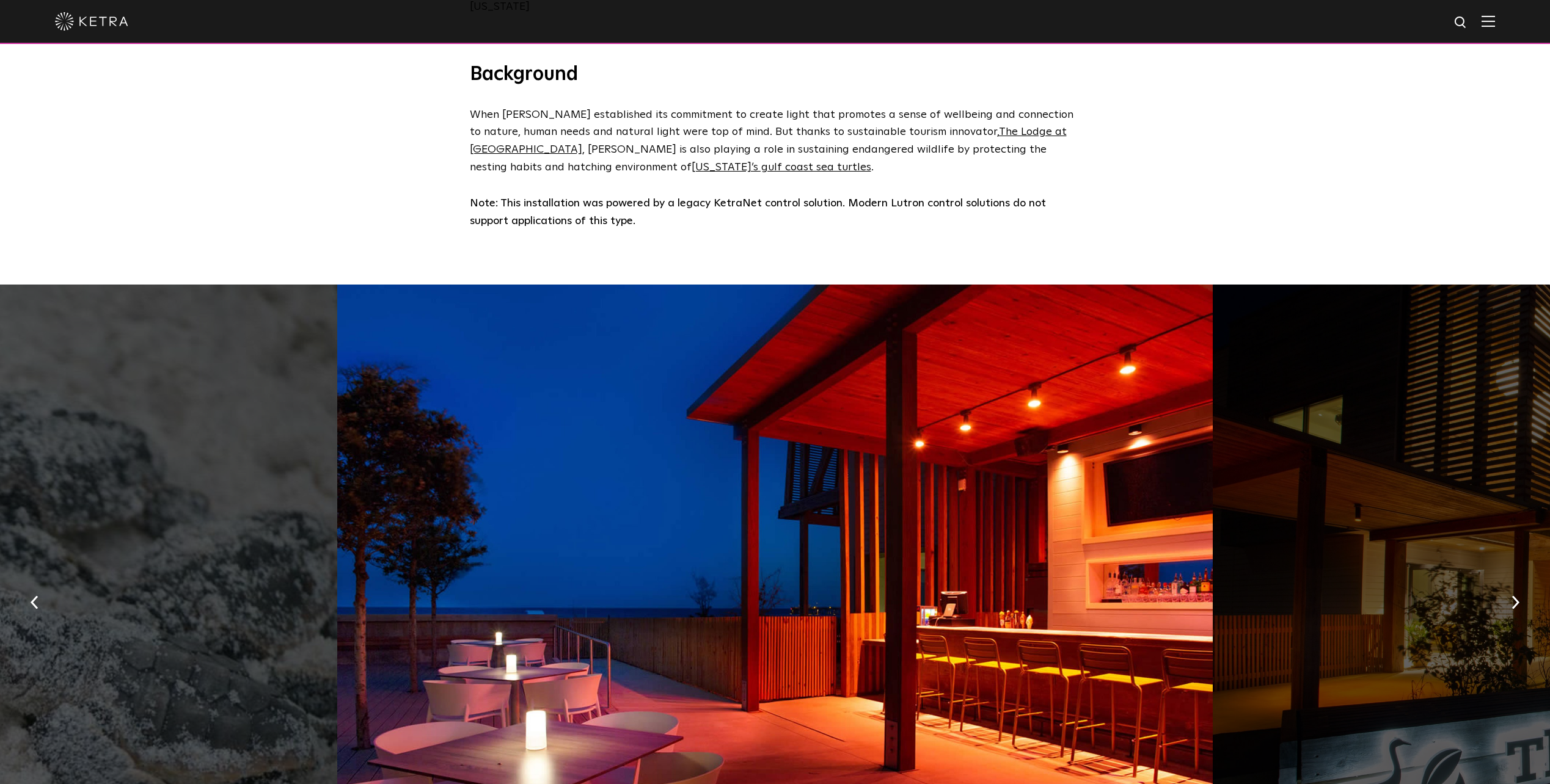
scroll to position [489, 0]
drag, startPoint x: 523, startPoint y: 193, endPoint x: 579, endPoint y: 194, distance: 56.0
click at [579, 199] on strong "Note: This installation was powered by a legacy KetraNet control solution. Mode…" at bounding box center [758, 213] width 576 height 28
copy strong "installation"
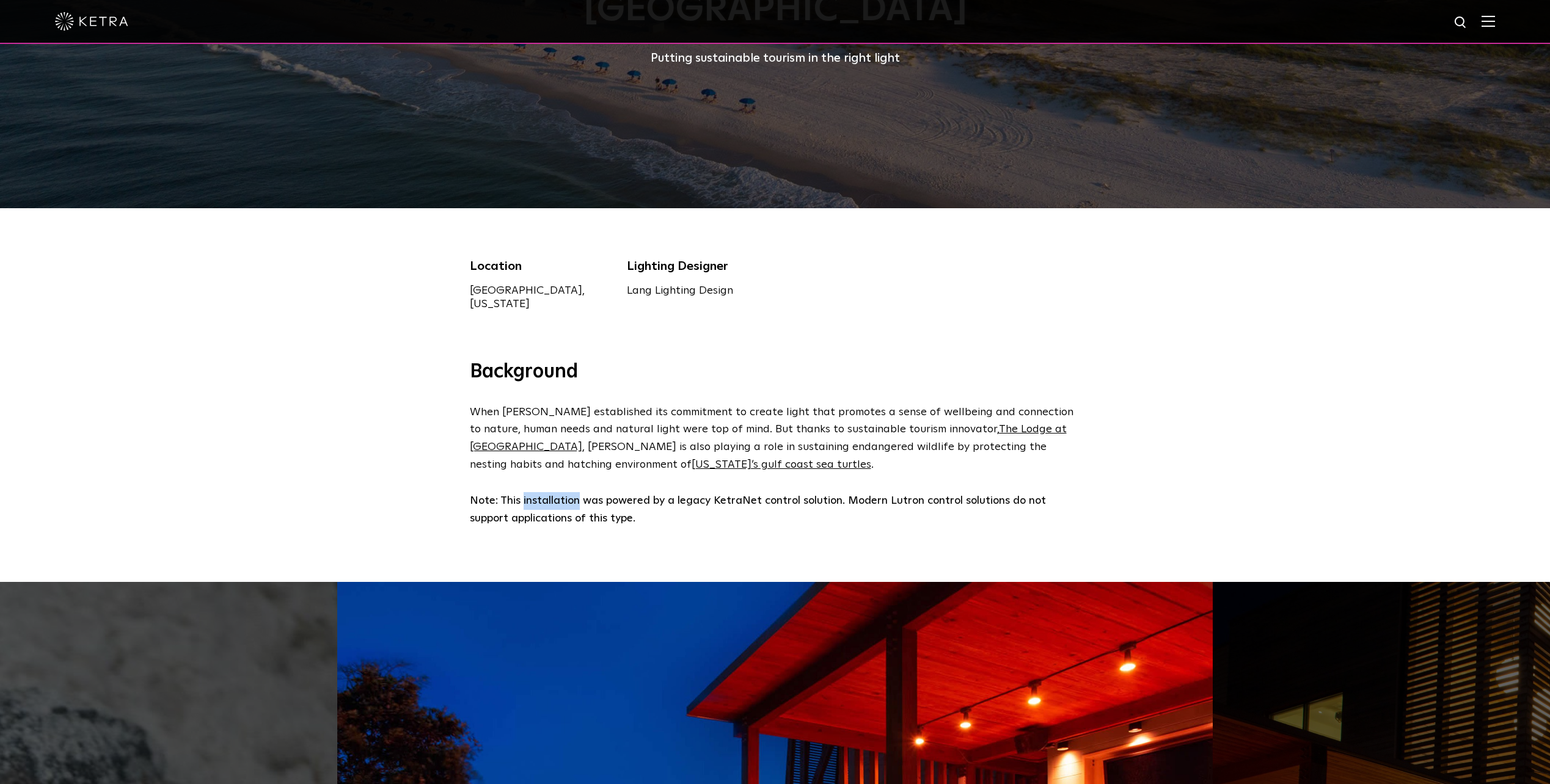
scroll to position [0, 0]
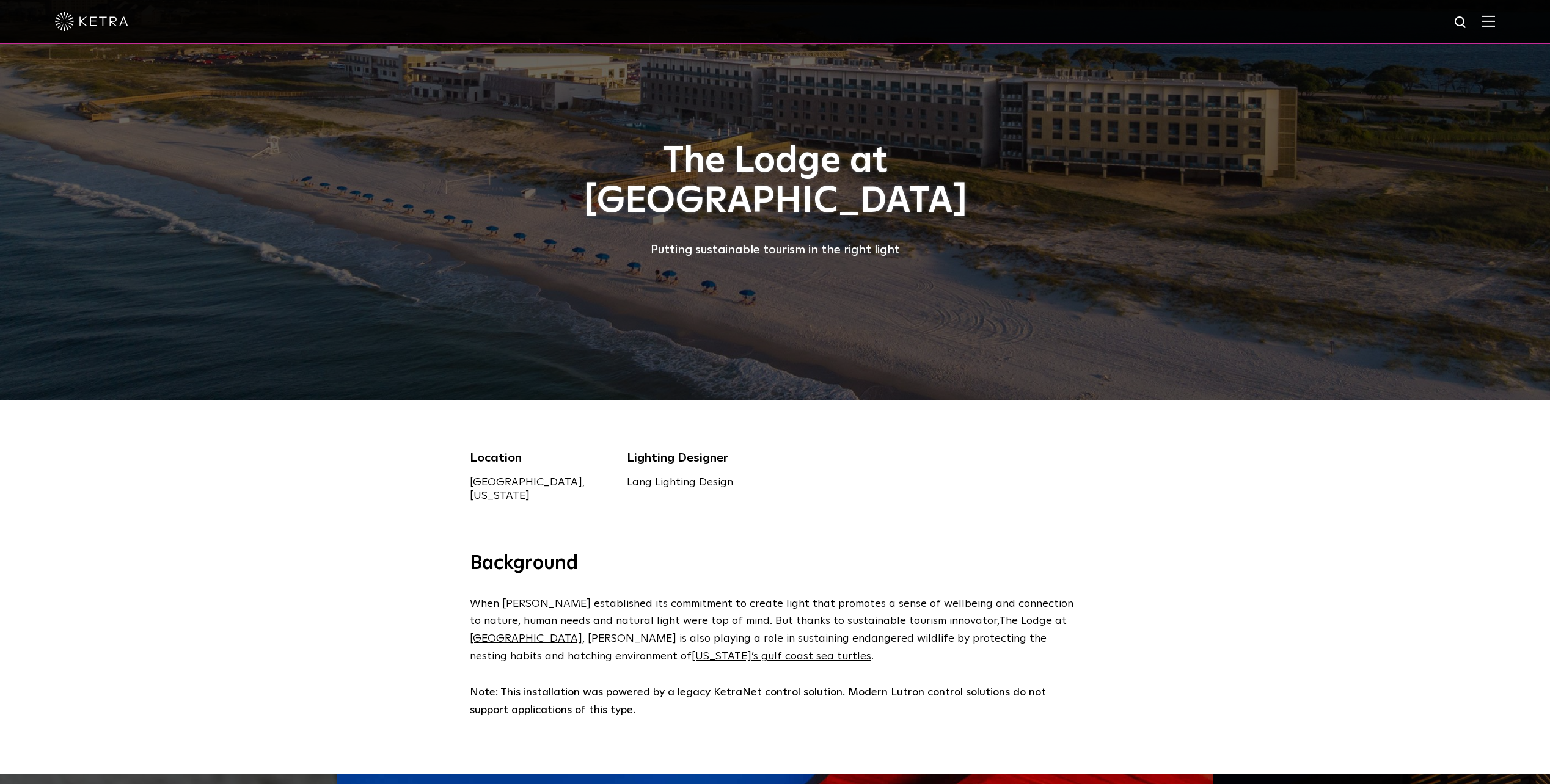
click at [1106, 561] on div "Background When Ketra established its commitment to create light that promotes …" at bounding box center [775, 662] width 1550 height 222
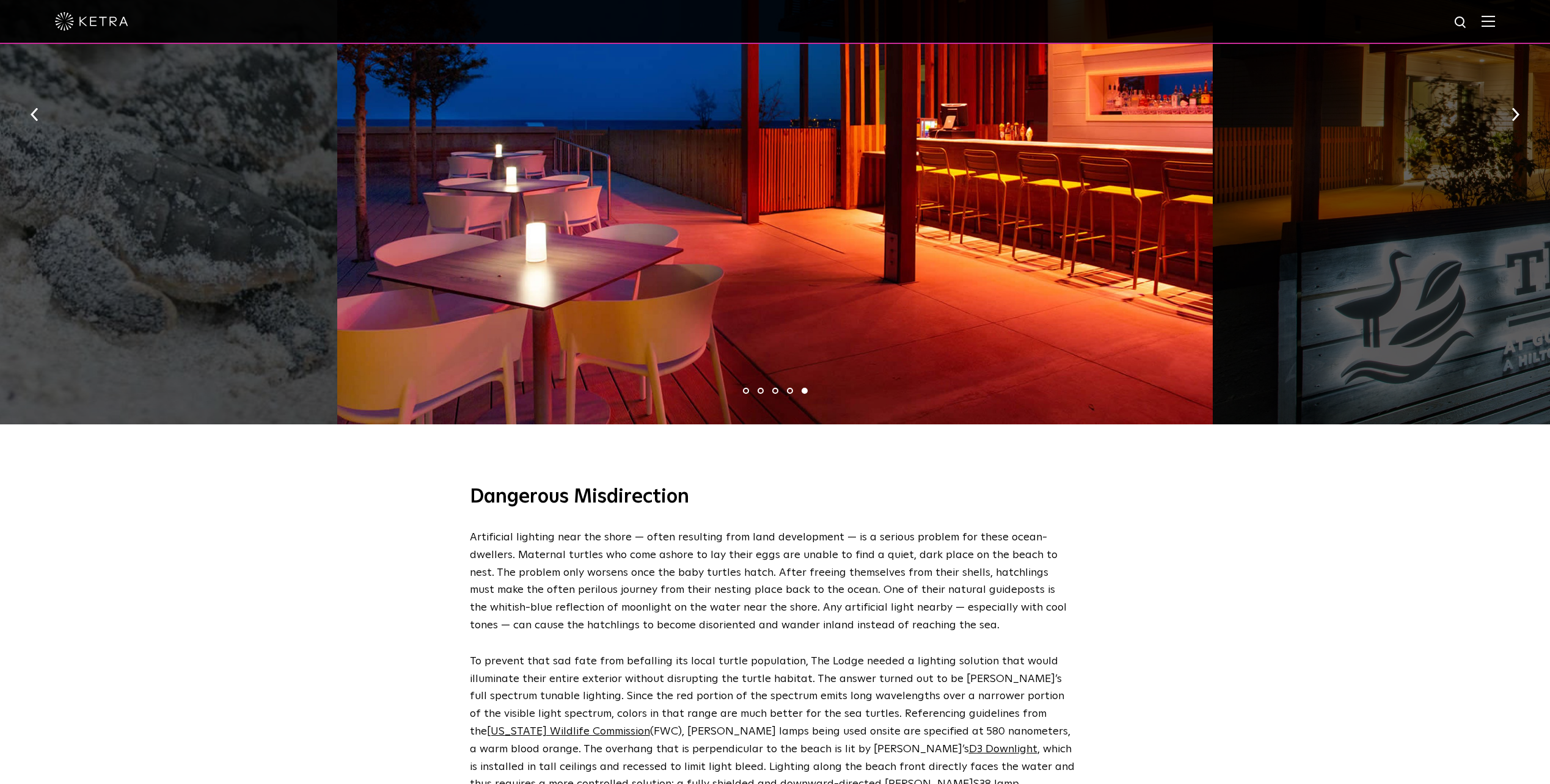
scroll to position [974, 0]
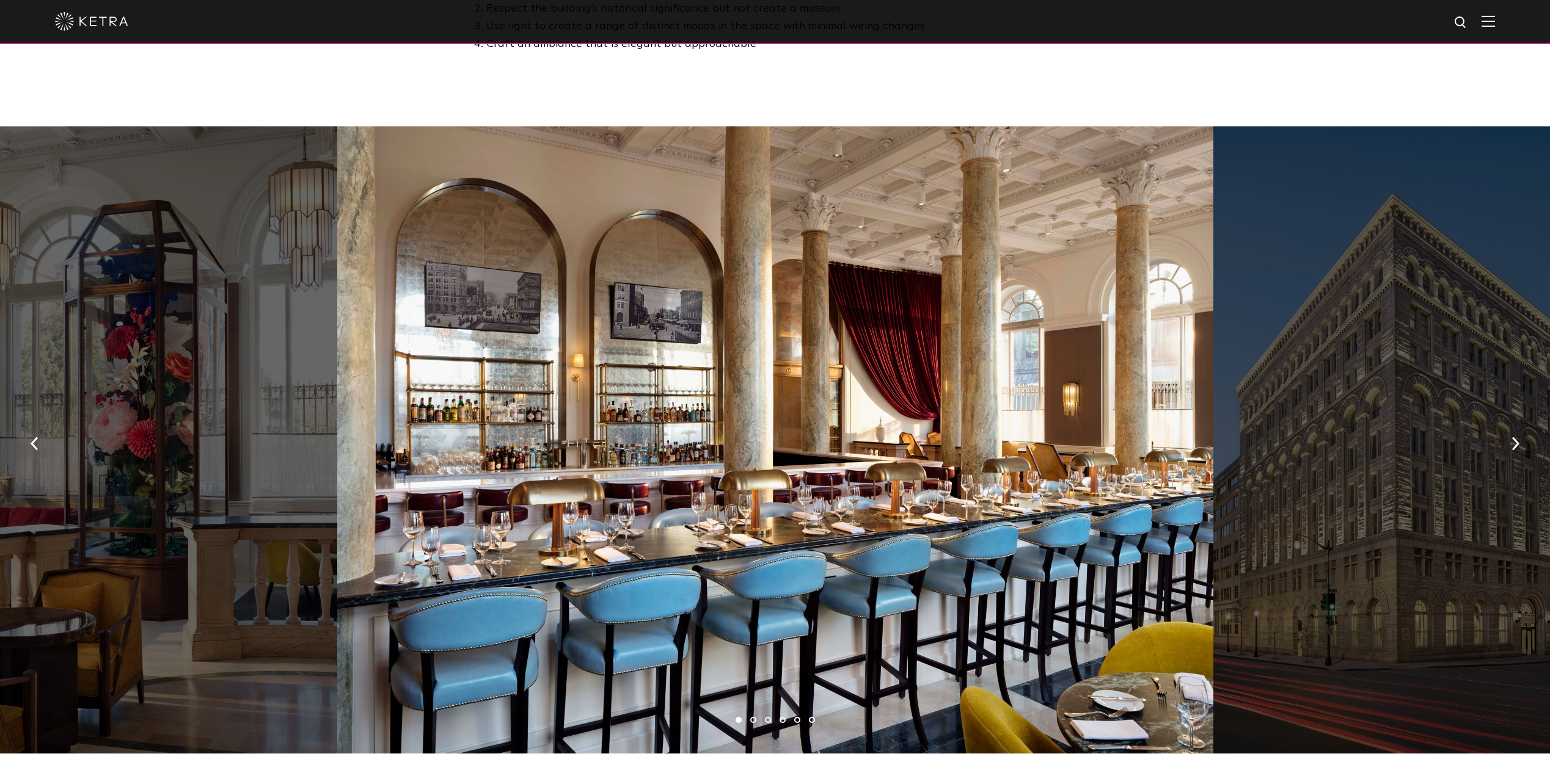
scroll to position [856, 0]
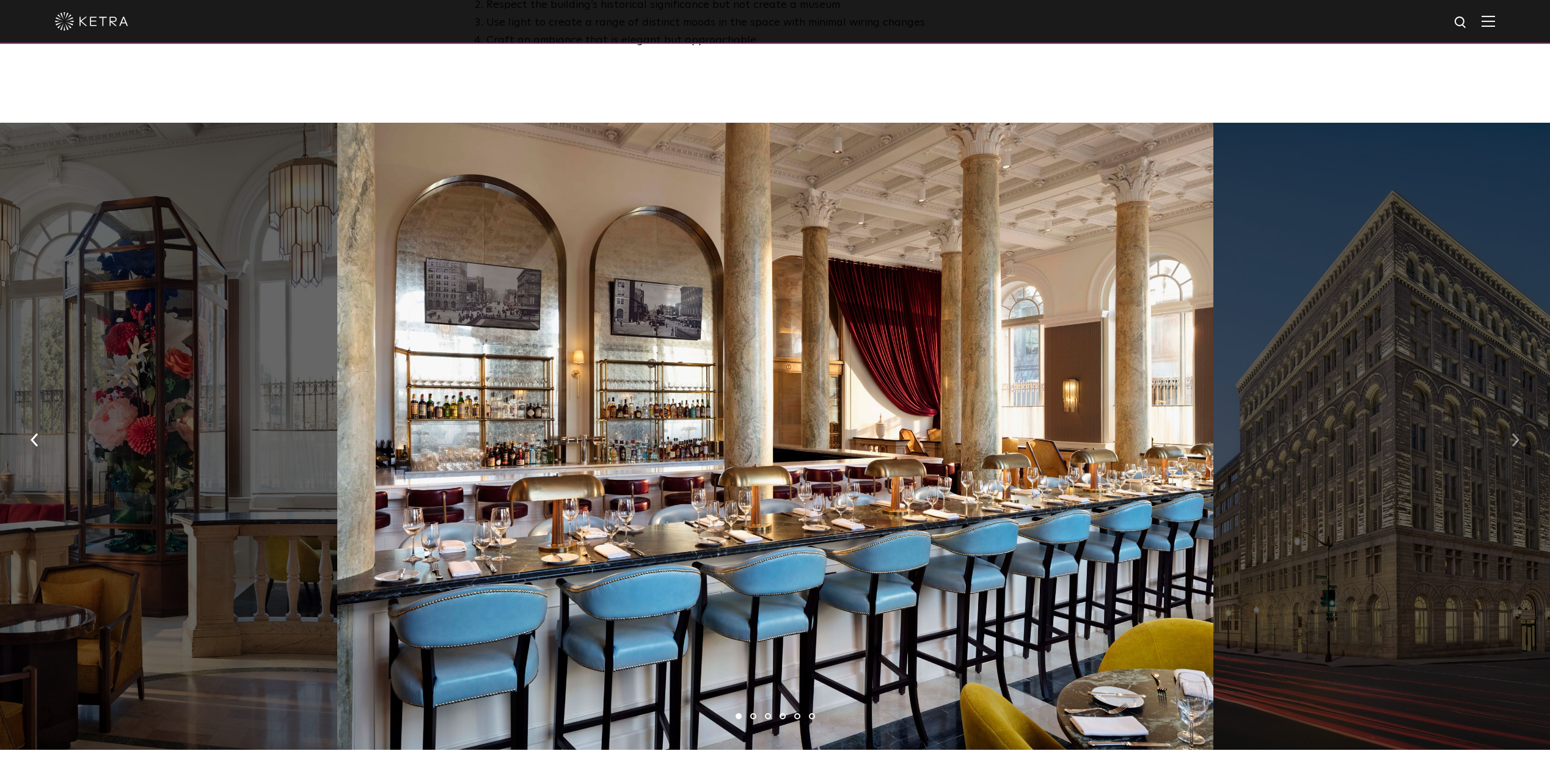
click at [1517, 434] on img "button" at bounding box center [1516, 441] width 8 height 14
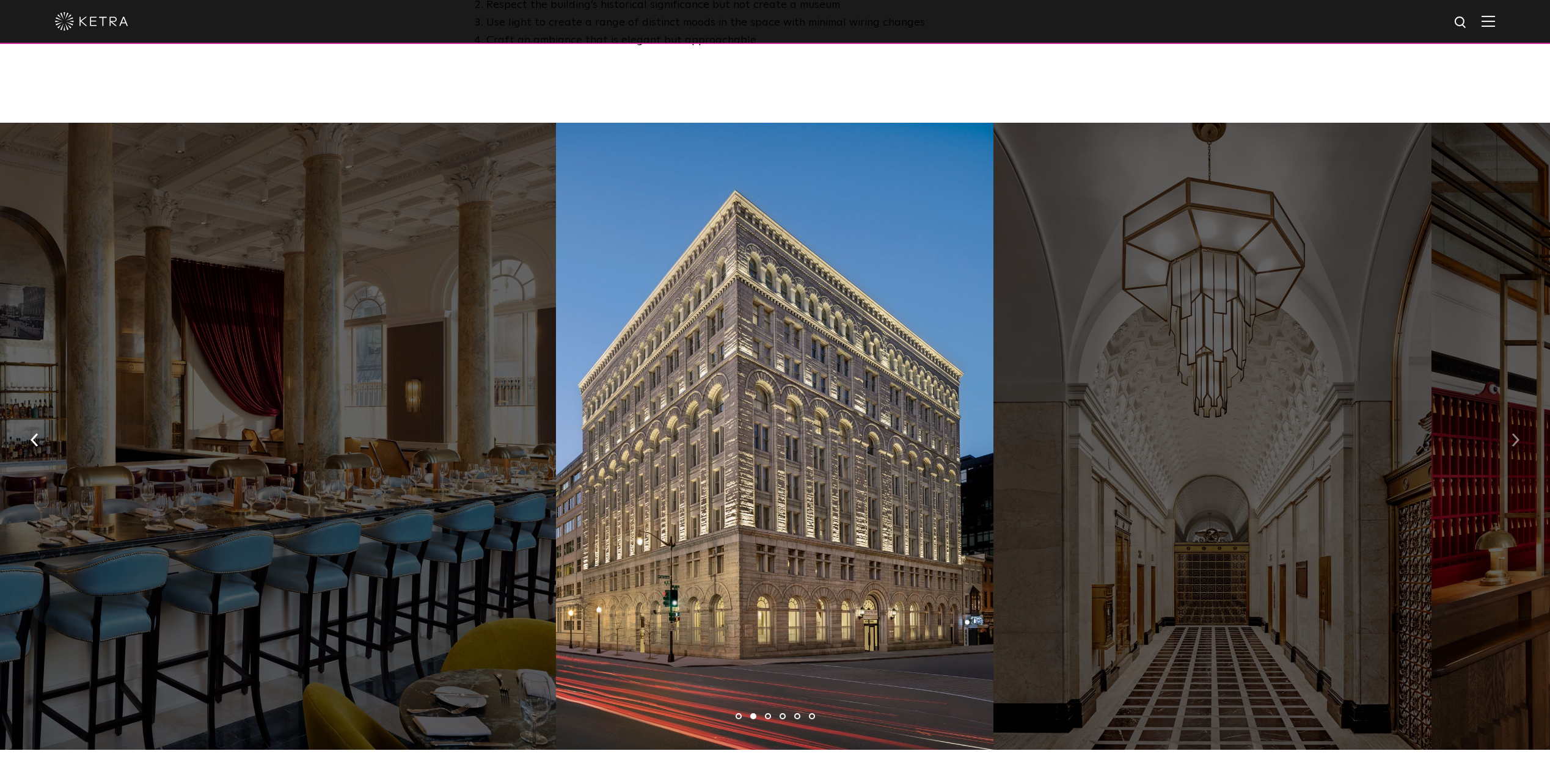
click at [1517, 434] on img "button" at bounding box center [1516, 441] width 8 height 14
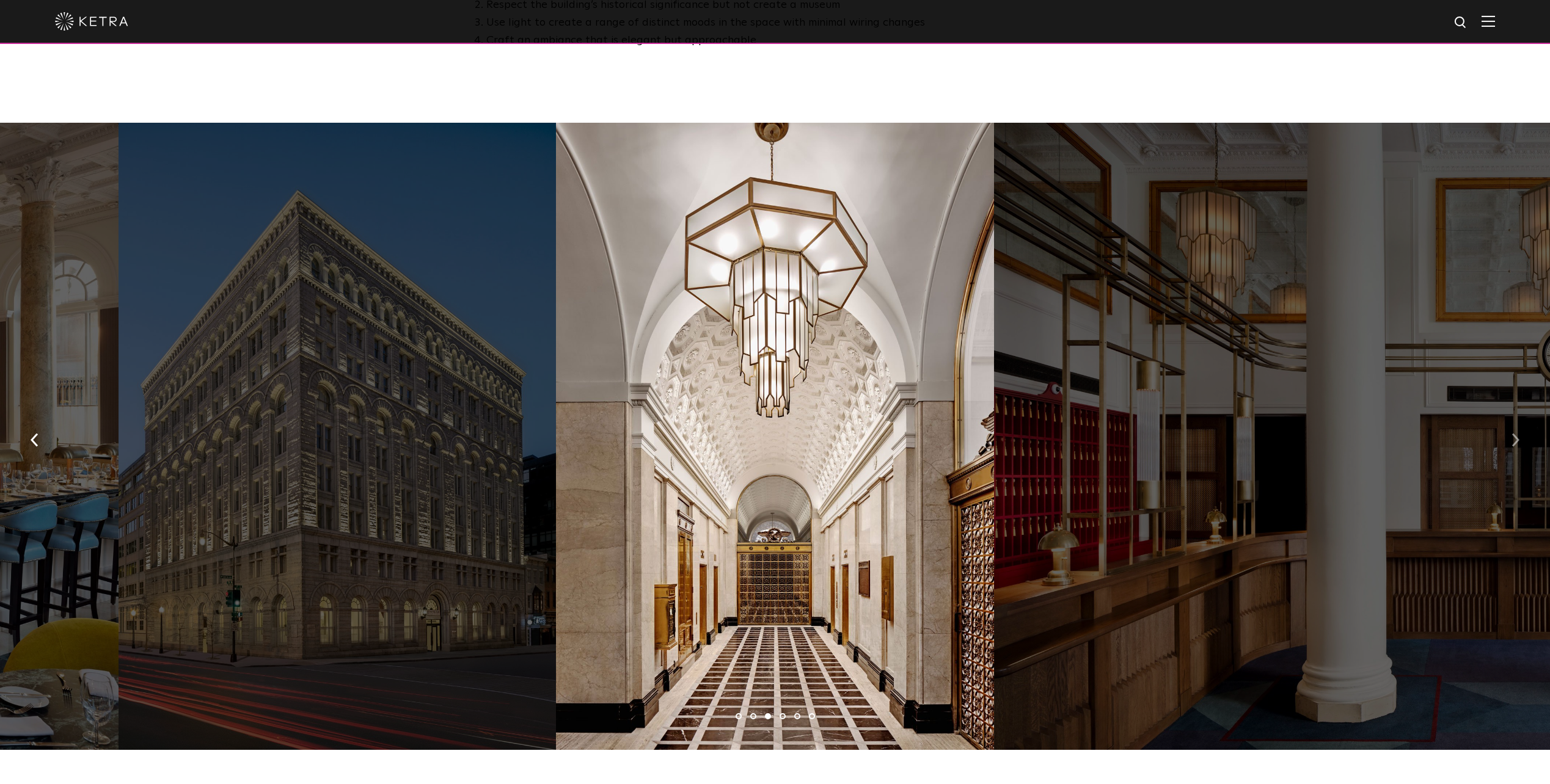
click at [1517, 434] on img "button" at bounding box center [1516, 441] width 8 height 14
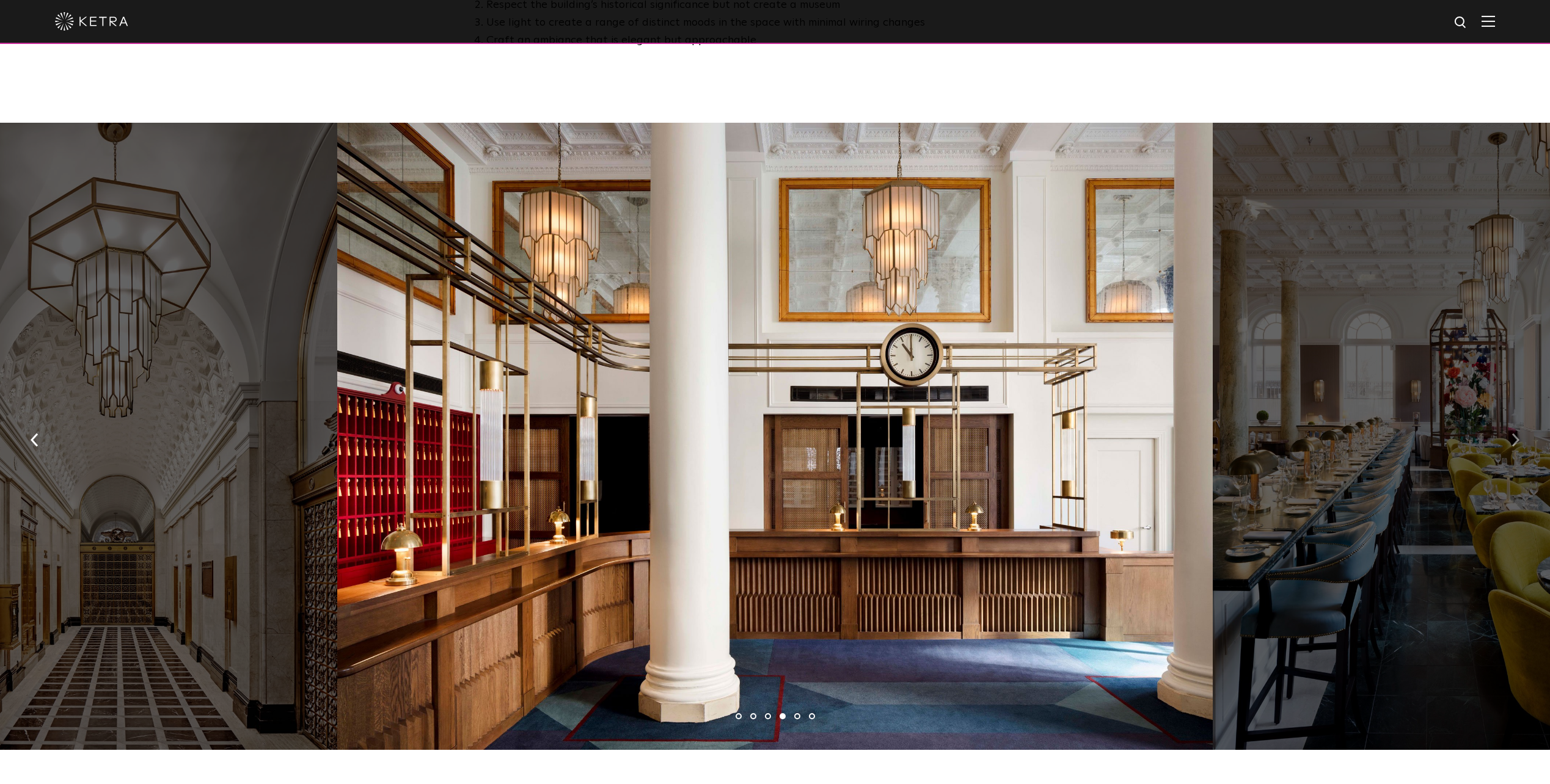
click at [1517, 434] on img "button" at bounding box center [1516, 441] width 8 height 14
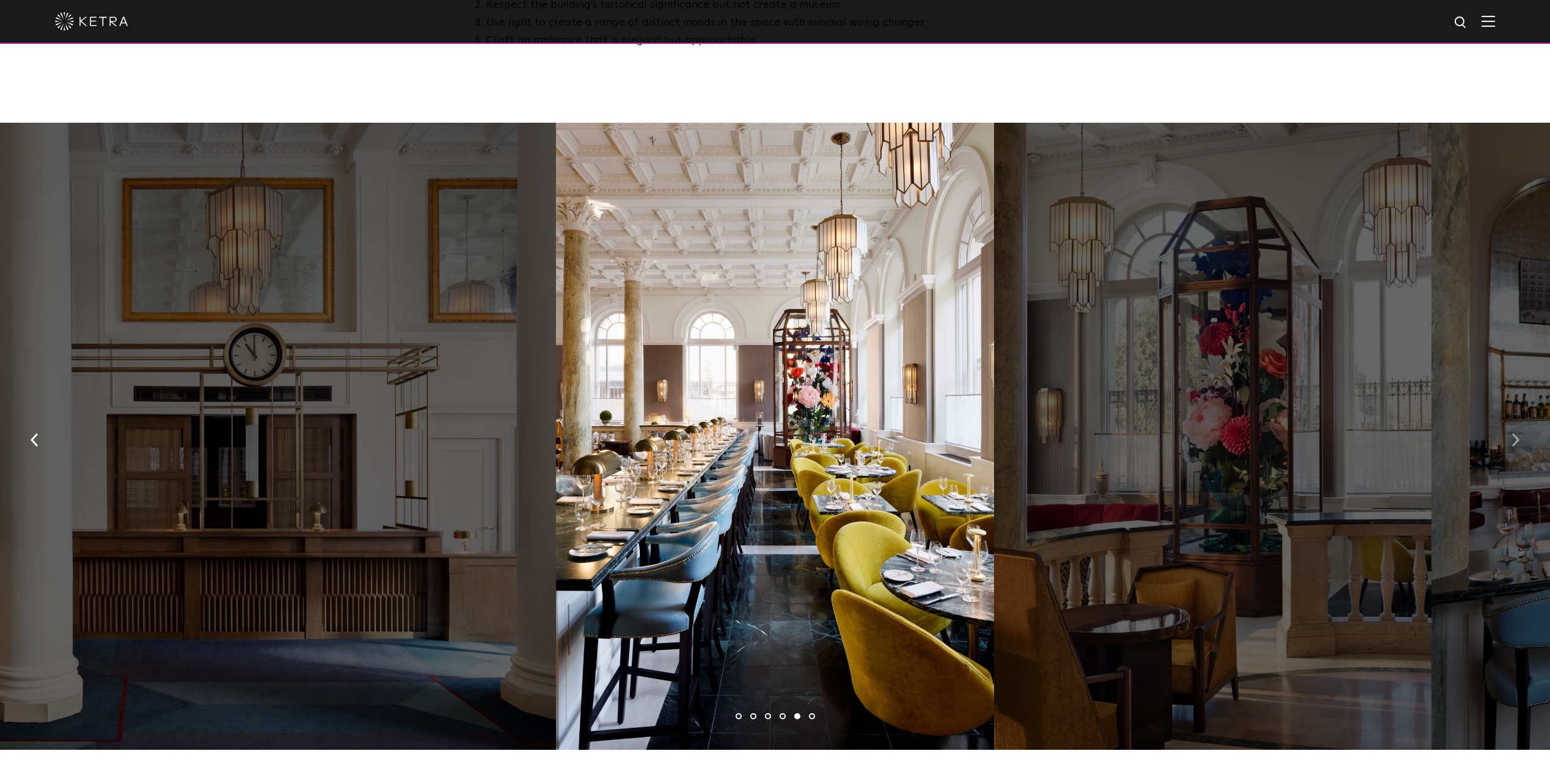
click at [1517, 434] on img "button" at bounding box center [1516, 441] width 8 height 14
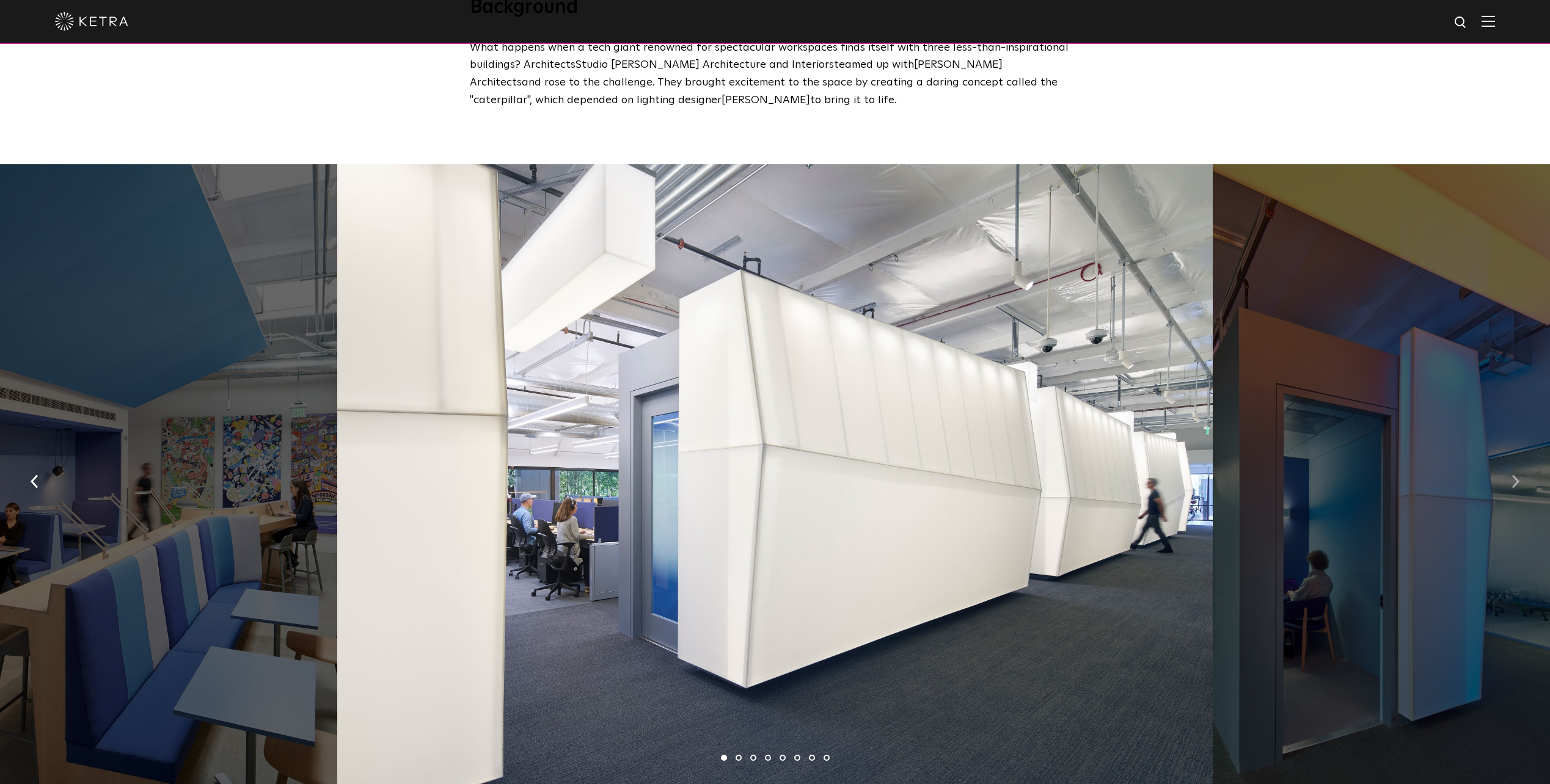
scroll to position [612, 0]
click at [1516, 476] on img "button" at bounding box center [1516, 483] width 8 height 14
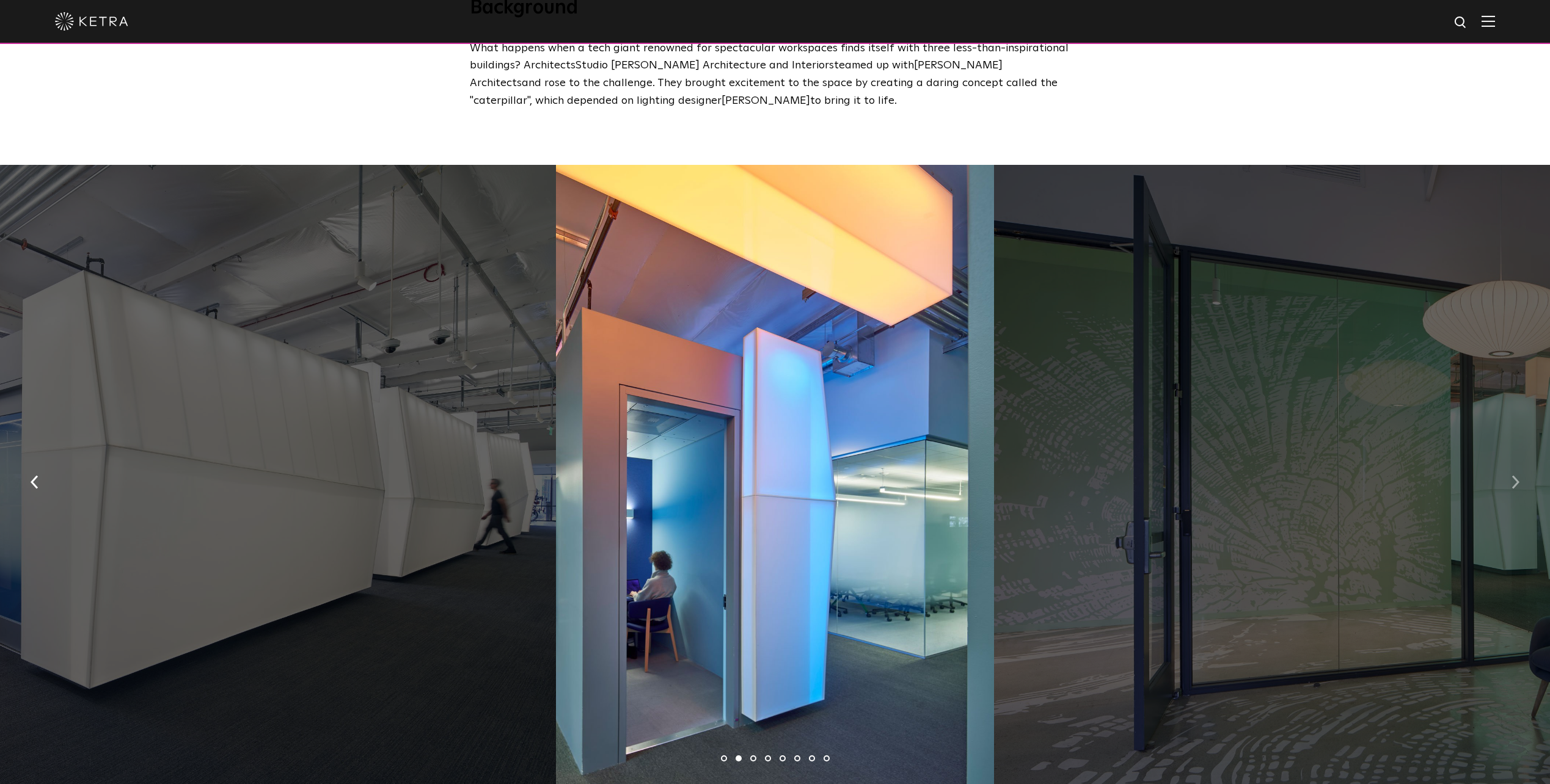
click at [1516, 476] on img "button" at bounding box center [1516, 483] width 8 height 14
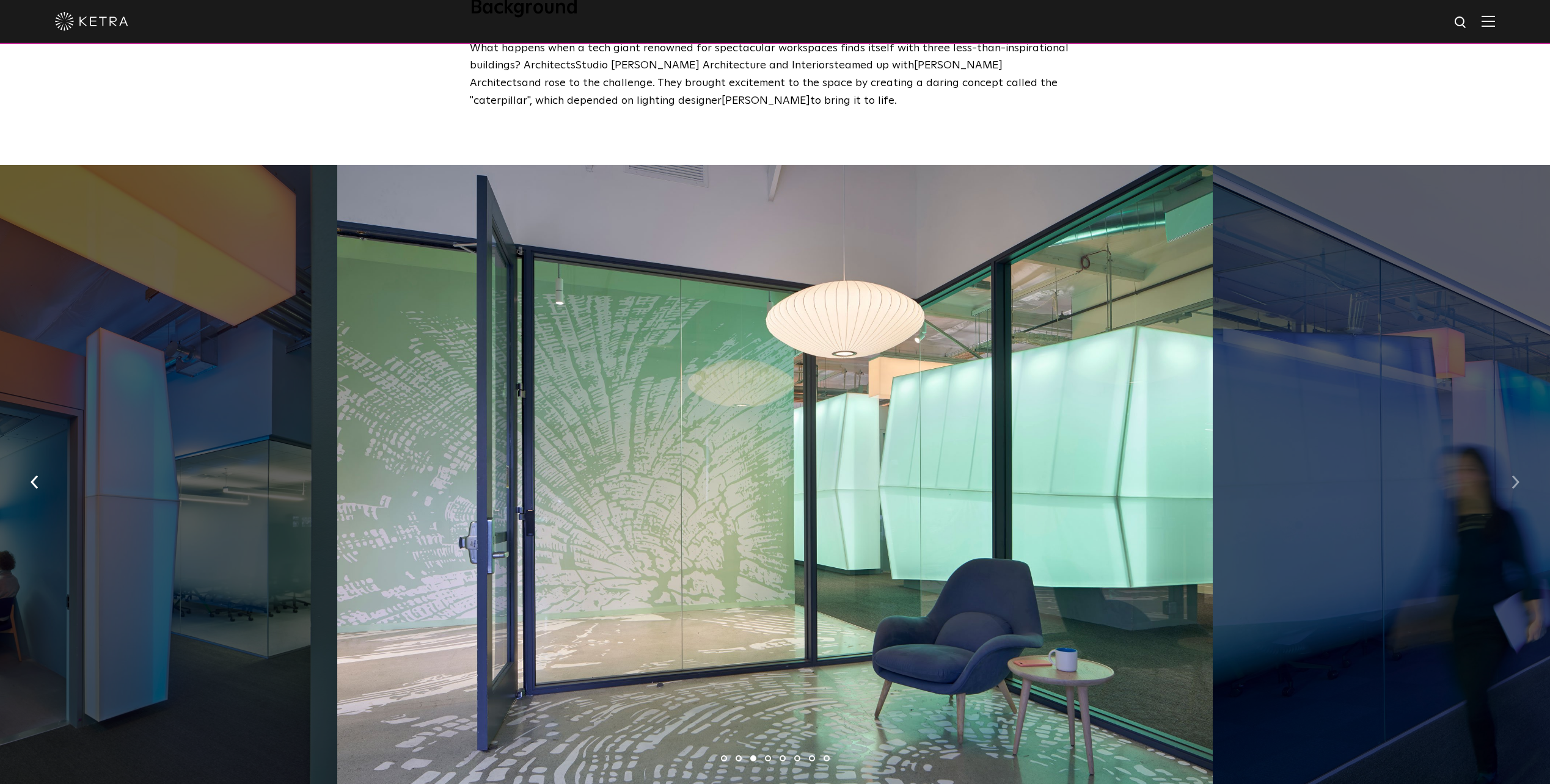
click at [1516, 476] on img "button" at bounding box center [1516, 483] width 8 height 14
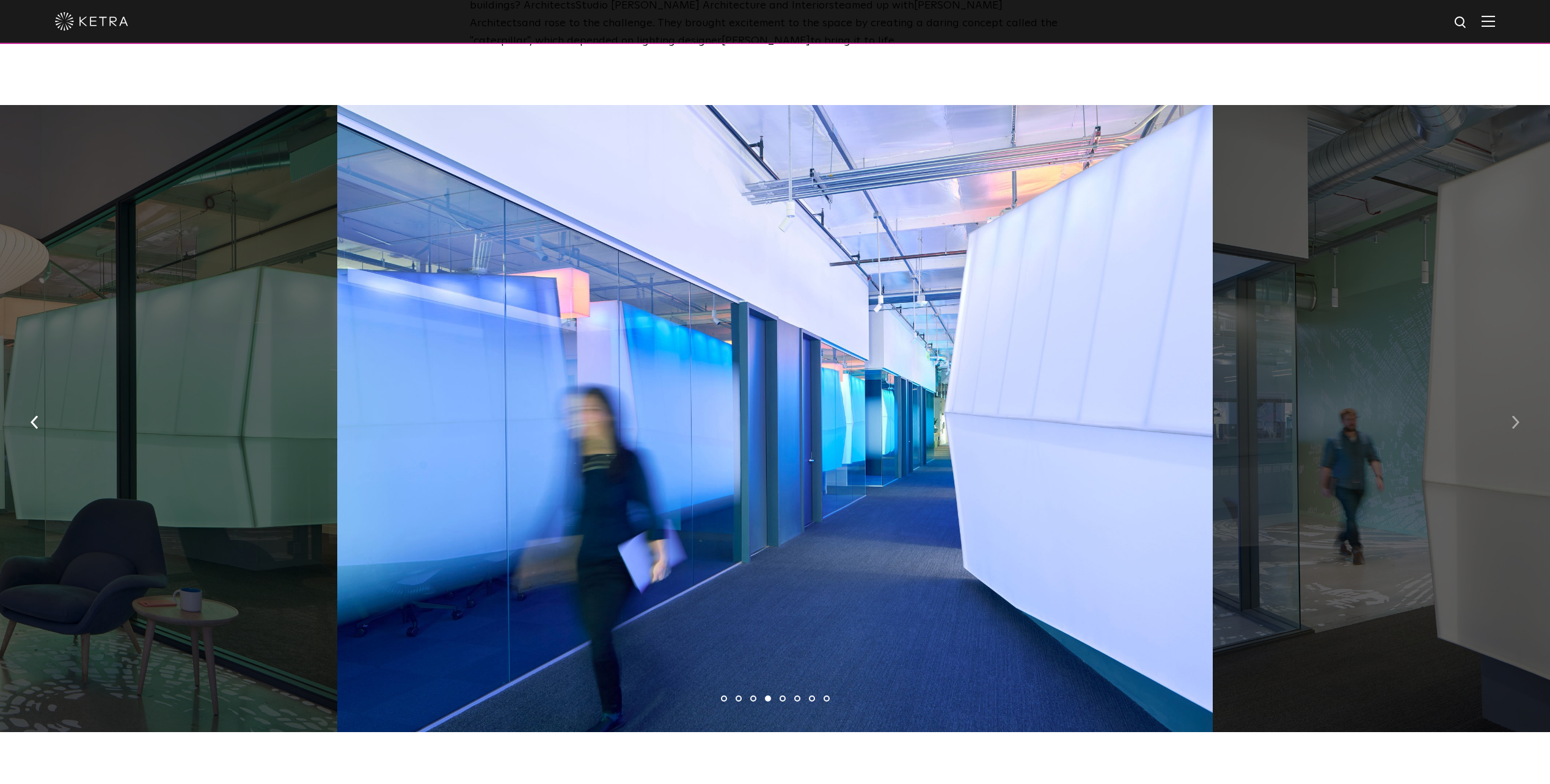
click at [1518, 416] on img "button" at bounding box center [1516, 422] width 8 height 14
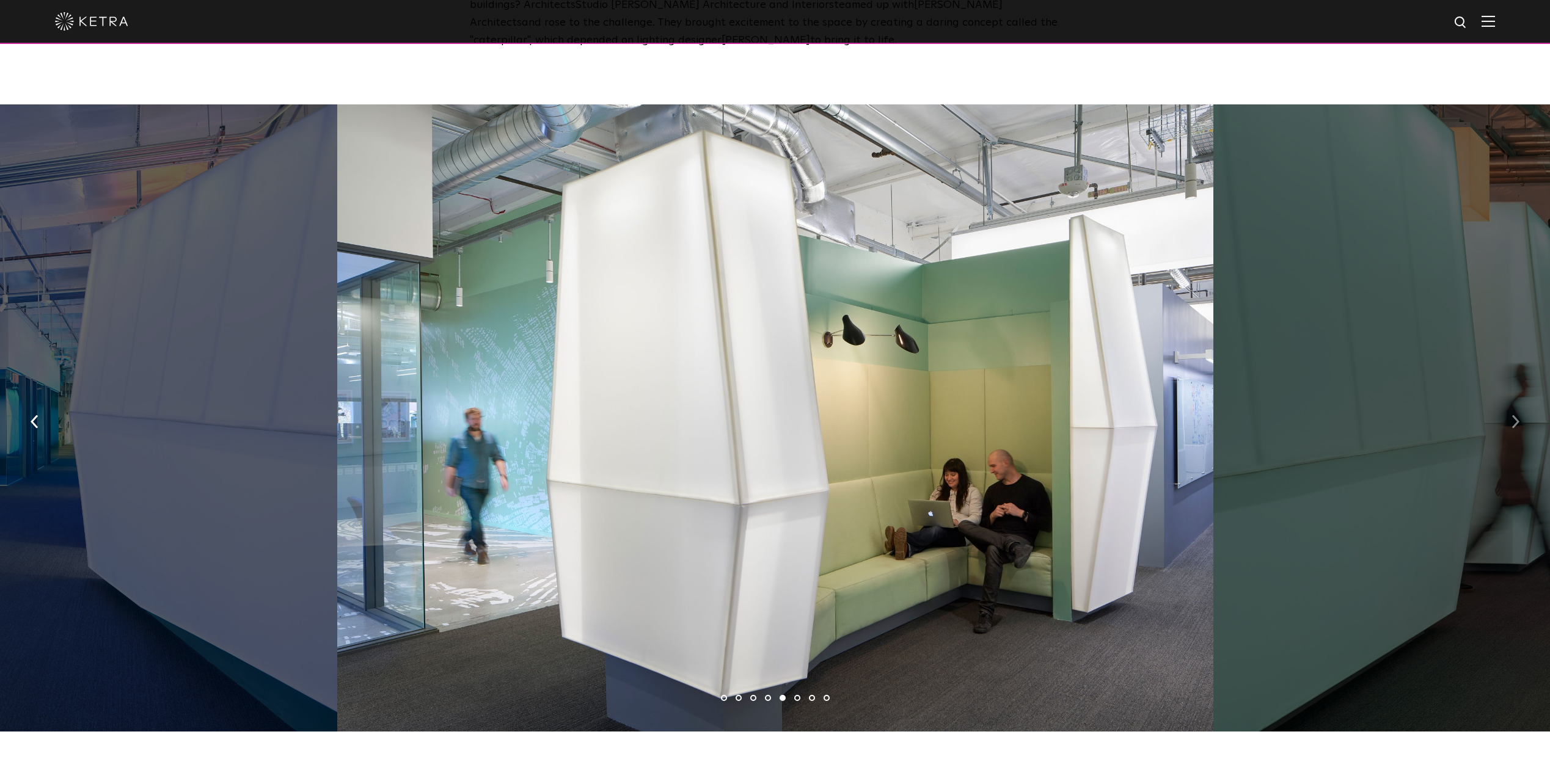
click at [1518, 416] on img "button" at bounding box center [1516, 422] width 8 height 14
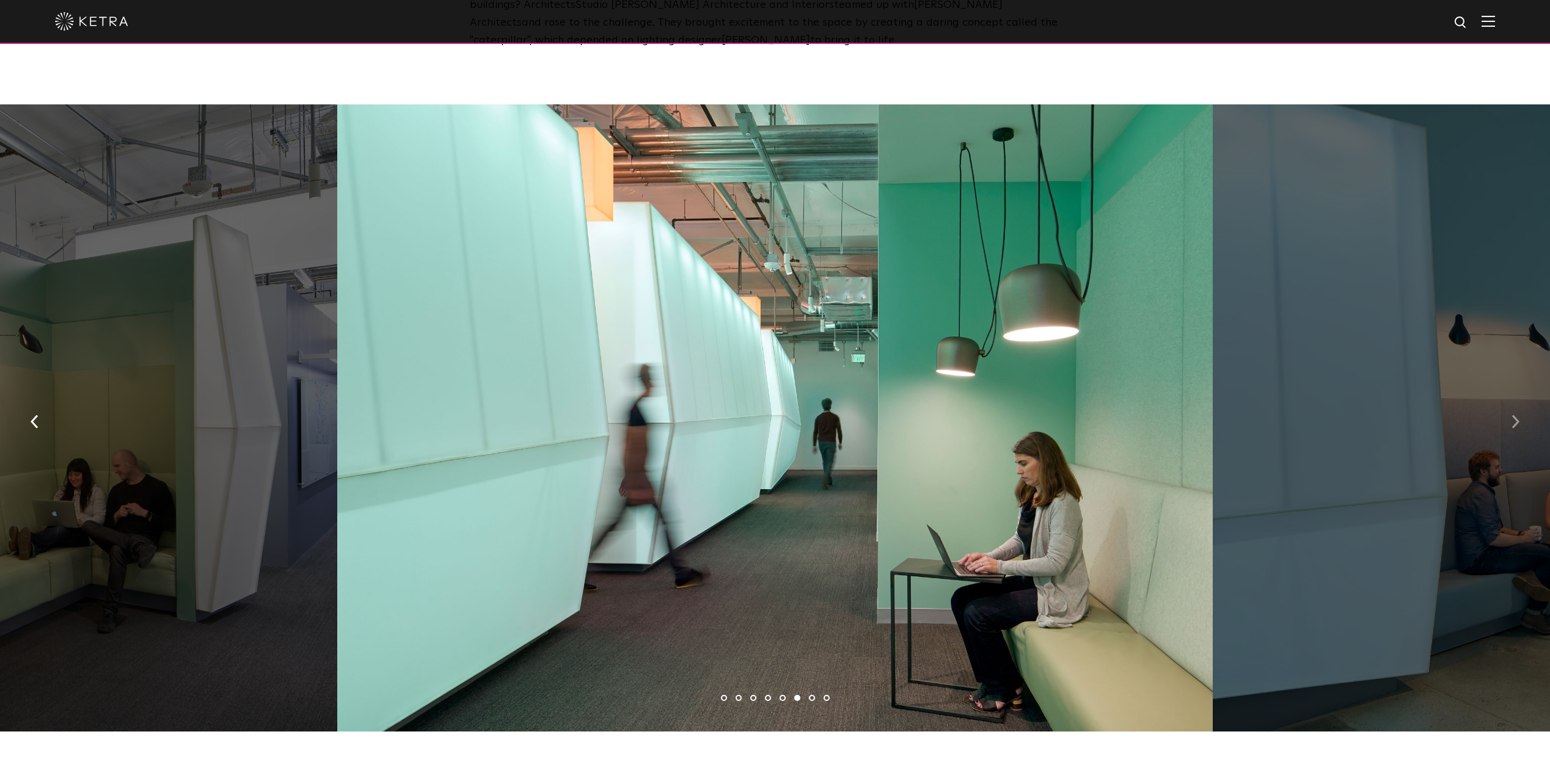
click at [1518, 416] on img "button" at bounding box center [1516, 422] width 8 height 14
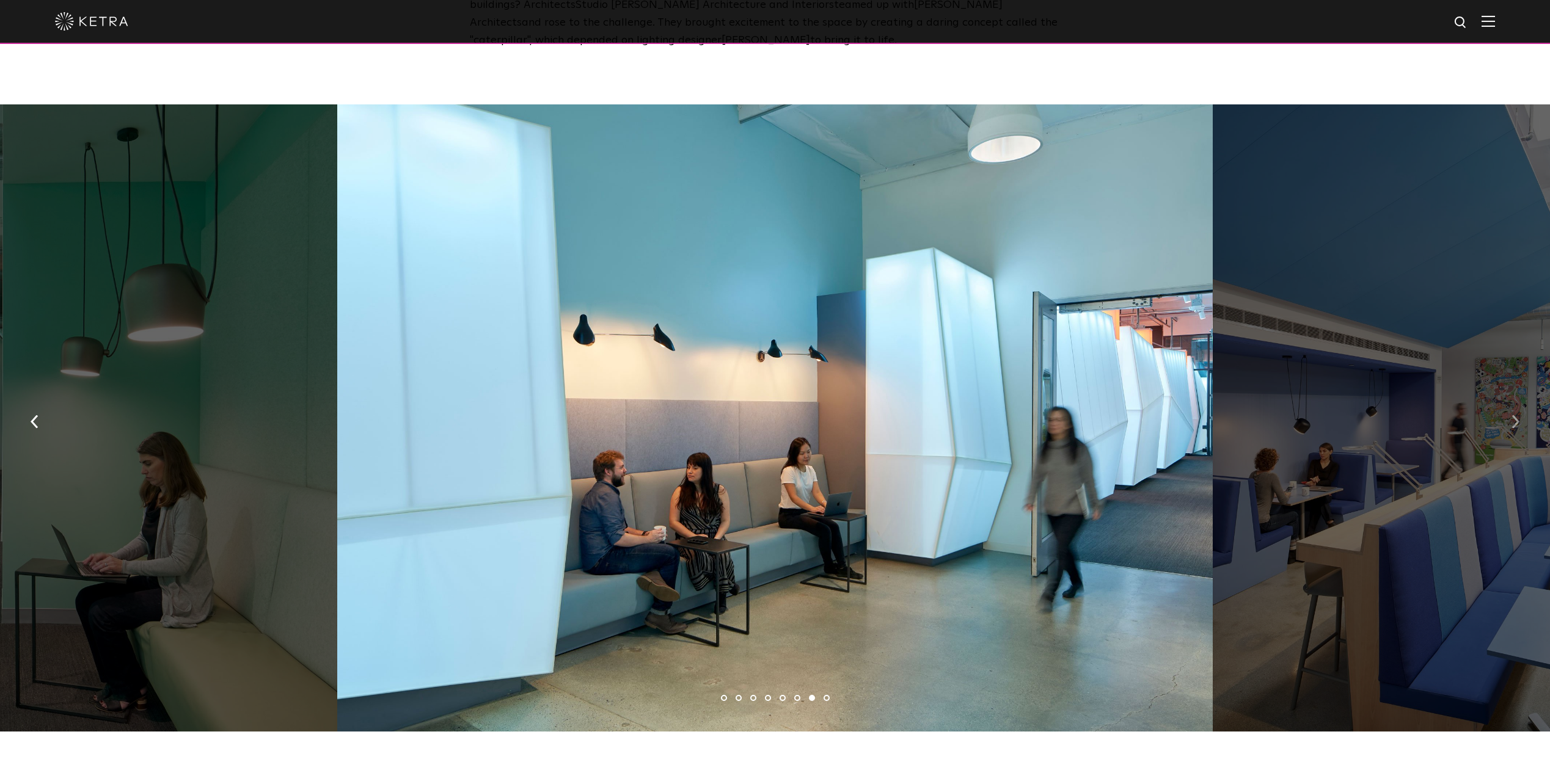
click at [1518, 416] on img "button" at bounding box center [1516, 422] width 8 height 14
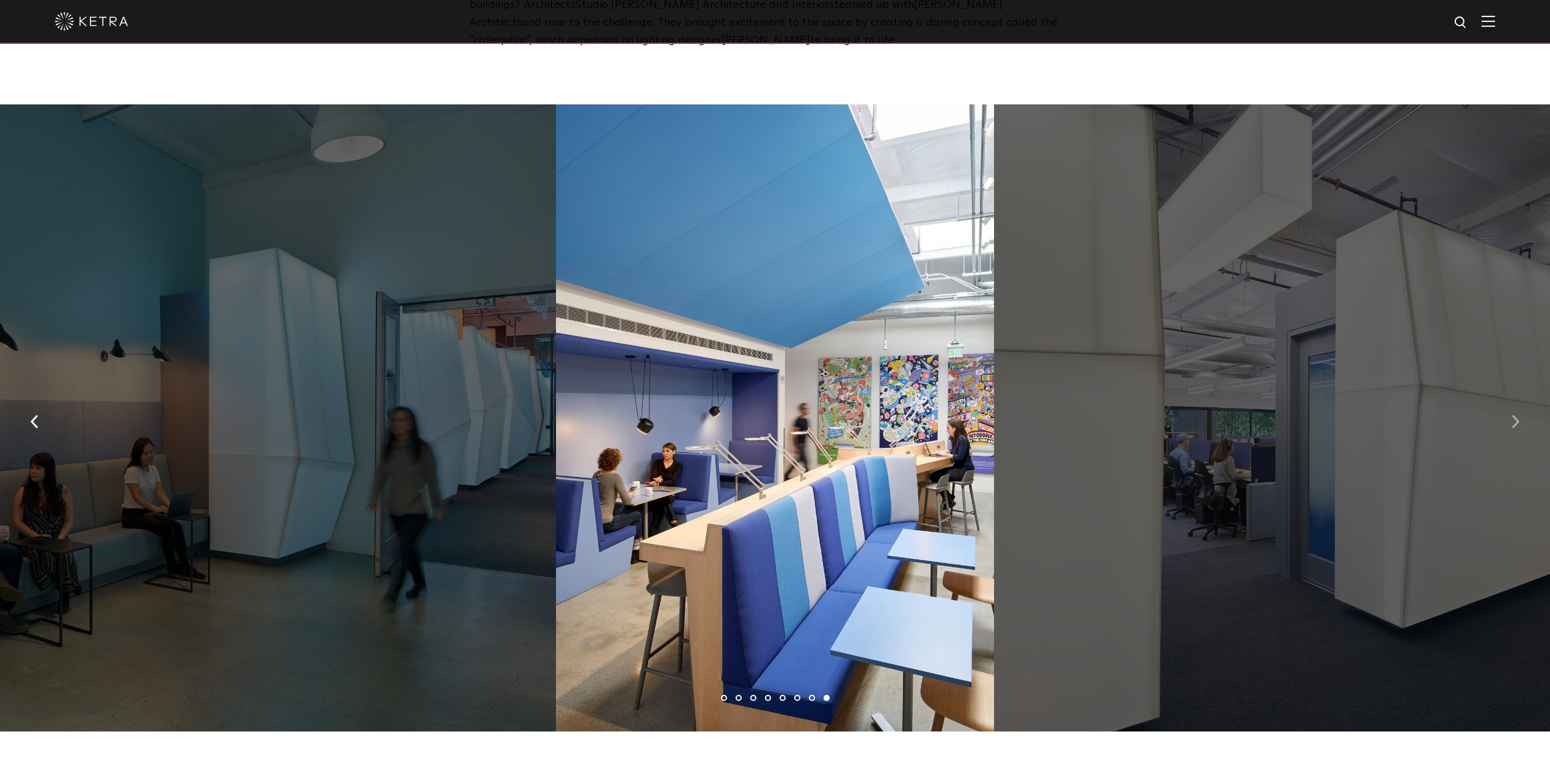
click at [1518, 416] on img "button" at bounding box center [1516, 422] width 8 height 14
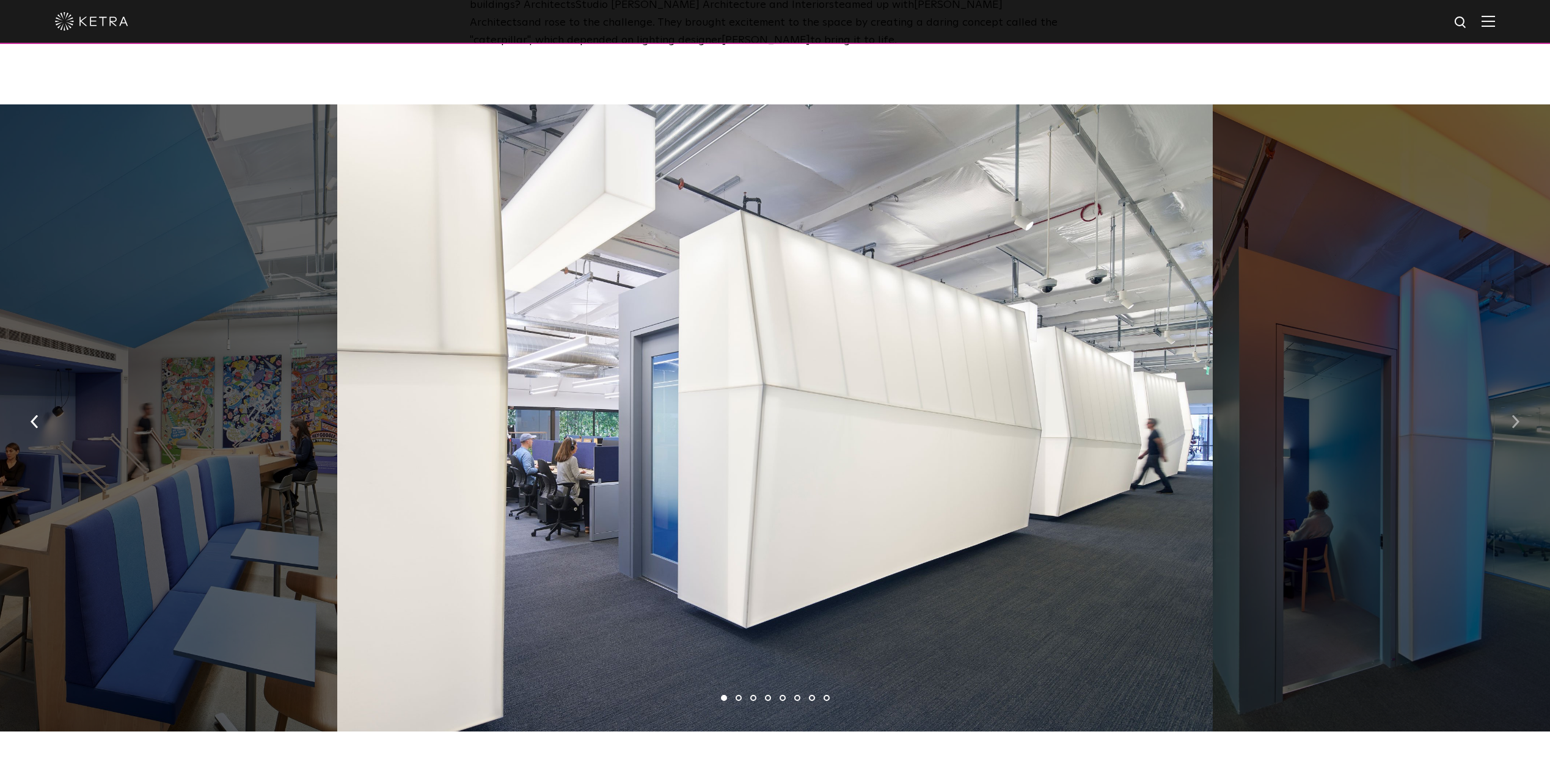
click at [1518, 416] on img "button" at bounding box center [1516, 422] width 8 height 14
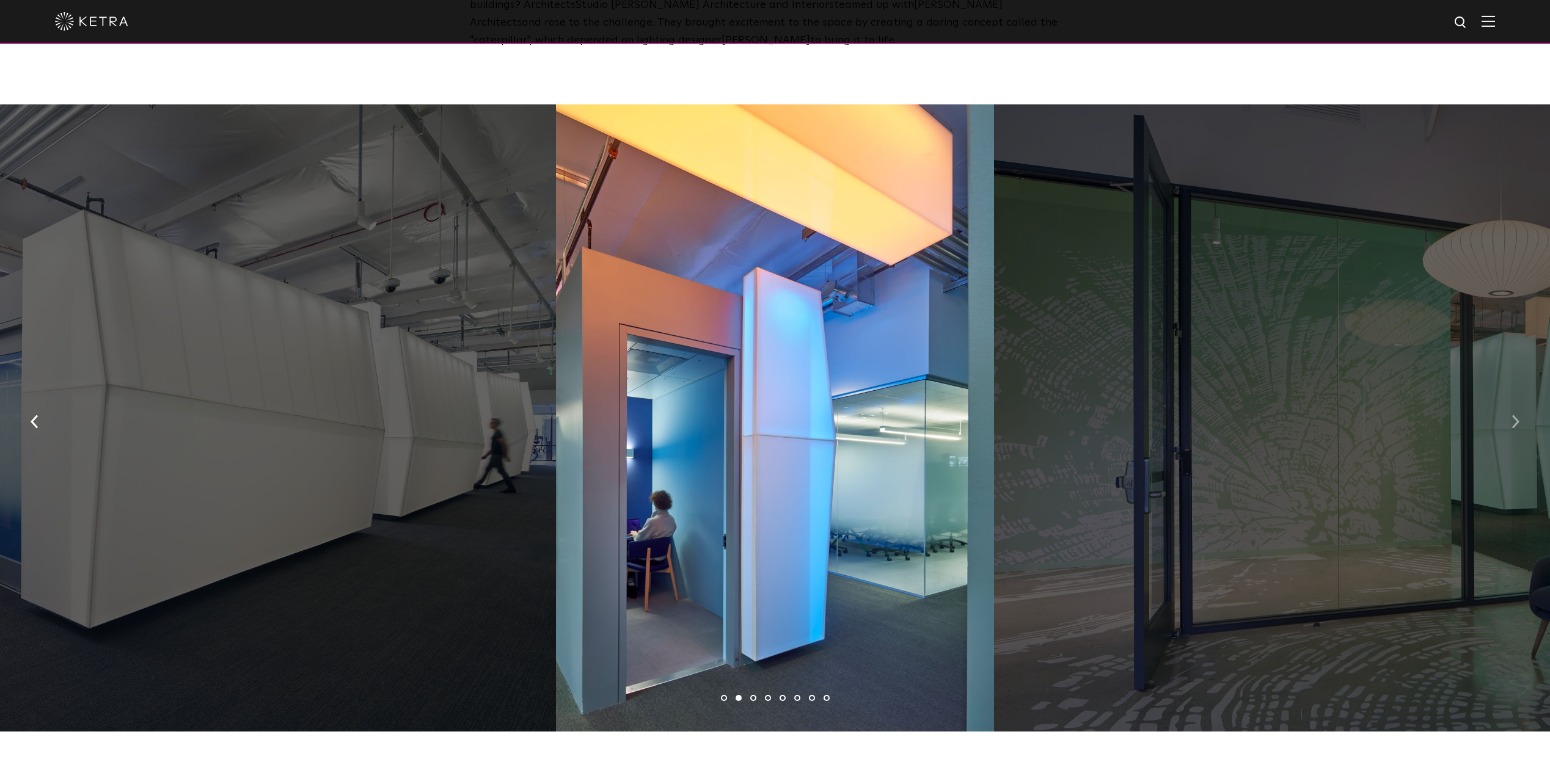
click at [1518, 416] on img "button" at bounding box center [1516, 422] width 8 height 14
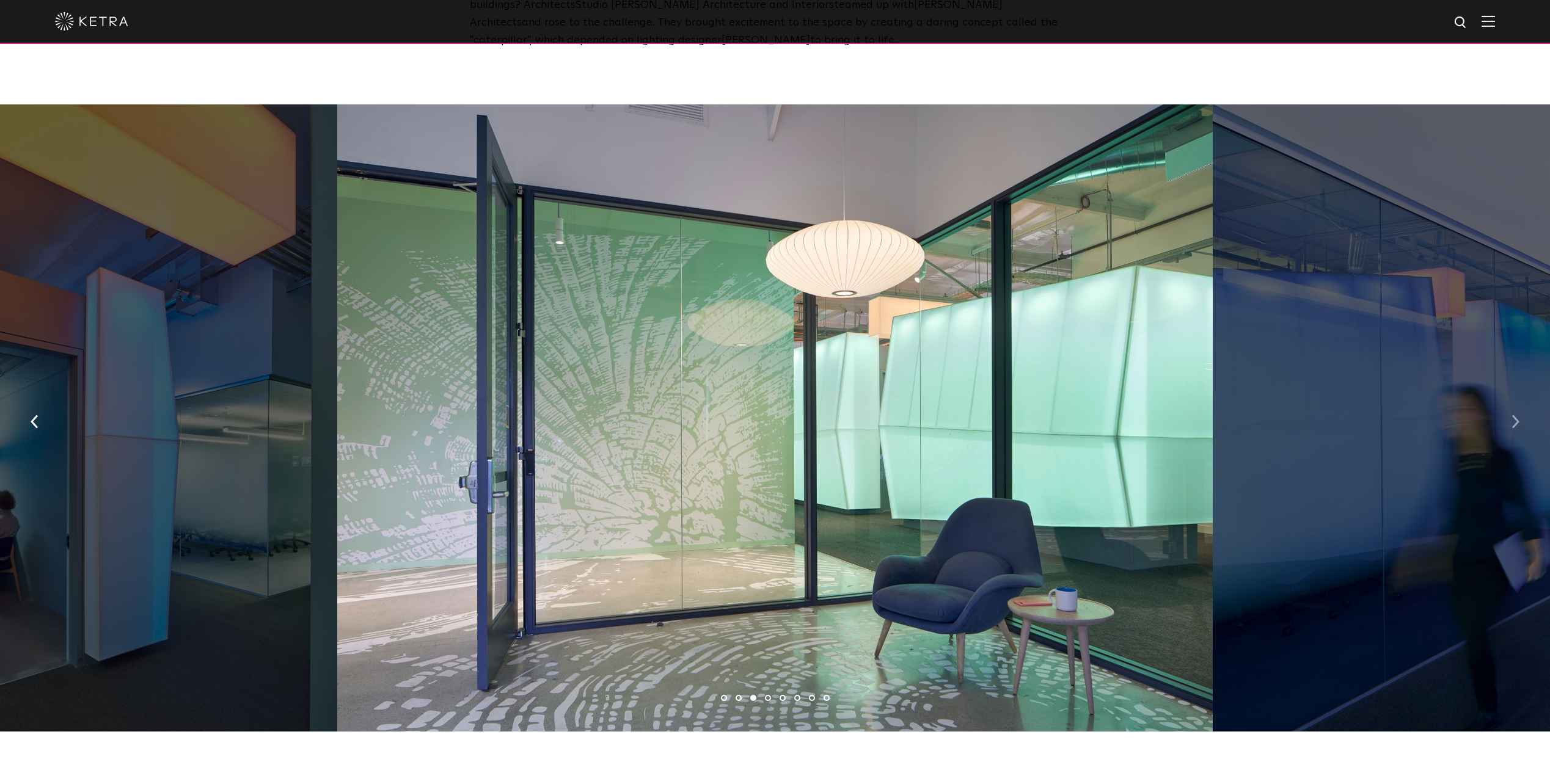
click at [1518, 416] on img "button" at bounding box center [1516, 422] width 8 height 14
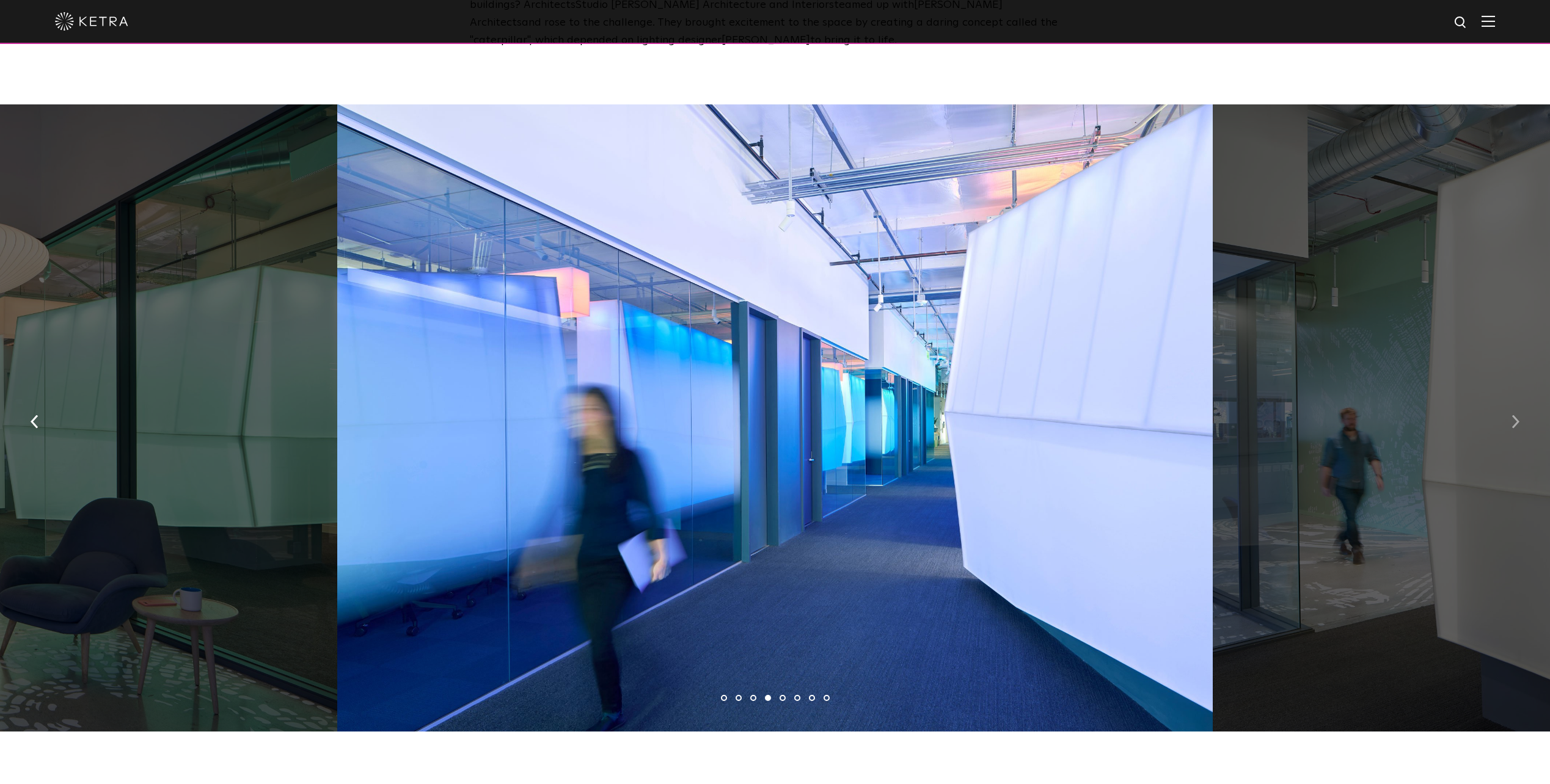
click at [1518, 416] on img "button" at bounding box center [1516, 422] width 8 height 14
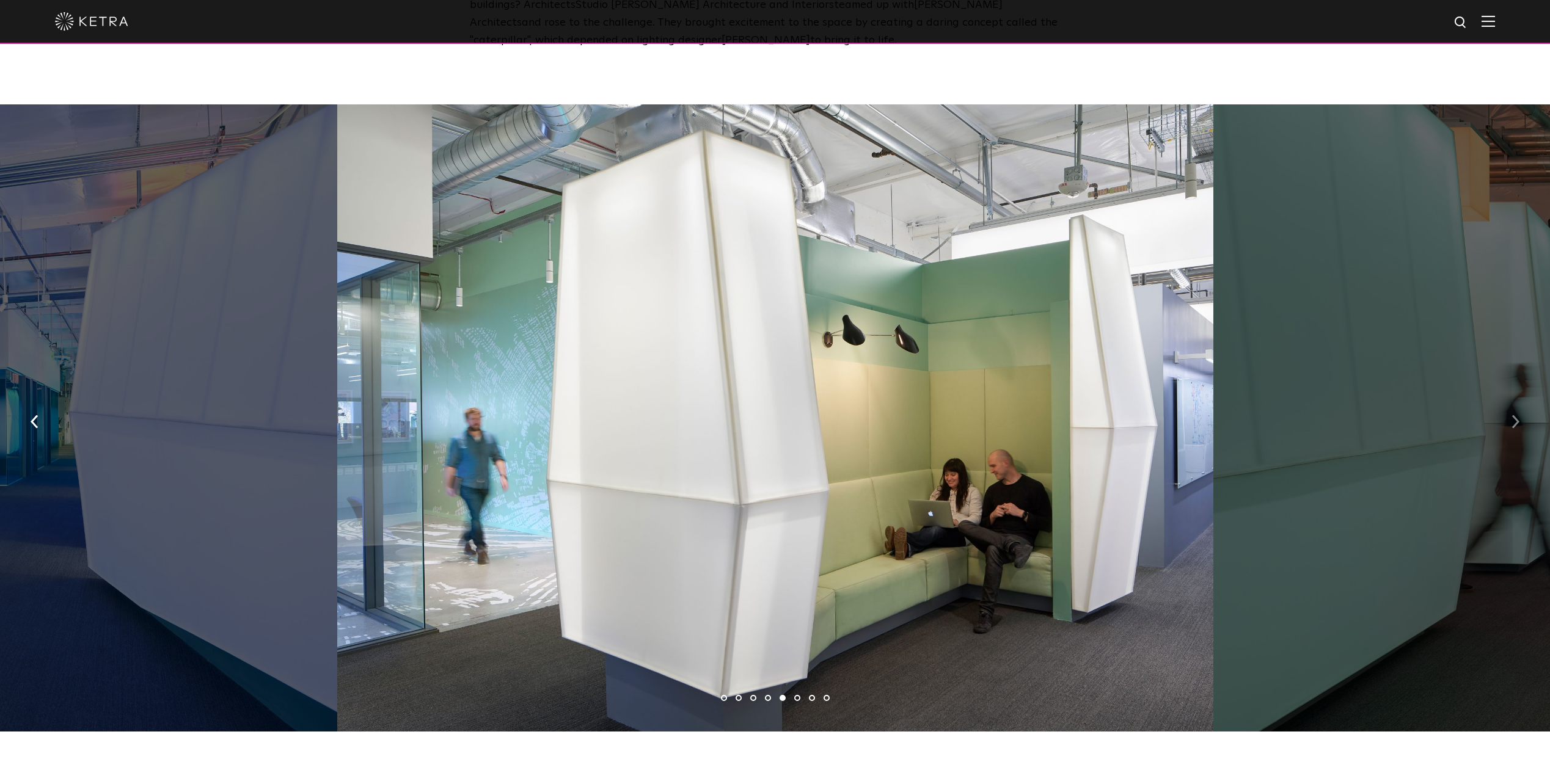
click at [1518, 416] on img "button" at bounding box center [1516, 422] width 8 height 14
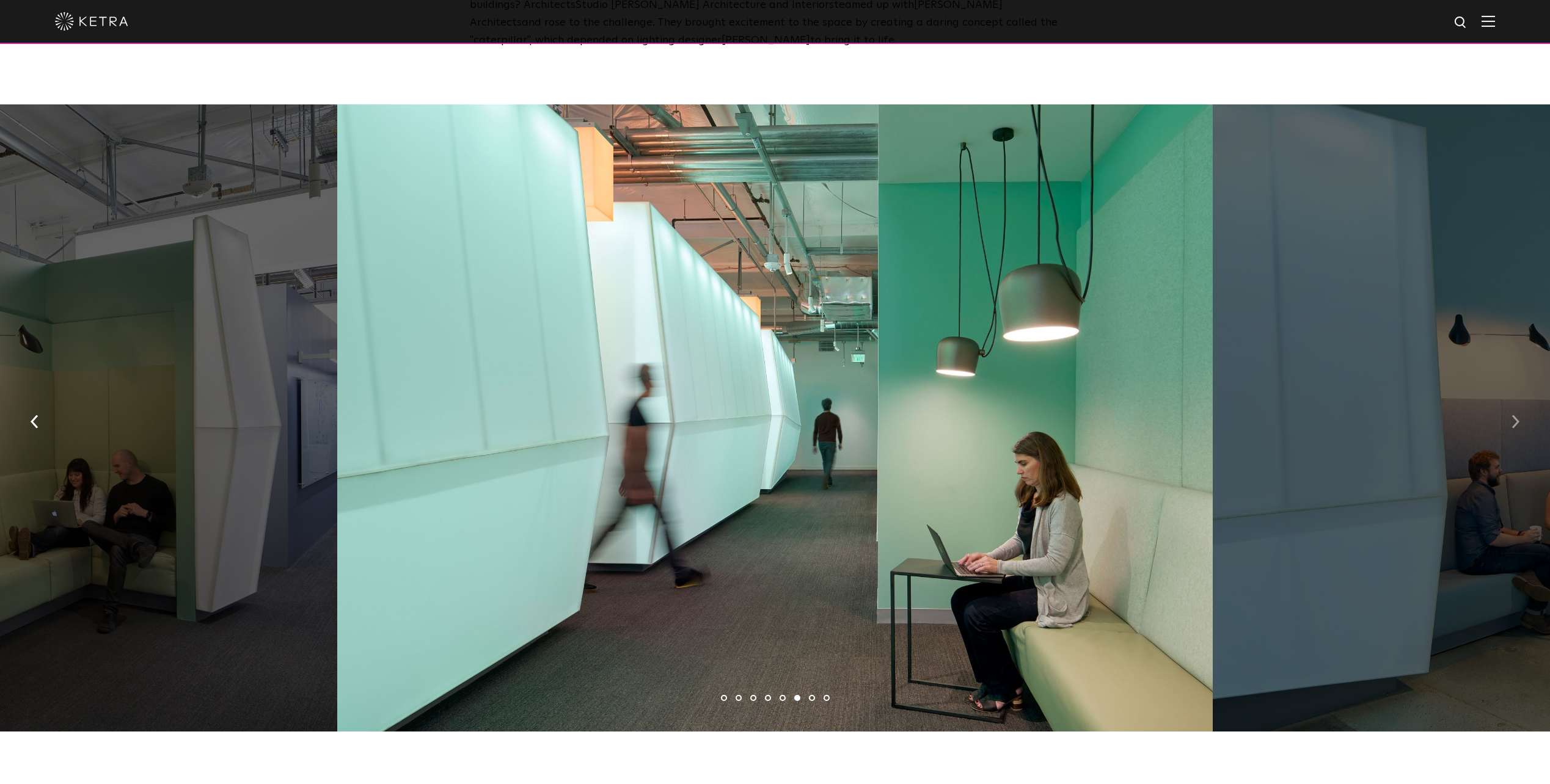
click at [1518, 416] on img "button" at bounding box center [1516, 422] width 8 height 14
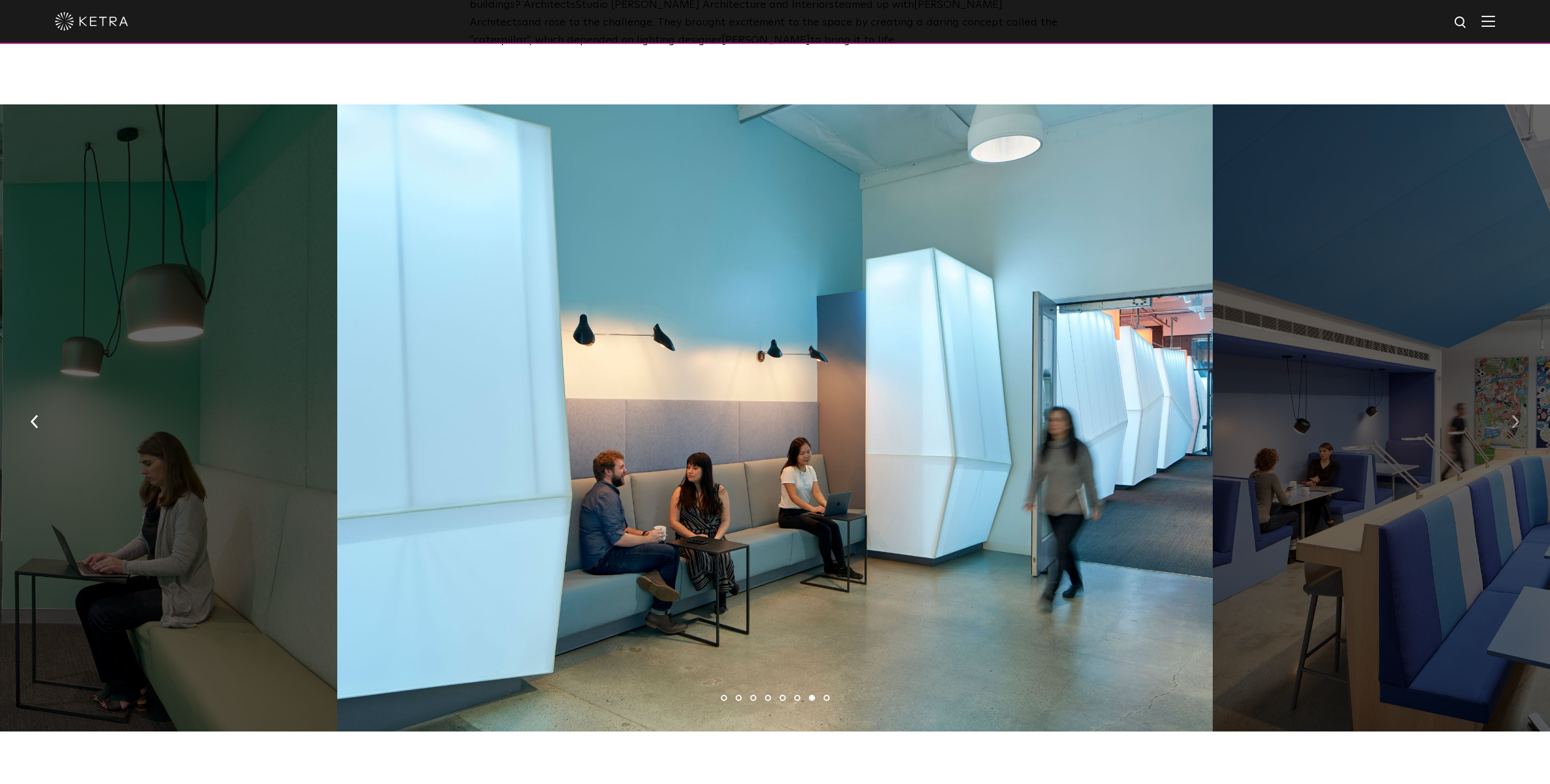
click at [1518, 416] on img "button" at bounding box center [1516, 422] width 8 height 14
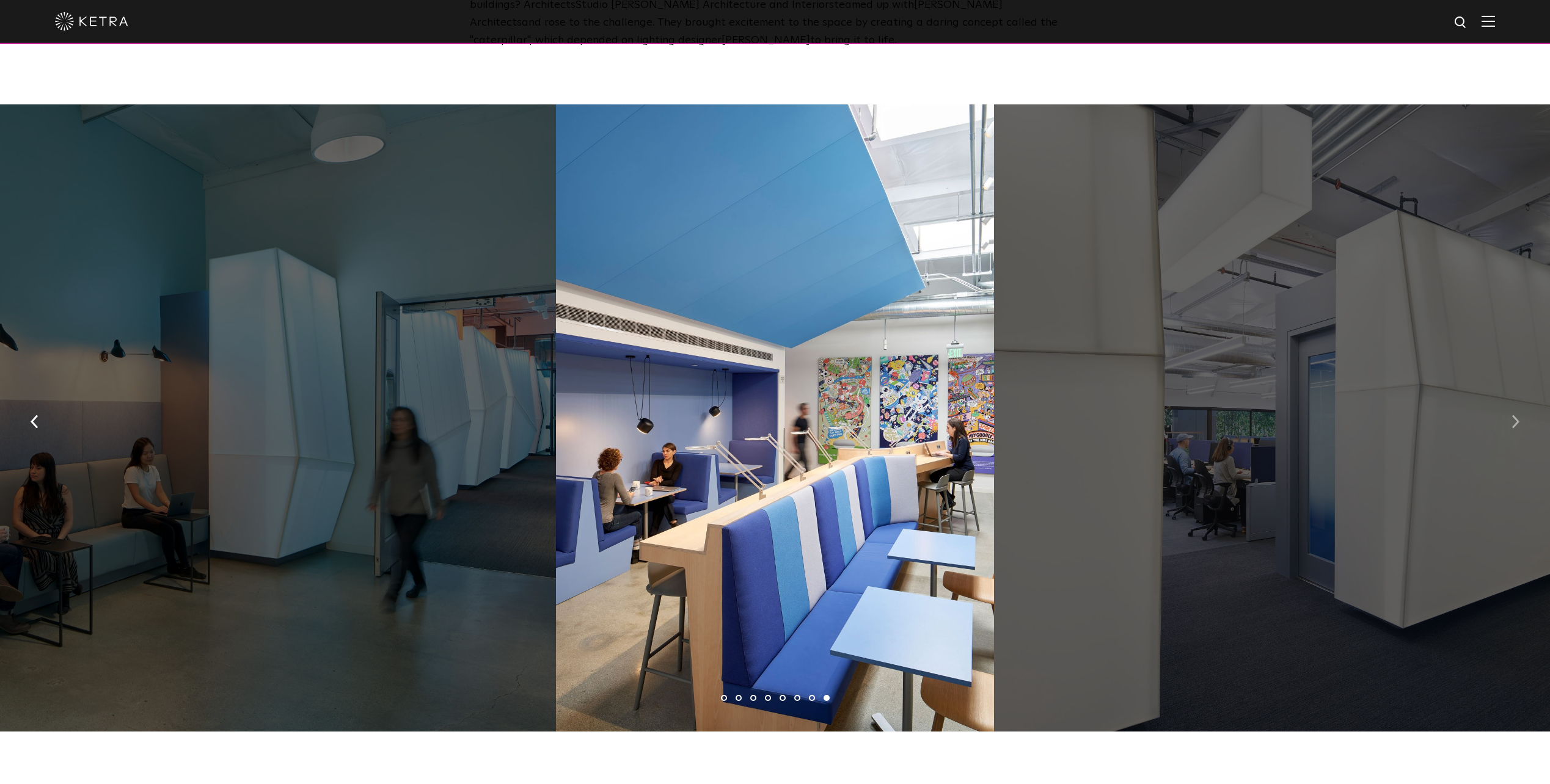
click at [1514, 422] on img "button" at bounding box center [1516, 422] width 8 height 14
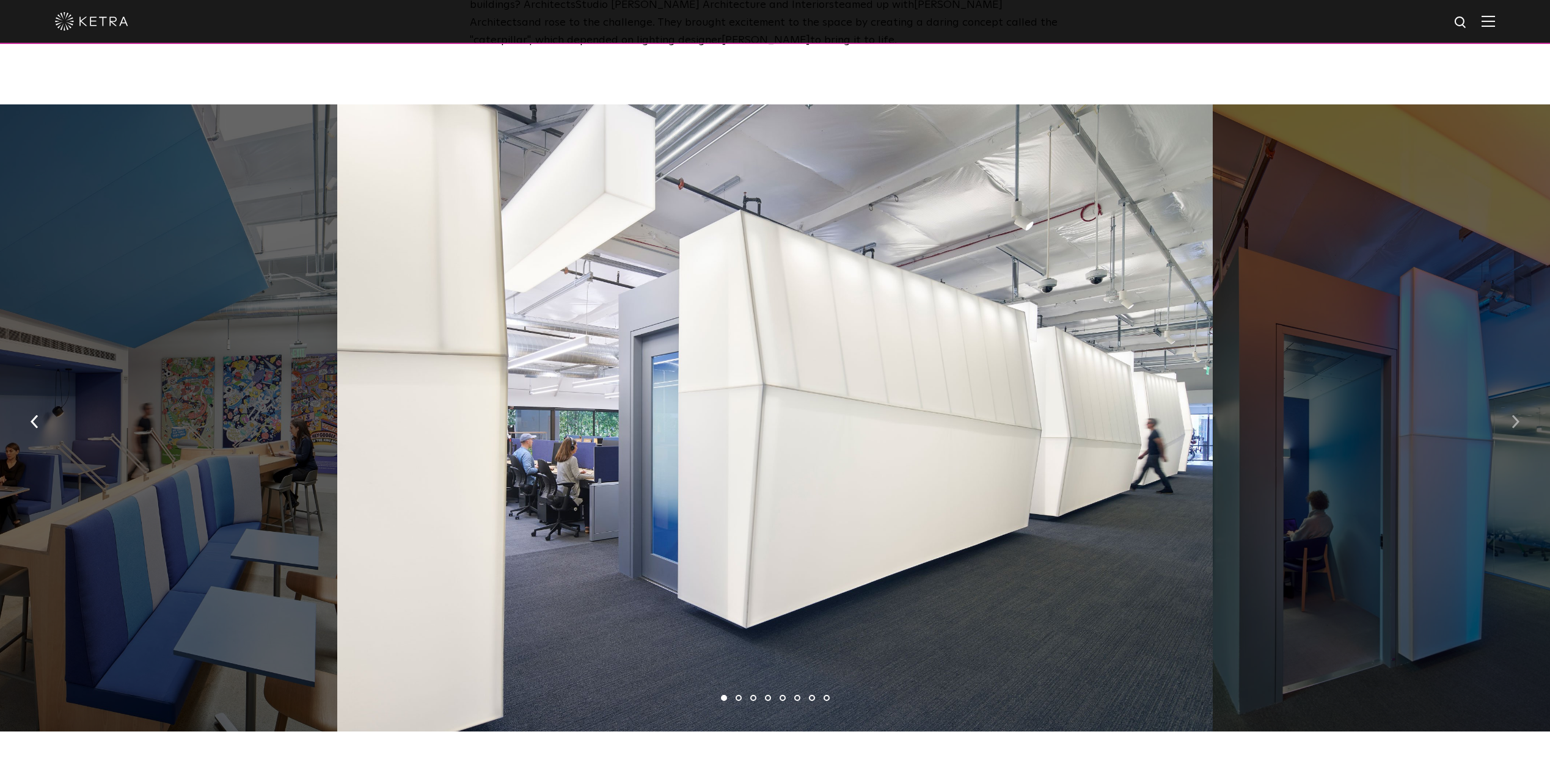
click at [1514, 422] on img "button" at bounding box center [1516, 422] width 8 height 14
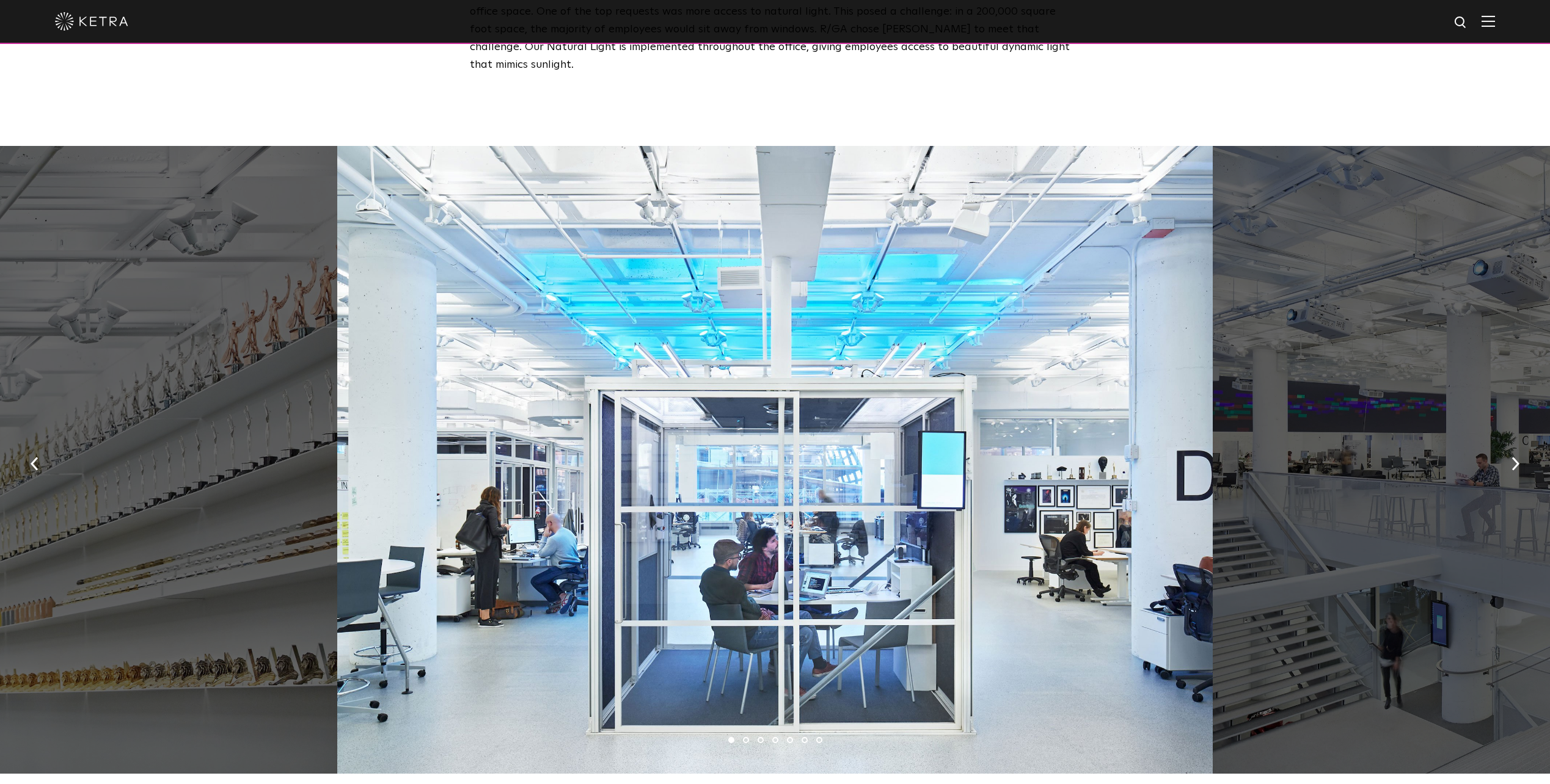
scroll to position [611, 0]
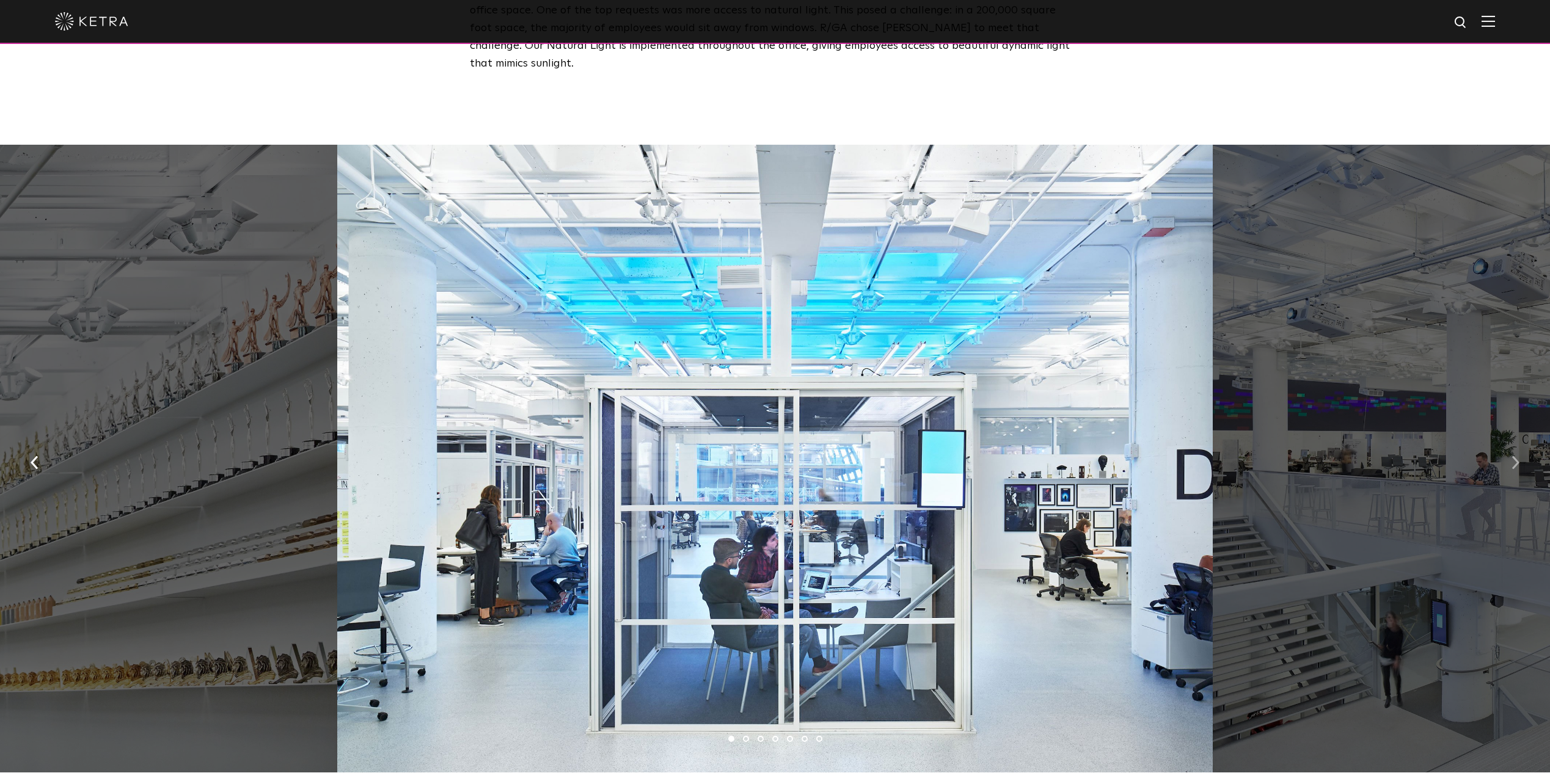
click at [1522, 440] on button "button" at bounding box center [1516, 461] width 26 height 42
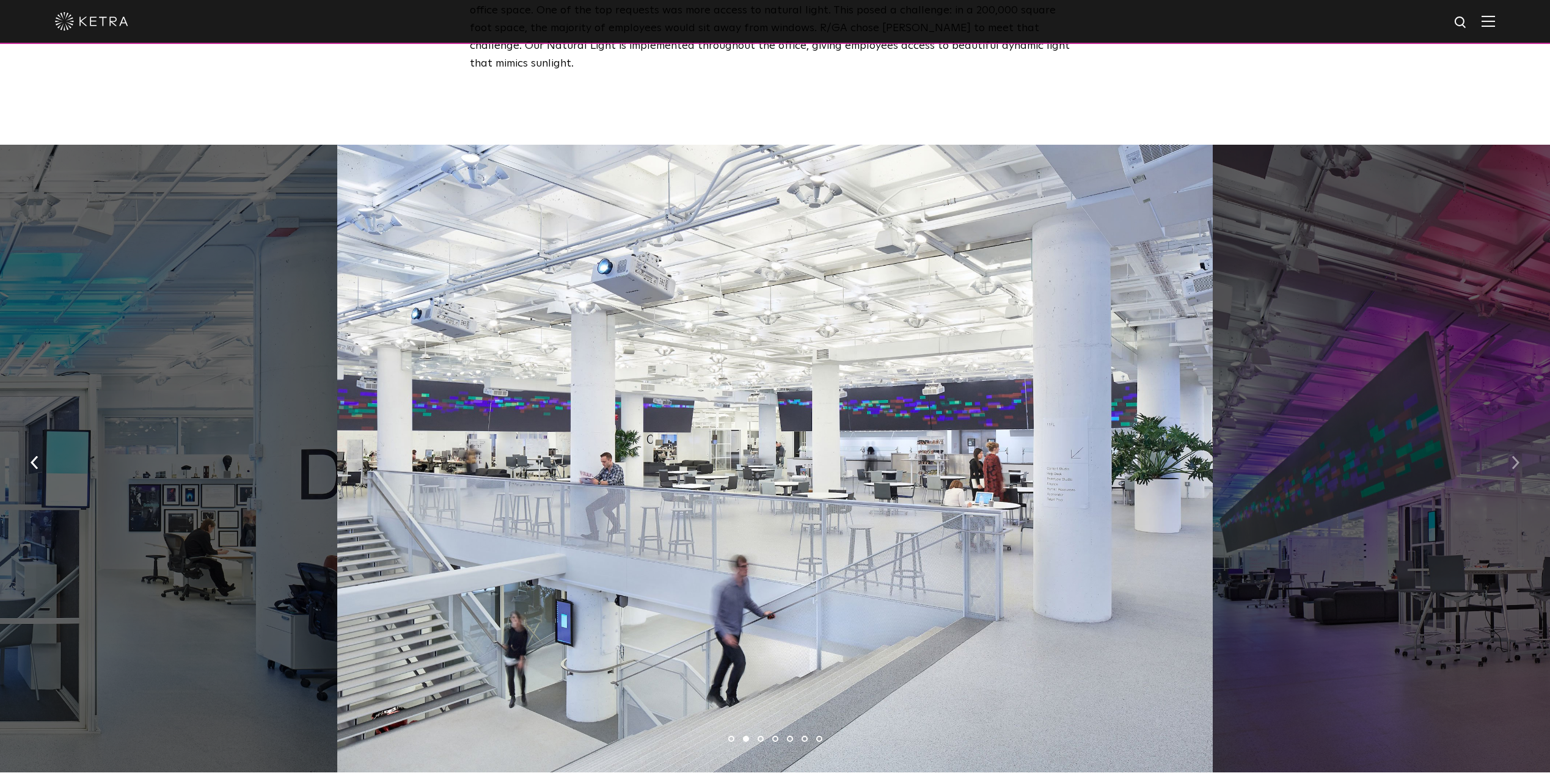
click at [1522, 440] on button "button" at bounding box center [1516, 461] width 26 height 42
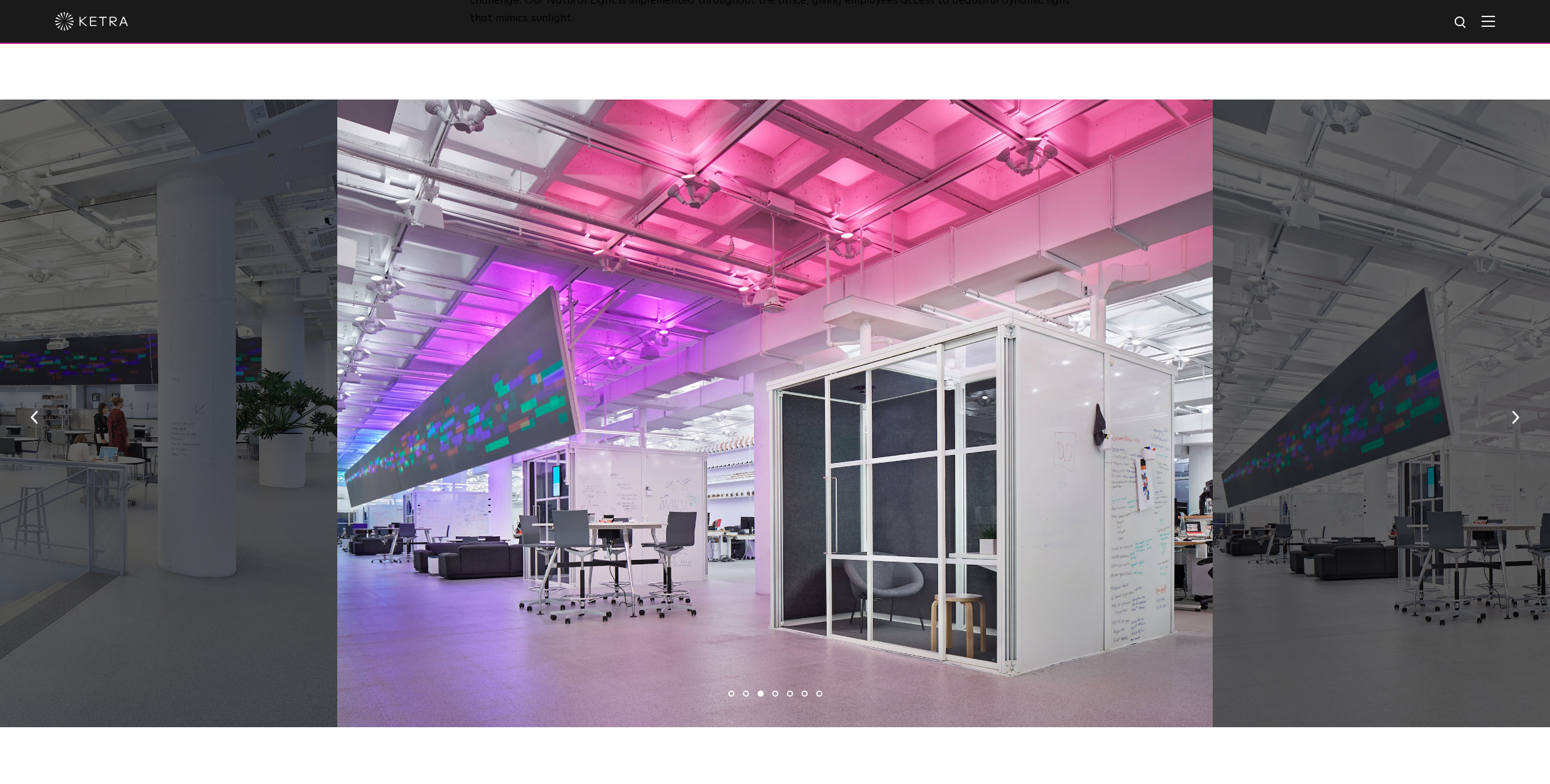
scroll to position [661, 0]
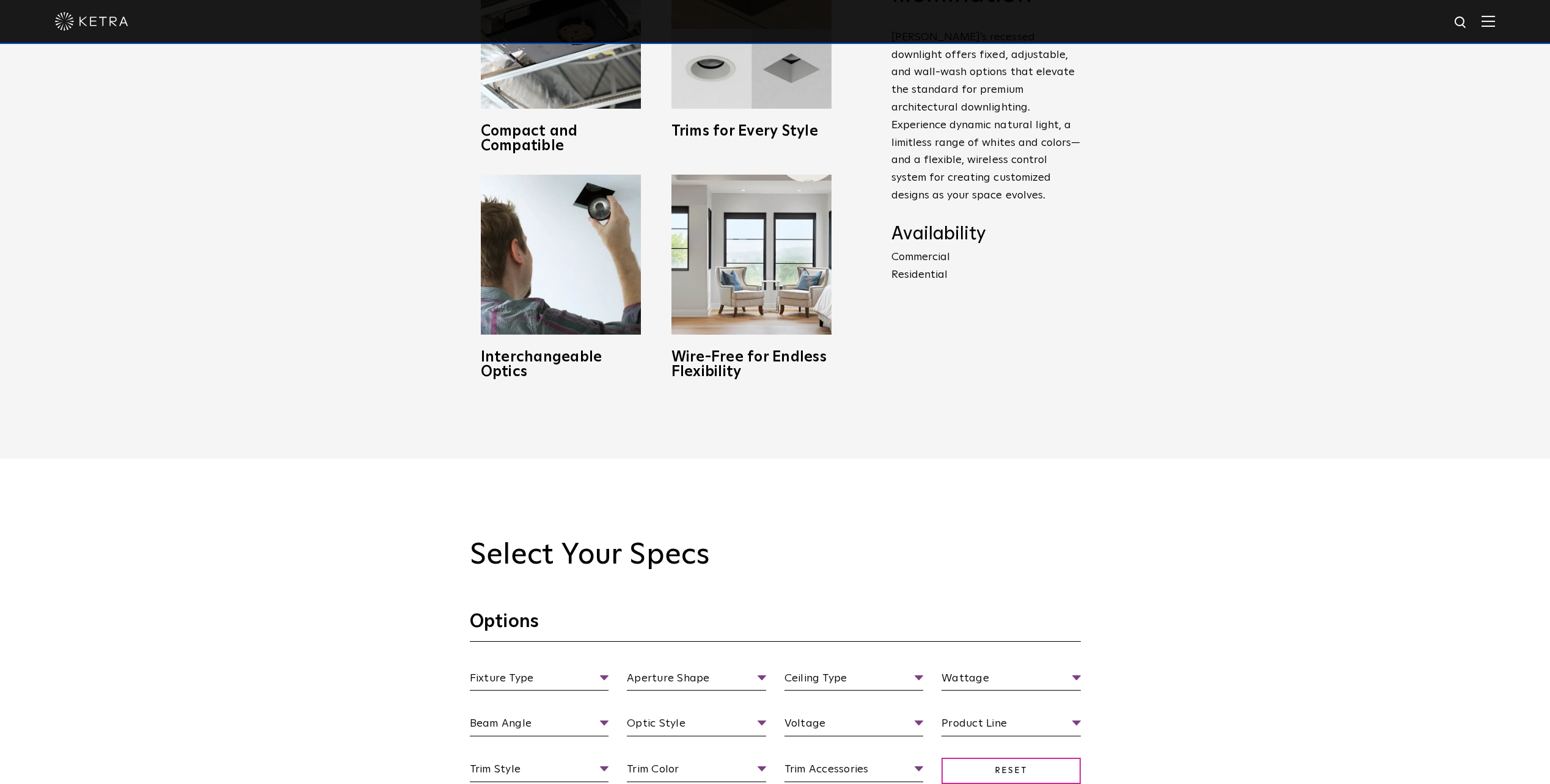
scroll to position [916, 0]
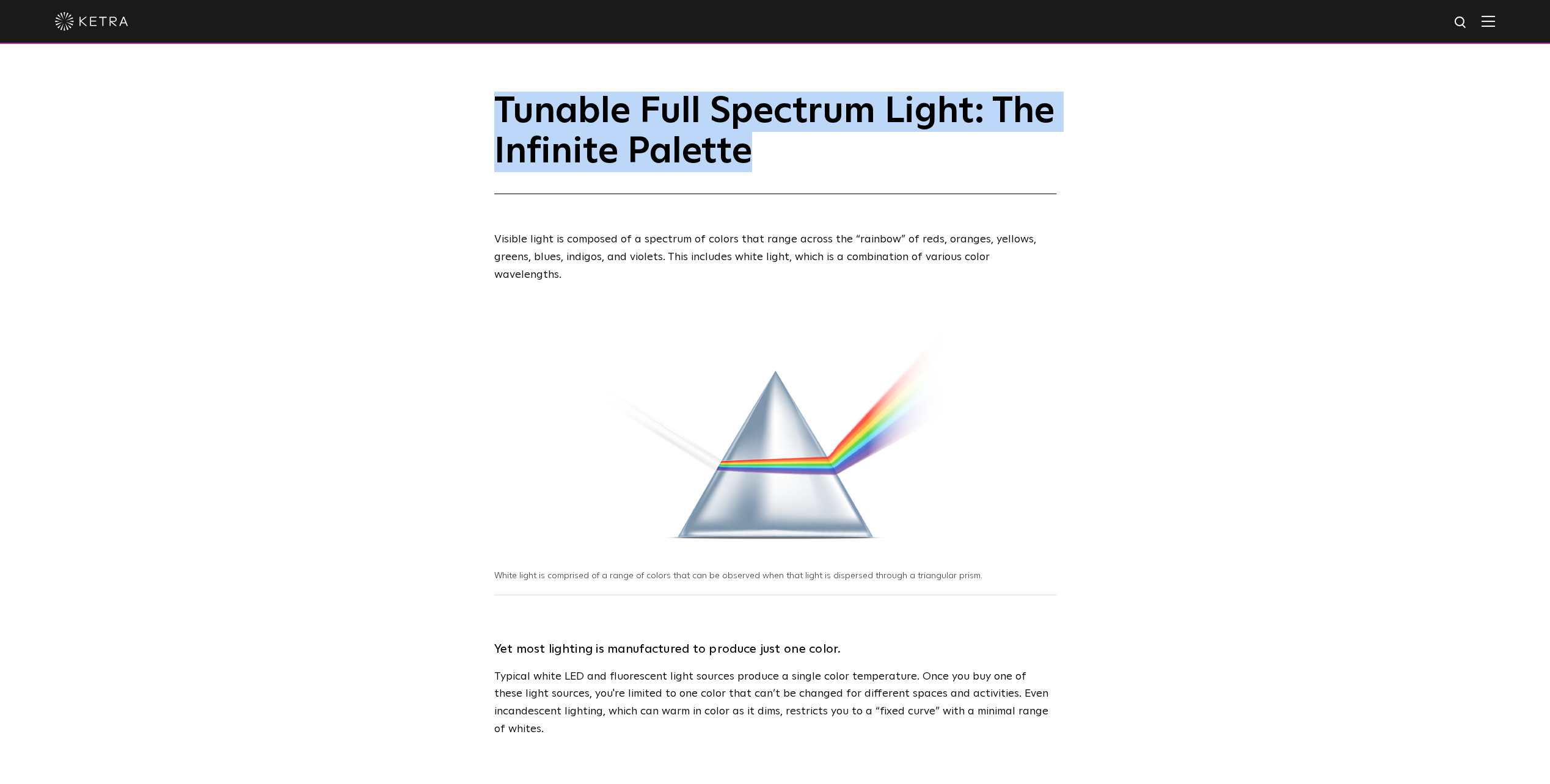
drag, startPoint x: 499, startPoint y: 108, endPoint x: 824, endPoint y: 177, distance: 332.2
click at [824, 177] on h1 "Tunable Full Spectrum Light: The Infinite Palette" at bounding box center [775, 142] width 562 height 103
copy h1 "Tunable Full Spectrum Light: The Infinite Palette"
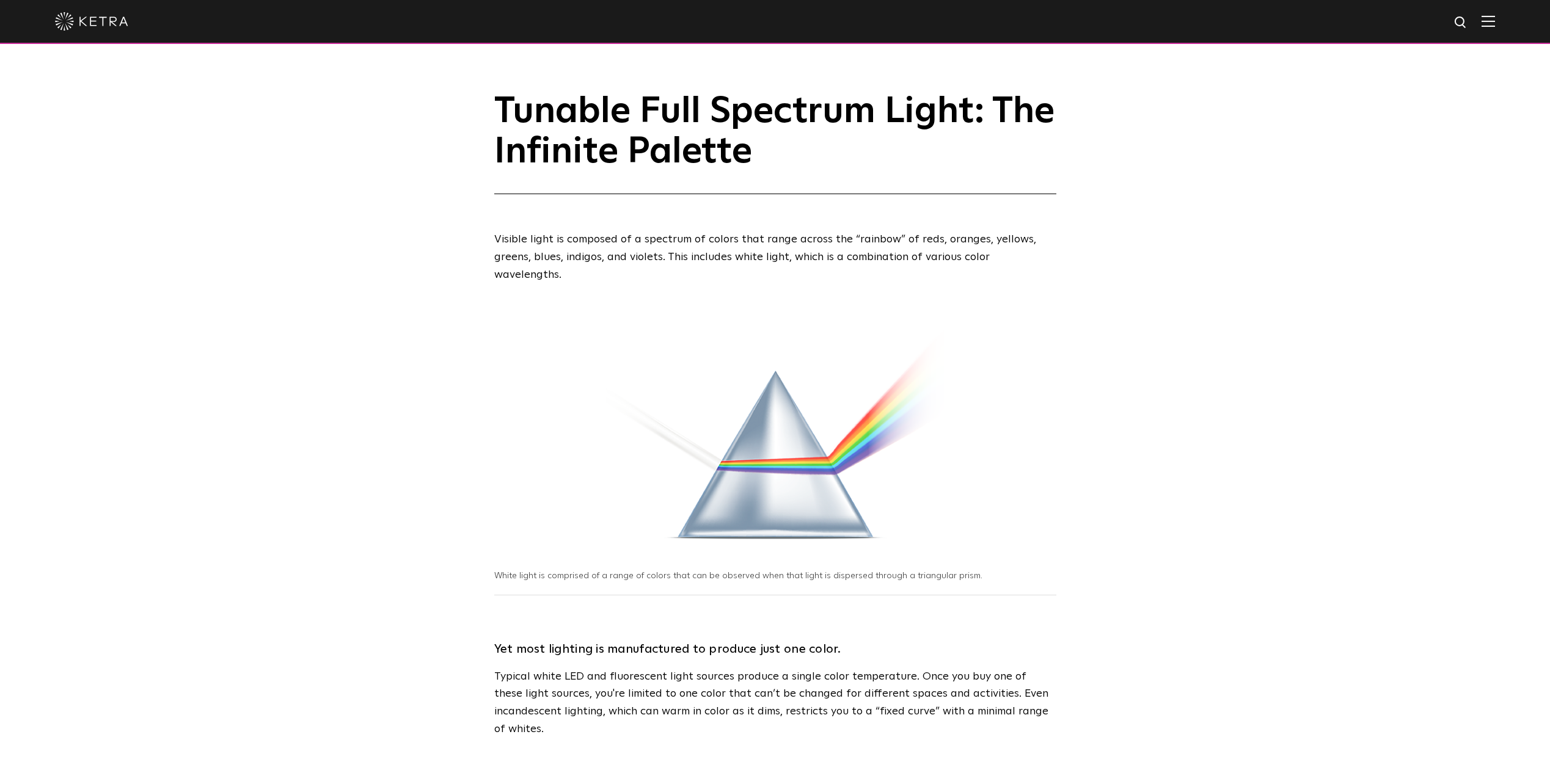
click at [1045, 265] on p "Visible light is composed of a spectrum of colors that range across the “rainbo…" at bounding box center [775, 258] width 562 height 53
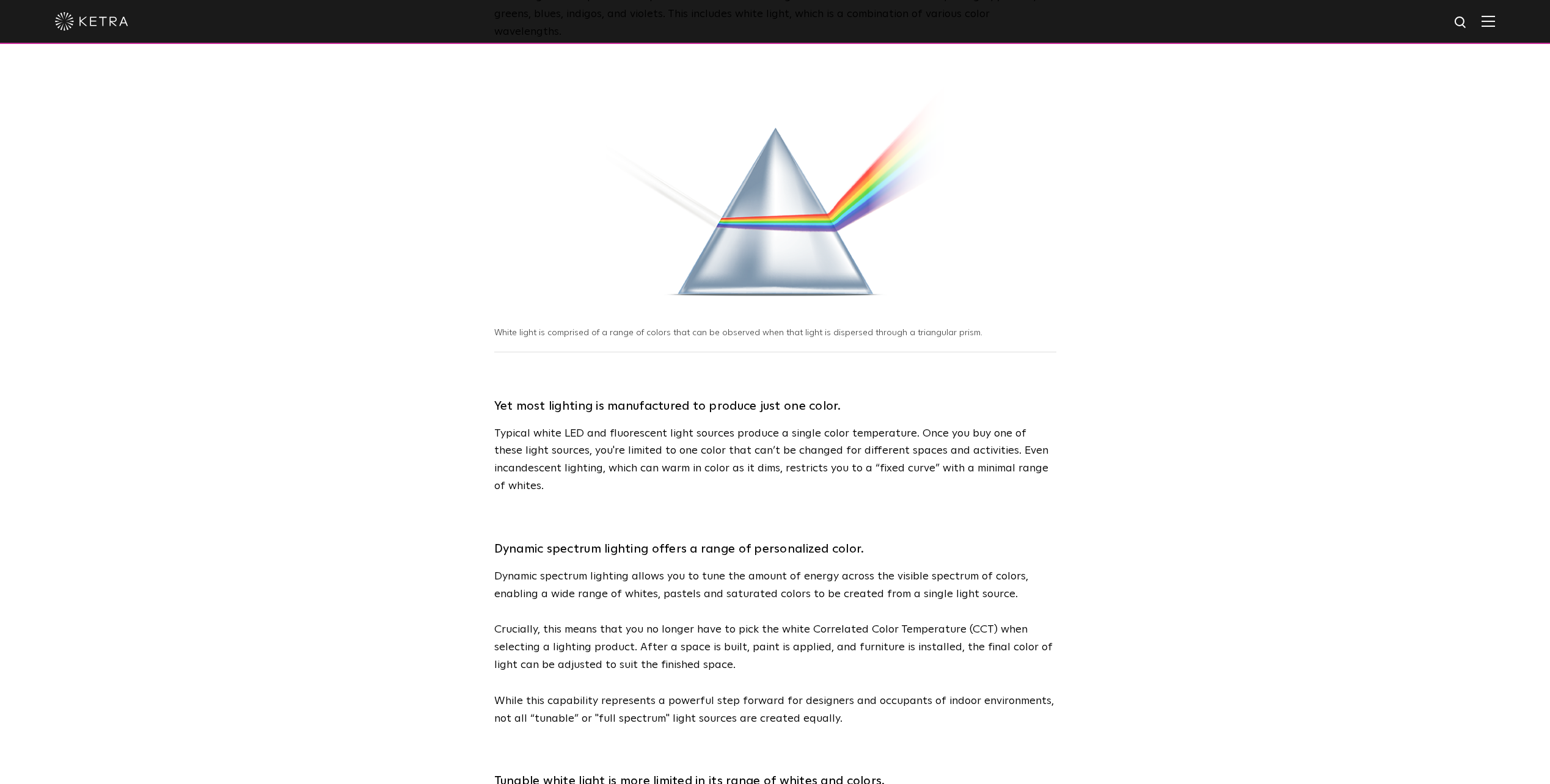
scroll to position [244, 0]
drag, startPoint x: 489, startPoint y: 413, endPoint x: 510, endPoint y: 415, distance: 21.1
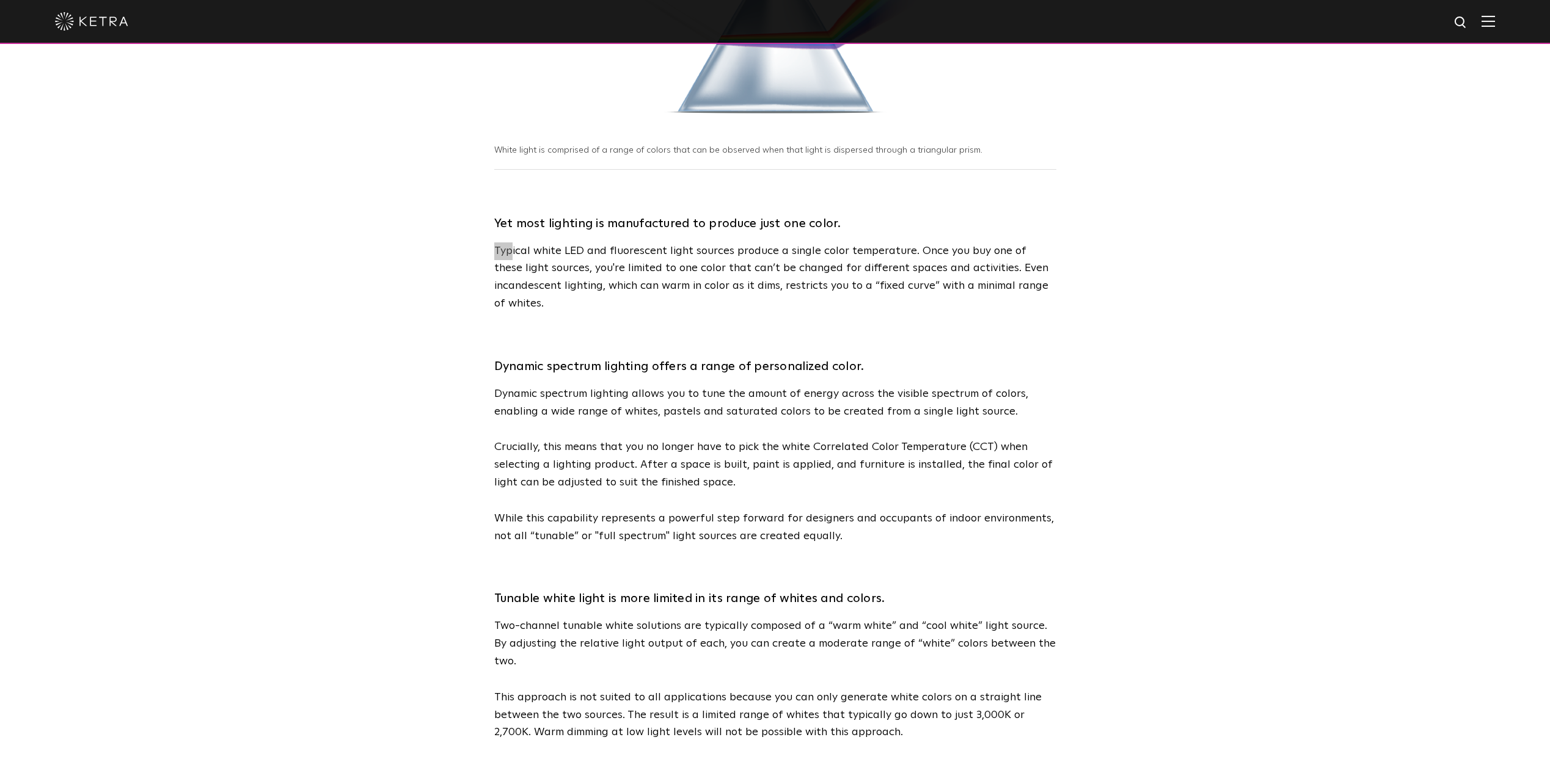
scroll to position [427, 0]
drag, startPoint x: 485, startPoint y: 395, endPoint x: 1015, endPoint y: 392, distance: 530.0
copy p "enabling a wide range of whites, pastels and saturated colors to be created fro…"
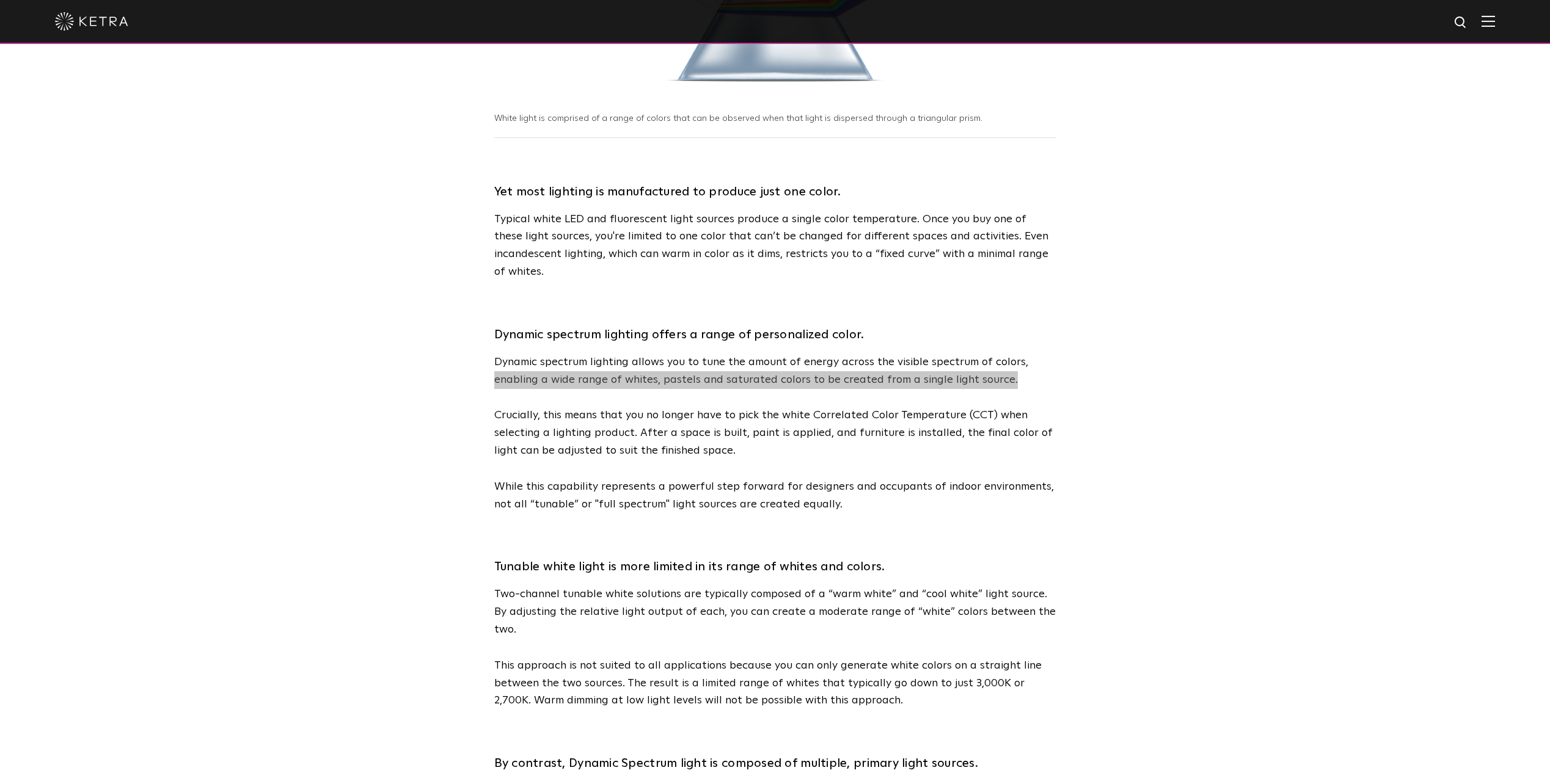
scroll to position [549, 0]
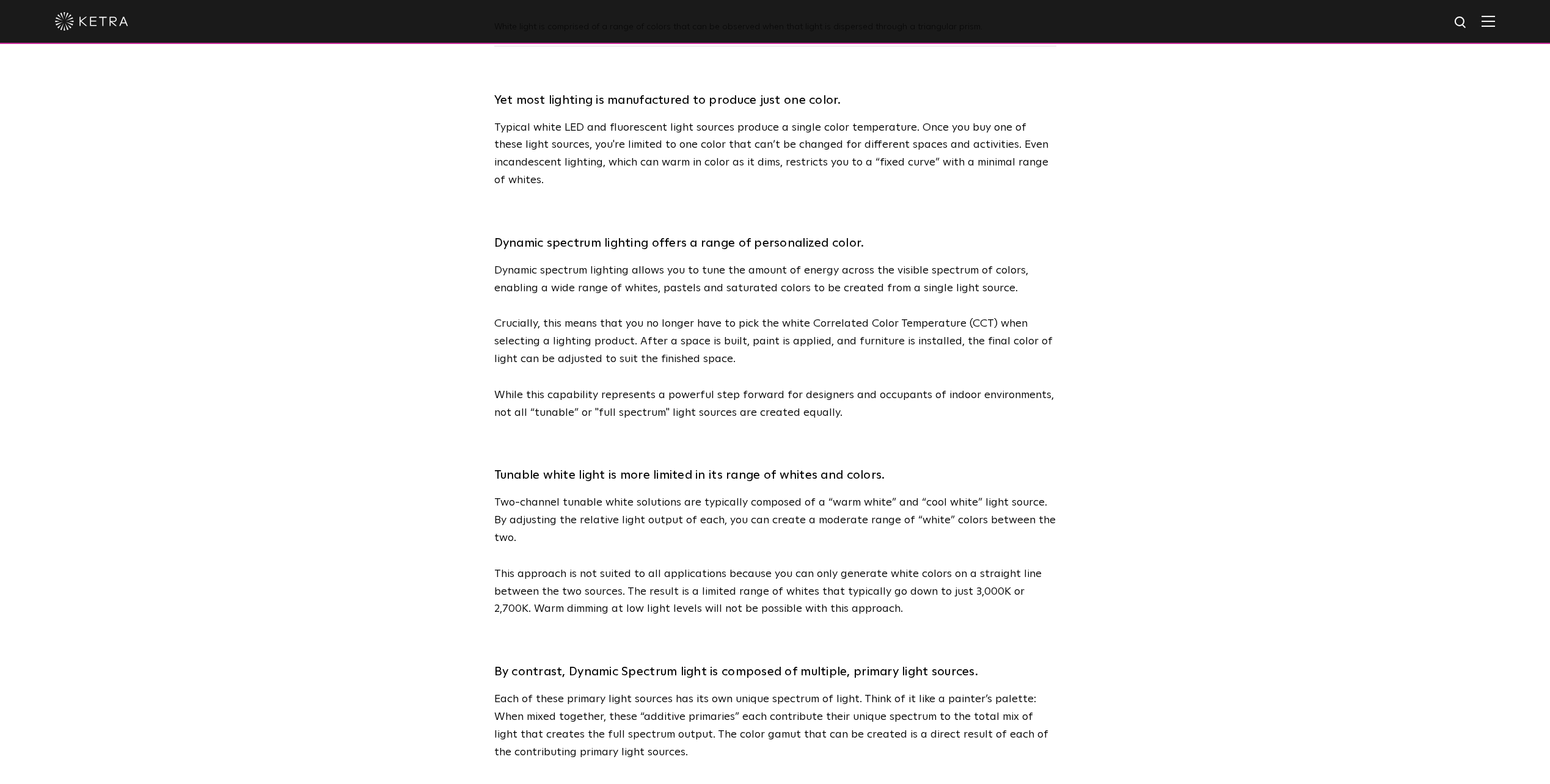
click at [898, 440] on div "Tunable white light is more limited in its range of whites and colors. Two-chan…" at bounding box center [775, 529] width 562 height 178
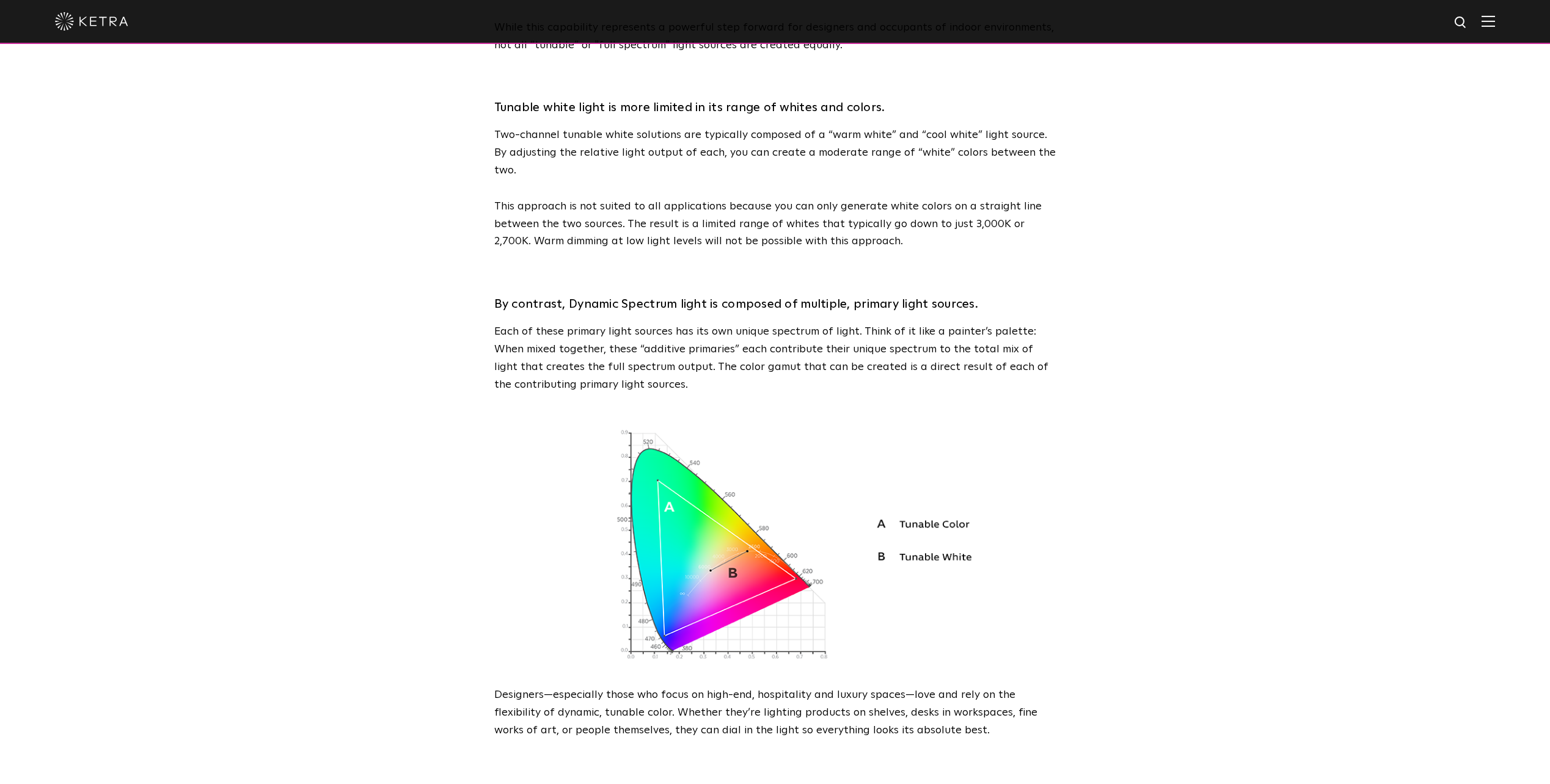
scroll to position [916, 0]
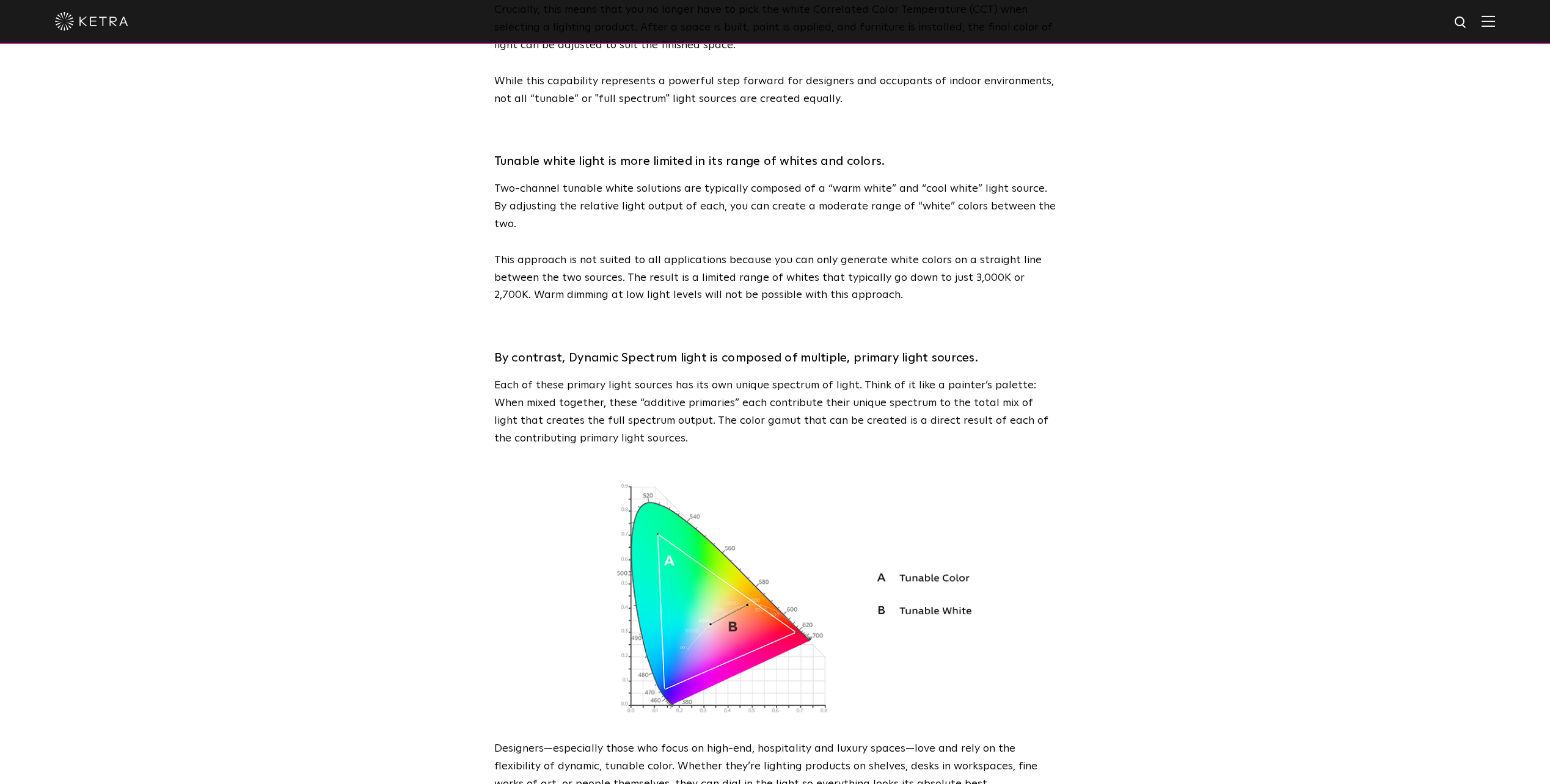
click at [740, 180] on p "Two-channel tunable white solutions are typically composed of a “warm white” an…" at bounding box center [775, 207] width 562 height 53
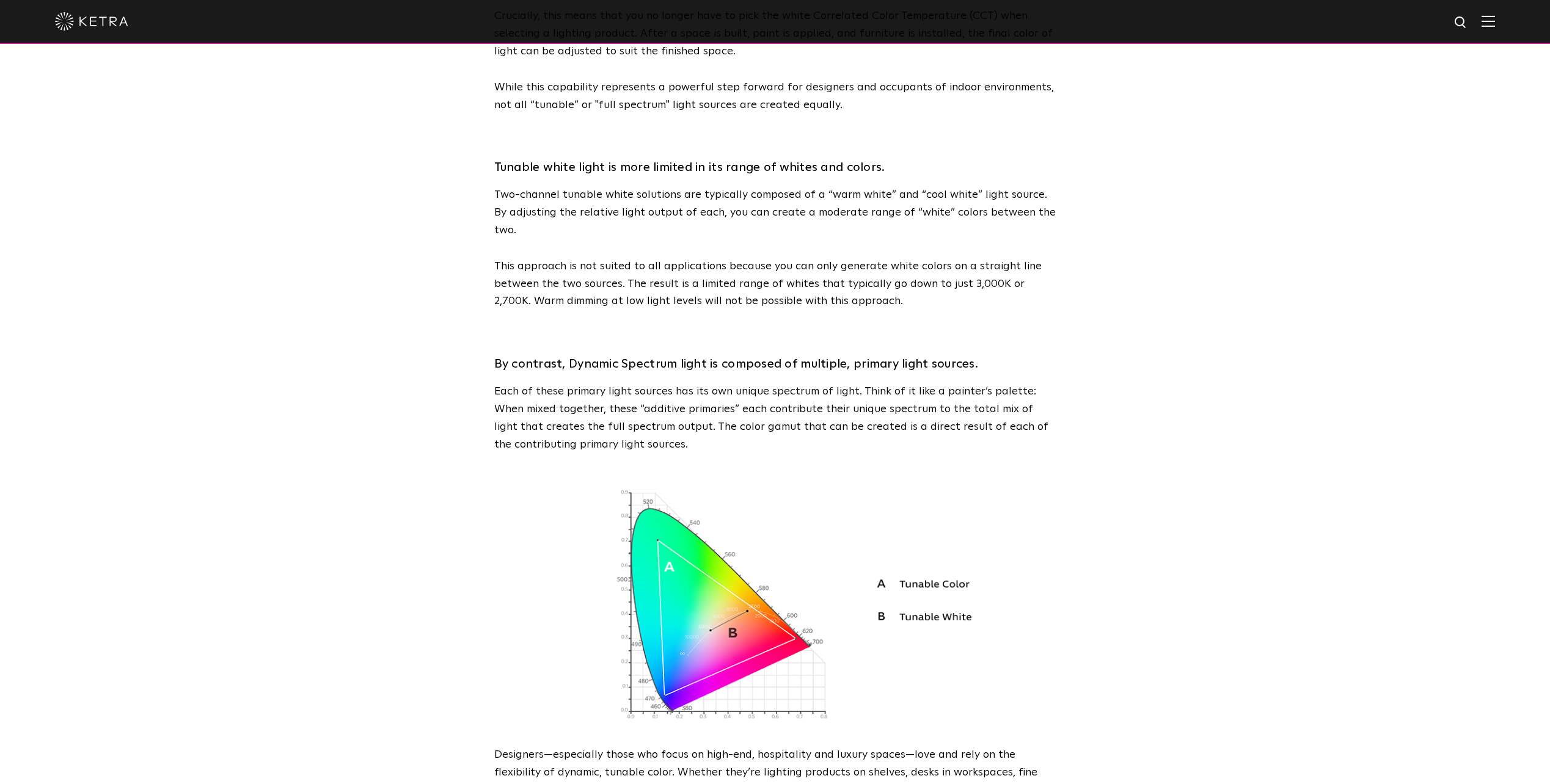
scroll to position [857, 0]
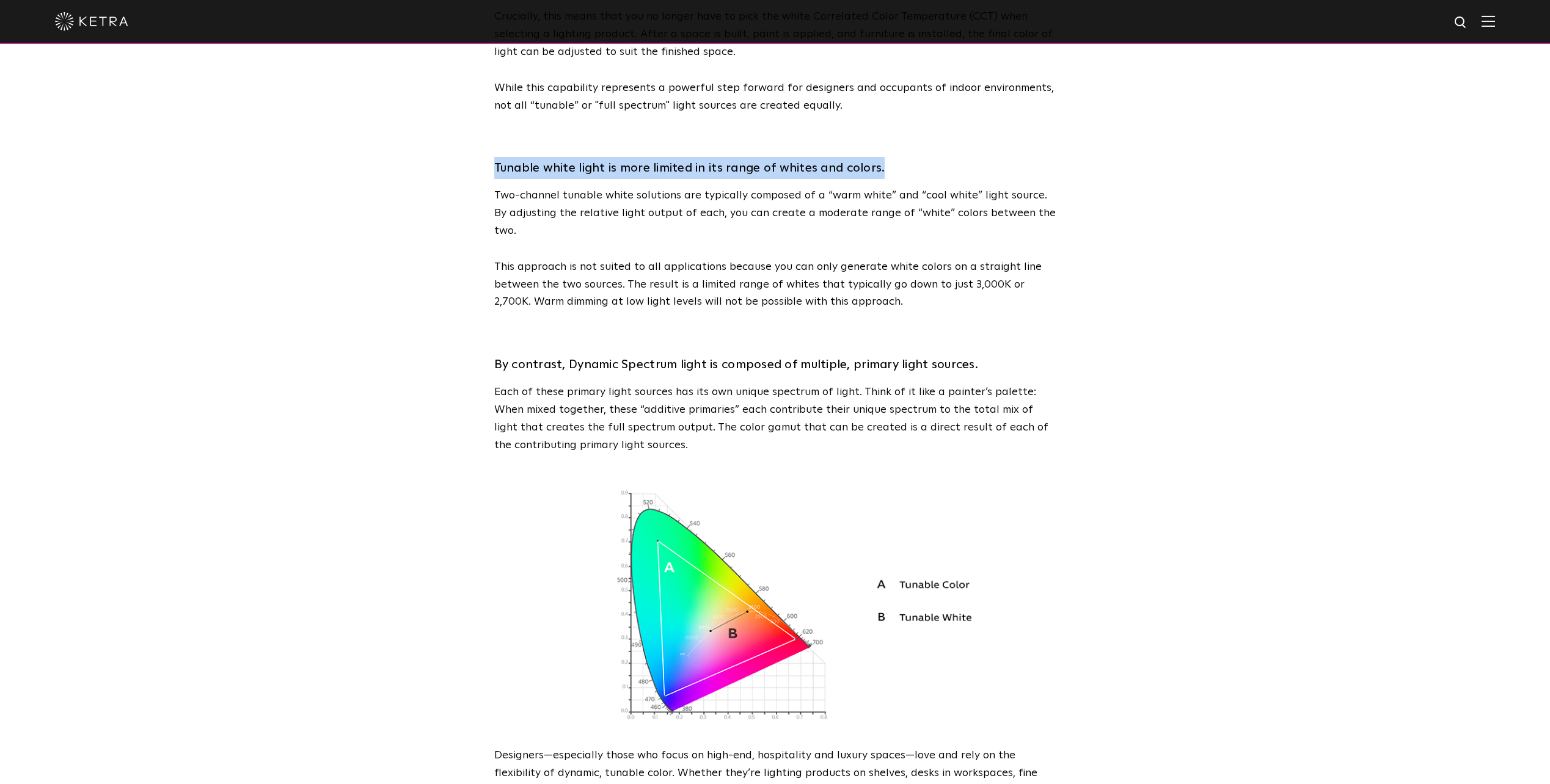
drag, startPoint x: 492, startPoint y: 151, endPoint x: 974, endPoint y: 141, distance: 482.1
click at [974, 141] on div "Tunable Full Spectrum Light: The Infinite Palette Visible light is composed of …" at bounding box center [775, 405] width 580 height 2524
copy h3 "Tunable white light is more limited in its range of whites and colors."
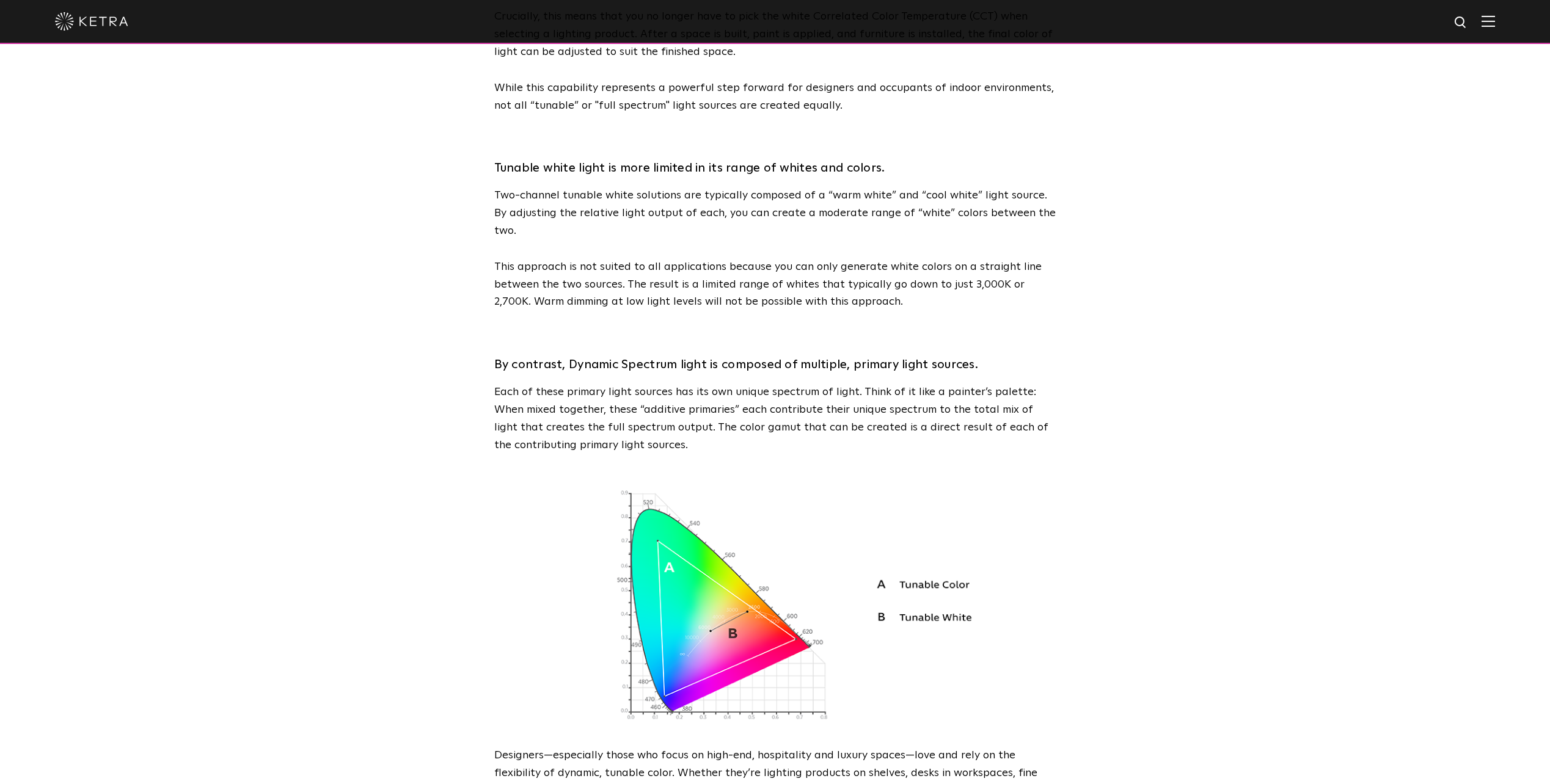
click at [941, 329] on div "By contrast, Dynamic Spectrum light is composed of multiple, primary light sour…" at bounding box center [775, 391] width 562 height 124
